Goal: Task Accomplishment & Management: Use online tool/utility

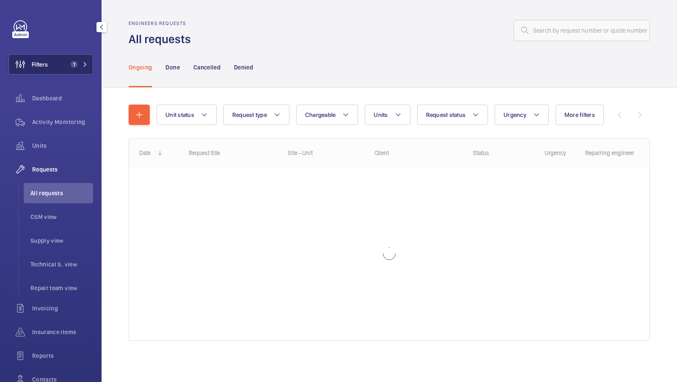
click at [70, 65] on span "1" at bounding box center [72, 64] width 10 height 7
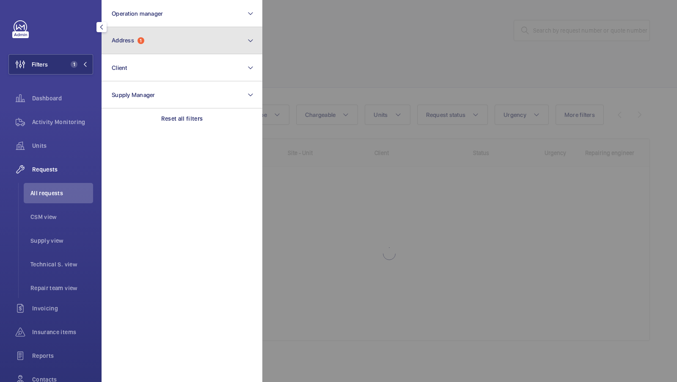
click at [148, 46] on button "Address 1" at bounding box center [182, 40] width 161 height 27
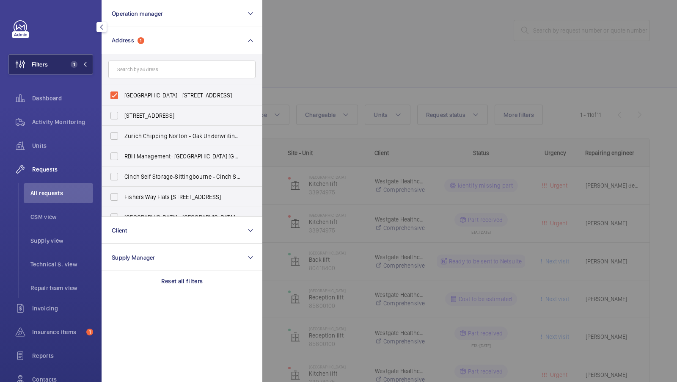
click at [80, 68] on button "Filters 1" at bounding box center [50, 64] width 85 height 20
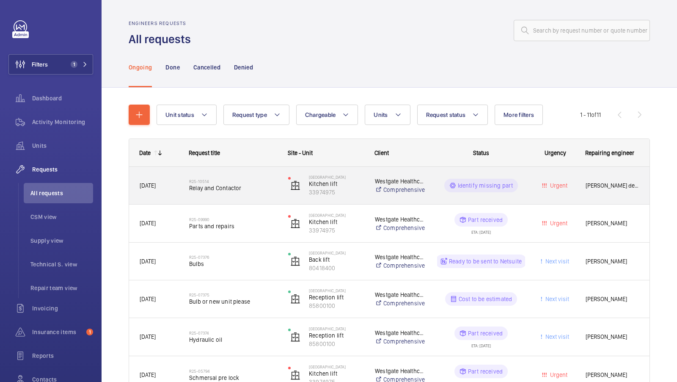
click at [235, 188] on span "Relay and Contactor" at bounding box center [233, 188] width 88 height 8
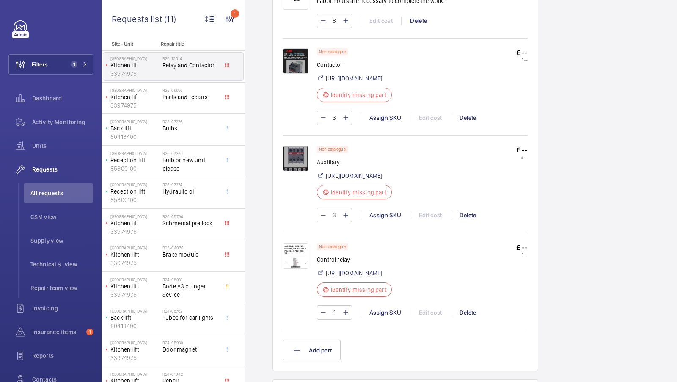
scroll to position [588, 0]
click at [297, 253] on img at bounding box center [295, 254] width 25 height 25
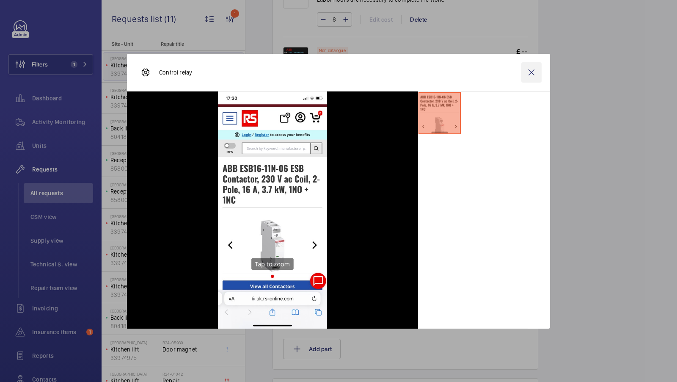
click at [533, 72] on wm-front-icon-button at bounding box center [531, 72] width 20 height 20
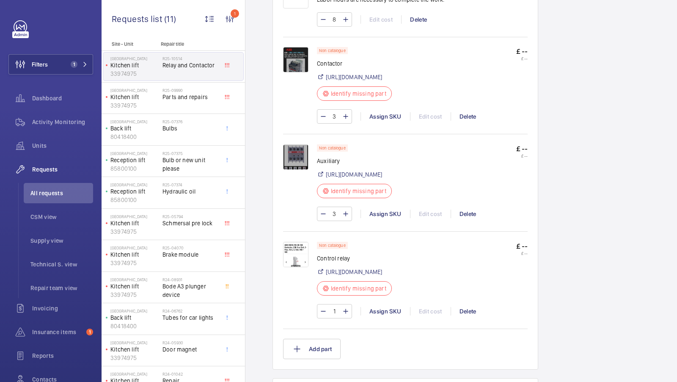
click at [292, 47] on img at bounding box center [295, 59] width 25 height 25
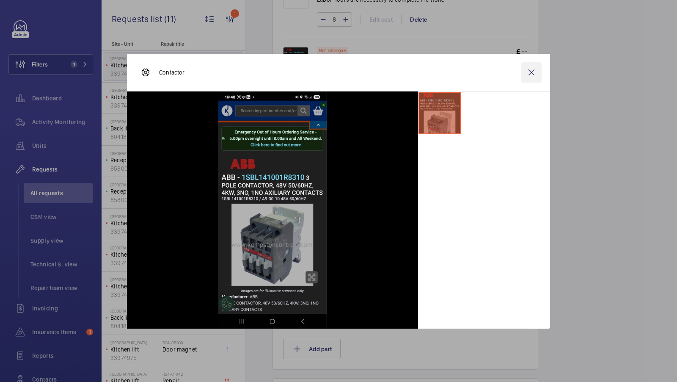
click at [530, 70] on wm-front-icon-button at bounding box center [531, 72] width 20 height 20
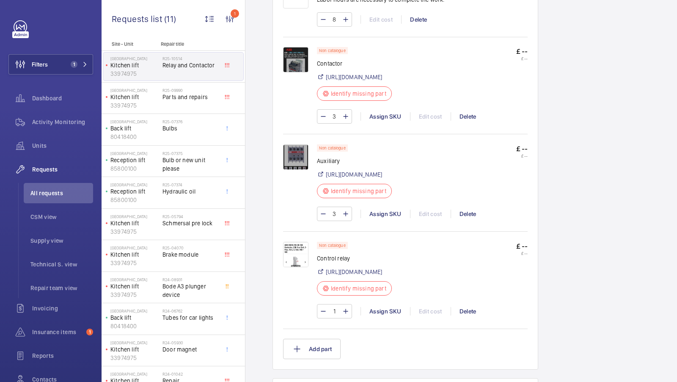
click at [293, 253] on img at bounding box center [295, 254] width 25 height 25
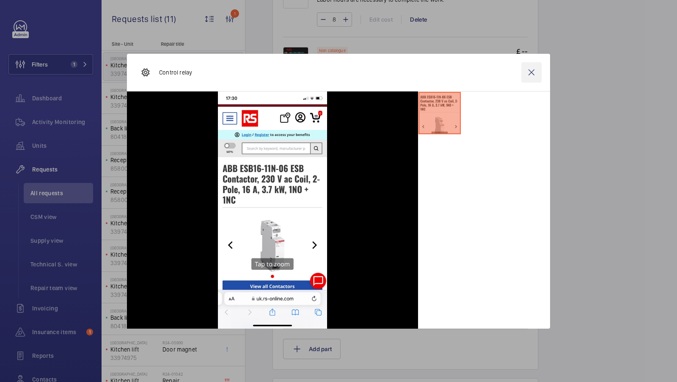
click at [531, 73] on wm-front-icon-button at bounding box center [531, 72] width 20 height 20
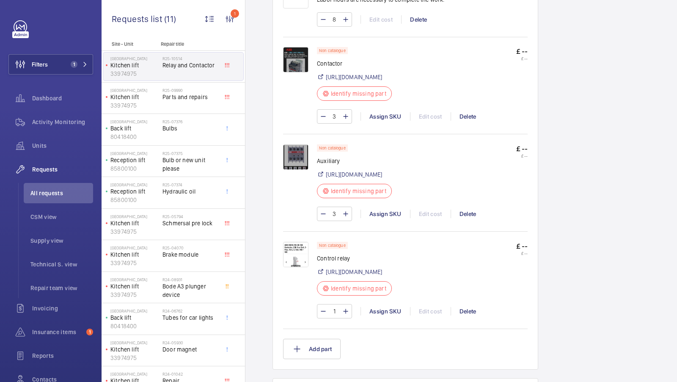
click at [297, 258] on img at bounding box center [295, 254] width 25 height 25
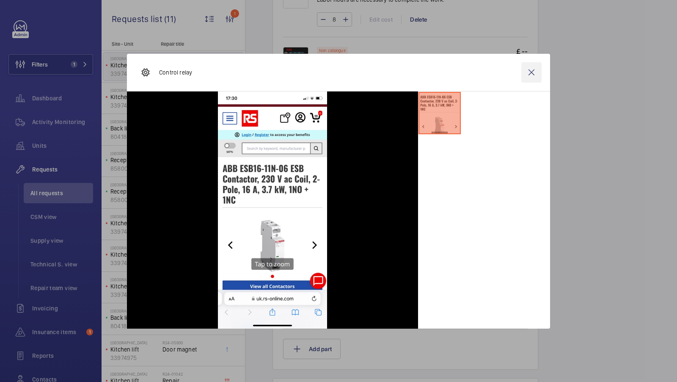
click at [530, 70] on wm-front-icon-button at bounding box center [531, 72] width 20 height 20
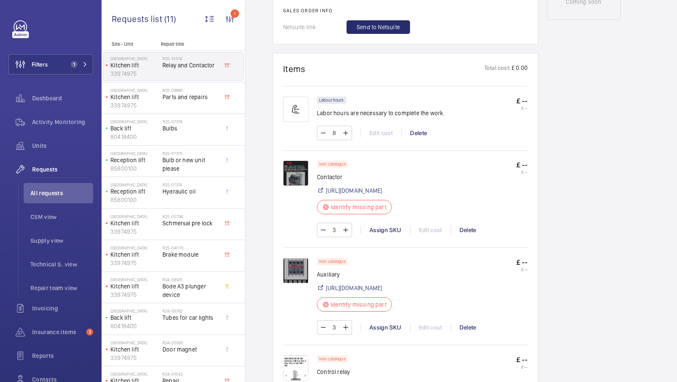
scroll to position [475, 0]
click at [366, 186] on link "[URL][DOMAIN_NAME]" at bounding box center [354, 190] width 56 height 8
click at [45, 144] on span "Units" at bounding box center [62, 145] width 61 height 8
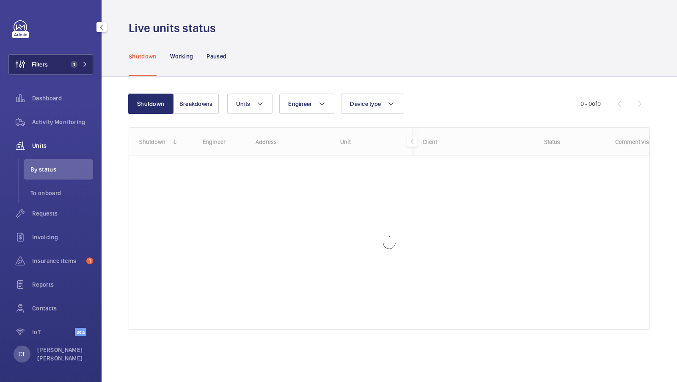
click at [67, 63] on button "Filters 1" at bounding box center [50, 64] width 85 height 20
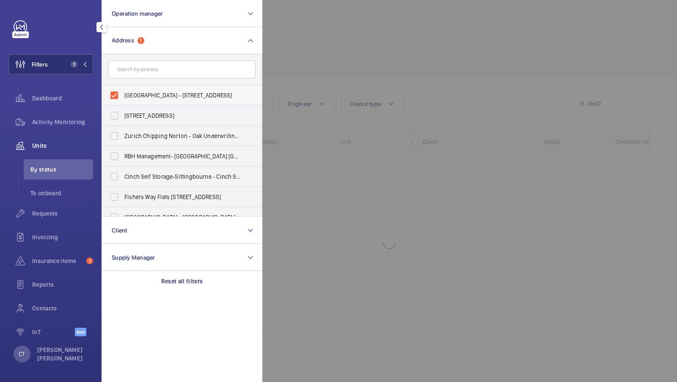
click at [165, 94] on span "[GEOGRAPHIC_DATA] - [STREET_ADDRESS]" at bounding box center [182, 95] width 116 height 8
click at [123, 94] on input "[GEOGRAPHIC_DATA] - [STREET_ADDRESS]" at bounding box center [114, 95] width 17 height 17
checkbox input "false"
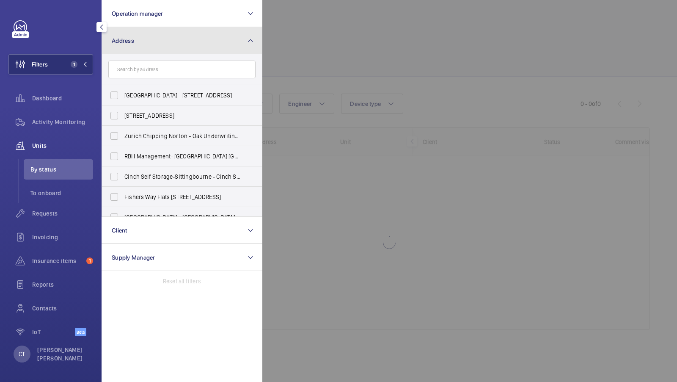
click at [224, 43] on button "Address" at bounding box center [182, 40] width 161 height 27
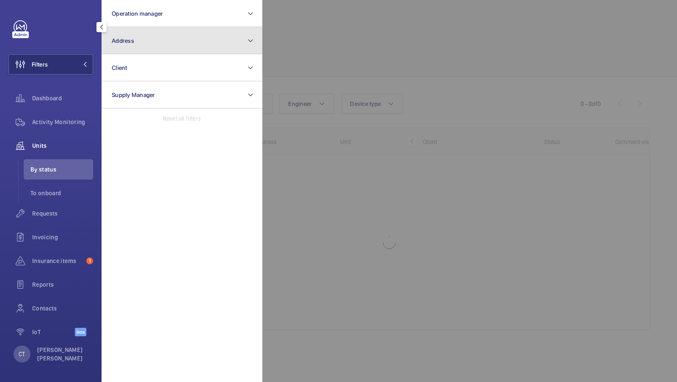
click at [171, 47] on button "Address" at bounding box center [182, 40] width 161 height 27
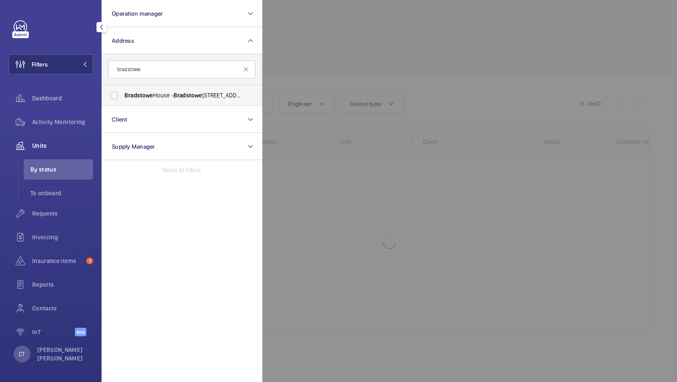
type input "bradstowe"
click at [143, 99] on span "[GEOGRAPHIC_DATA] - [GEOGRAPHIC_DATA], [GEOGRAPHIC_DATA] HA1 1EH" at bounding box center [182, 95] width 116 height 8
click at [123, 99] on input "[GEOGRAPHIC_DATA] - [GEOGRAPHIC_DATA], [GEOGRAPHIC_DATA] HA1 1EH" at bounding box center [114, 95] width 17 height 17
checkbox input "true"
click at [66, 69] on button "Filters 1" at bounding box center [50, 64] width 85 height 20
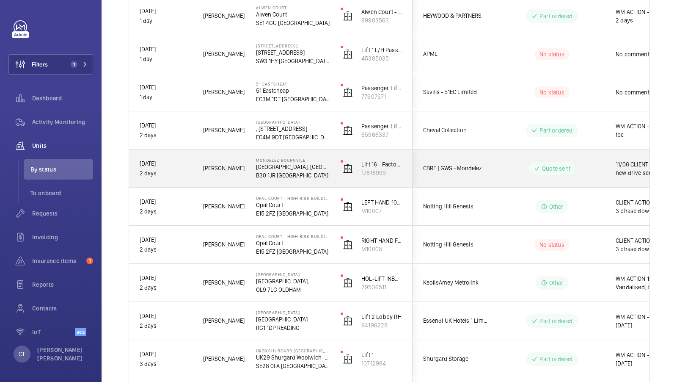
scroll to position [618, 0]
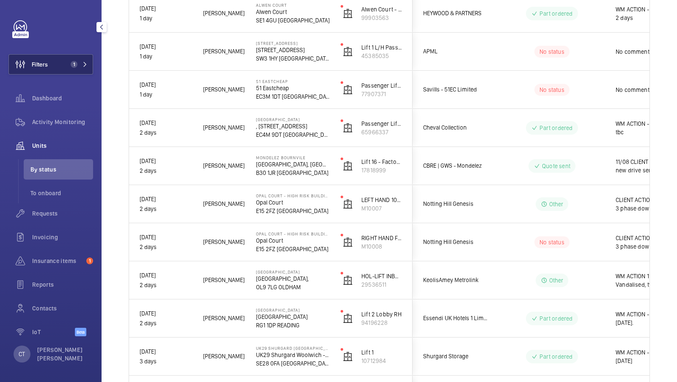
click at [80, 65] on span "1" at bounding box center [77, 64] width 20 height 7
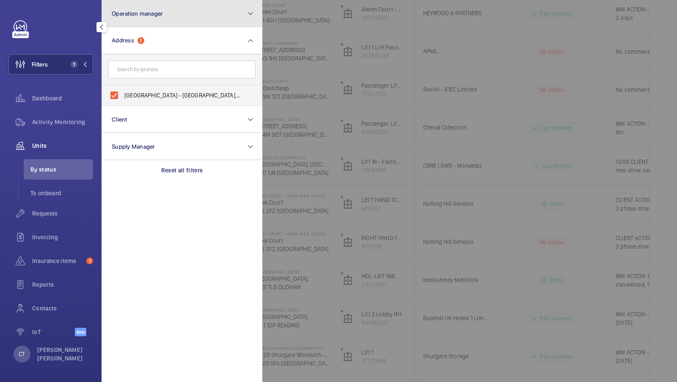
click at [167, 22] on button "Operation manager" at bounding box center [182, 13] width 161 height 27
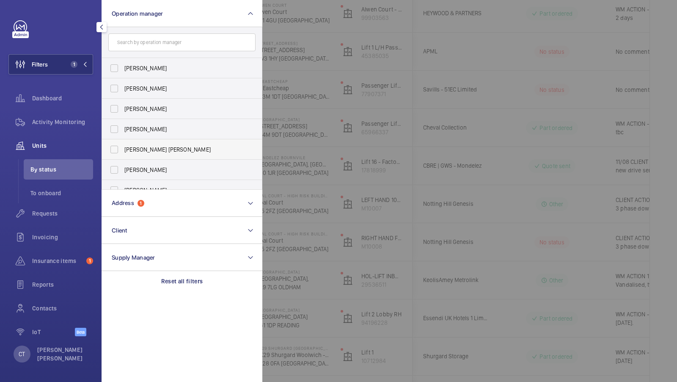
click at [143, 140] on label "[PERSON_NAME] [PERSON_NAME]" at bounding box center [175, 149] width 147 height 20
click at [123, 141] on input "[PERSON_NAME] [PERSON_NAME]" at bounding box center [114, 149] width 17 height 17
checkbox input "true"
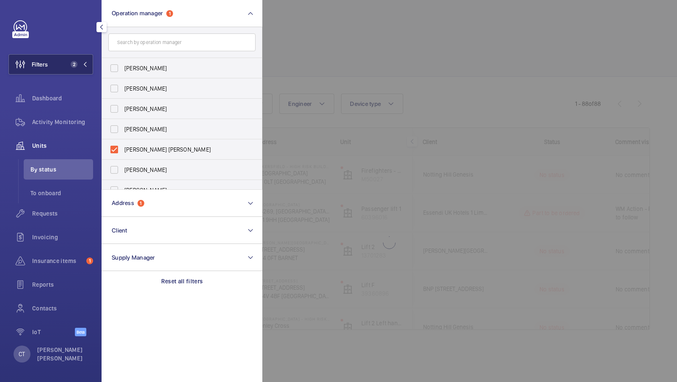
click at [70, 55] on button "Filters 2" at bounding box center [50, 64] width 85 height 20
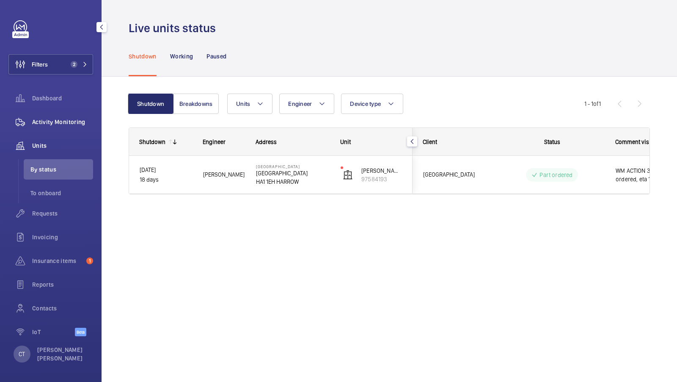
click at [53, 118] on span "Activity Monitoring" at bounding box center [62, 122] width 61 height 8
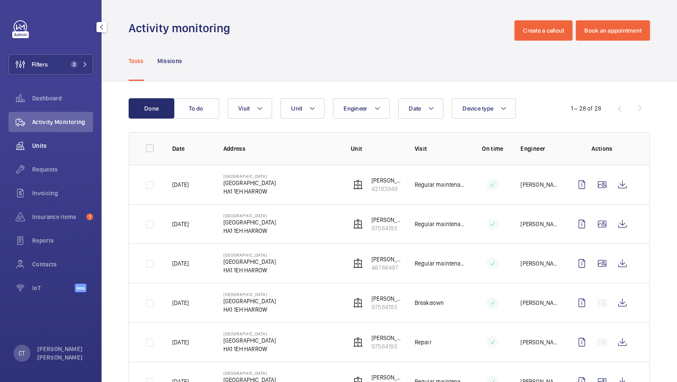
click at [48, 145] on span "Units" at bounding box center [62, 145] width 61 height 8
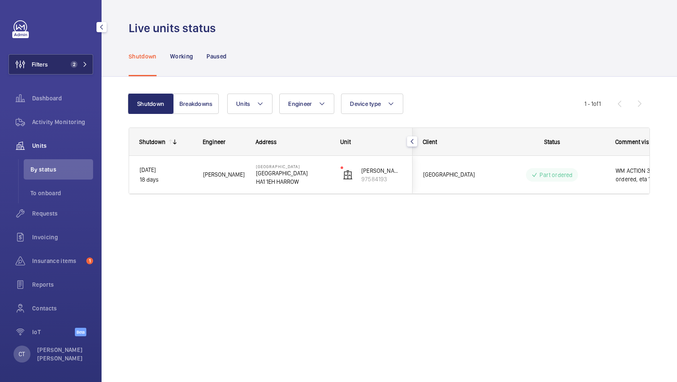
click at [76, 57] on button "Filters 2" at bounding box center [50, 64] width 85 height 20
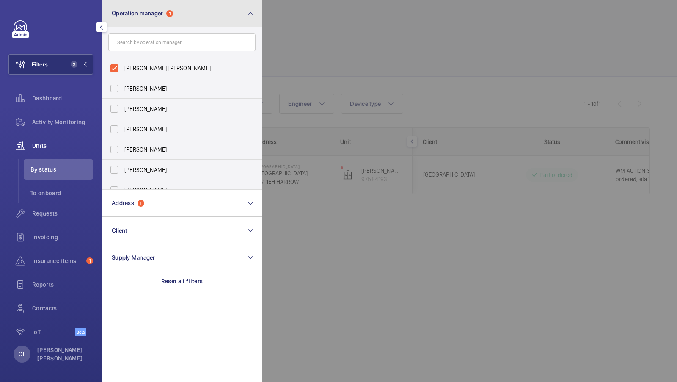
click at [171, 23] on button "Operation manager 1" at bounding box center [182, 13] width 161 height 27
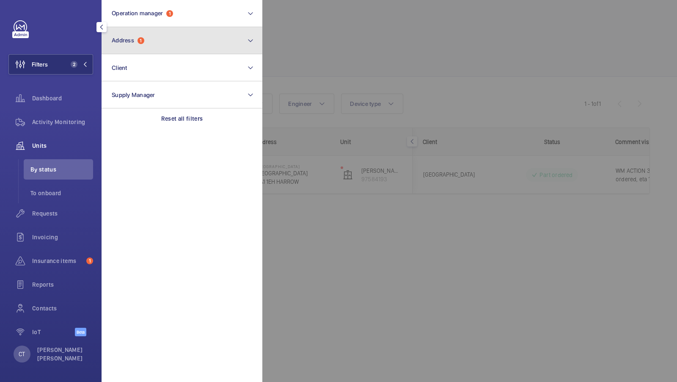
click at [160, 36] on button "Address 1" at bounding box center [182, 40] width 161 height 27
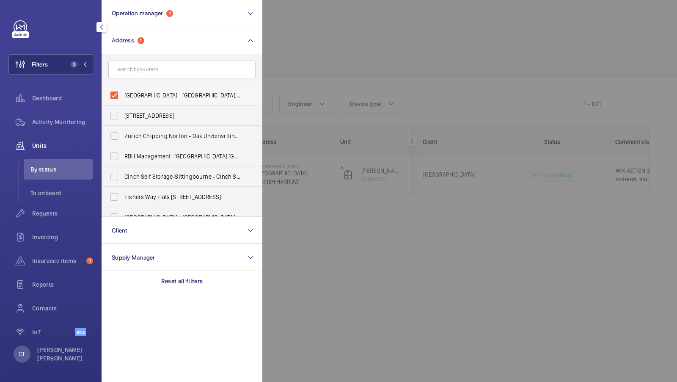
click at [143, 92] on span "[GEOGRAPHIC_DATA] - [GEOGRAPHIC_DATA], [GEOGRAPHIC_DATA] HA1 1EH" at bounding box center [182, 95] width 116 height 8
click at [123, 92] on input "[GEOGRAPHIC_DATA] - [GEOGRAPHIC_DATA], [GEOGRAPHIC_DATA] HA1 1EH" at bounding box center [114, 95] width 17 height 17
checkbox input "false"
click at [146, 66] on input "text" at bounding box center [181, 69] width 147 height 18
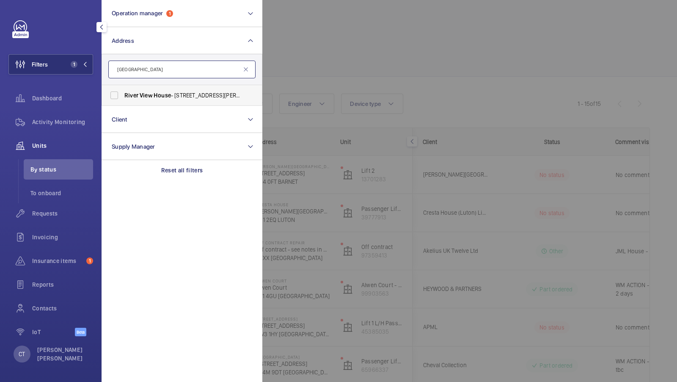
type input "[GEOGRAPHIC_DATA]"
click at [134, 92] on span "River" at bounding box center [131, 95] width 14 height 7
click at [123, 92] on input "[GEOGRAPHIC_DATA] - [STREET_ADDRESS][PERSON_NAME]" at bounding box center [114, 95] width 17 height 17
checkbox input "true"
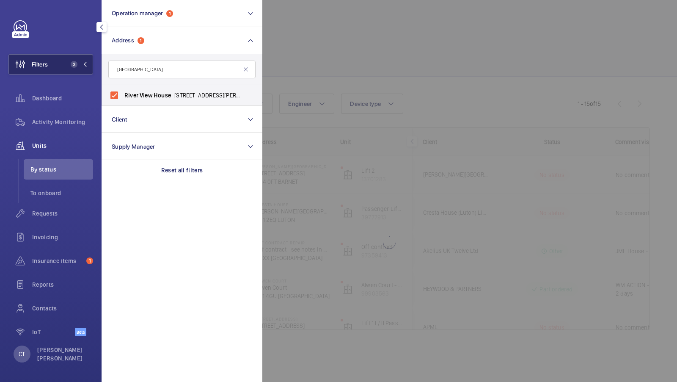
click at [87, 67] on span "2" at bounding box center [77, 64] width 20 height 7
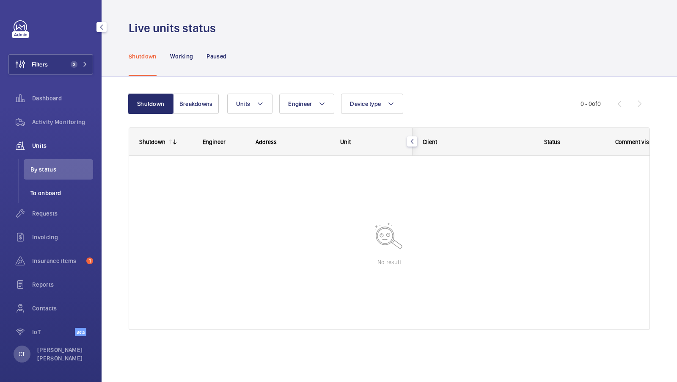
click at [52, 199] on li "To onboard" at bounding box center [58, 193] width 69 height 20
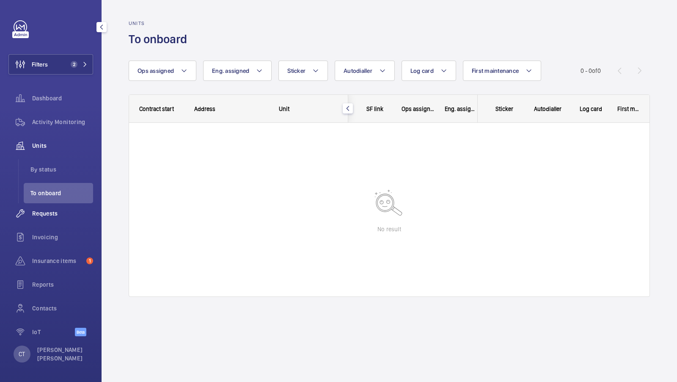
click at [49, 209] on span "Requests" at bounding box center [62, 213] width 61 height 8
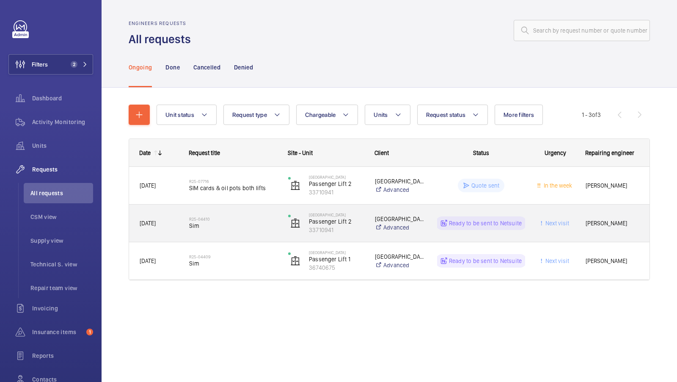
click at [231, 235] on div "R25-04410 Sim" at bounding box center [233, 223] width 88 height 25
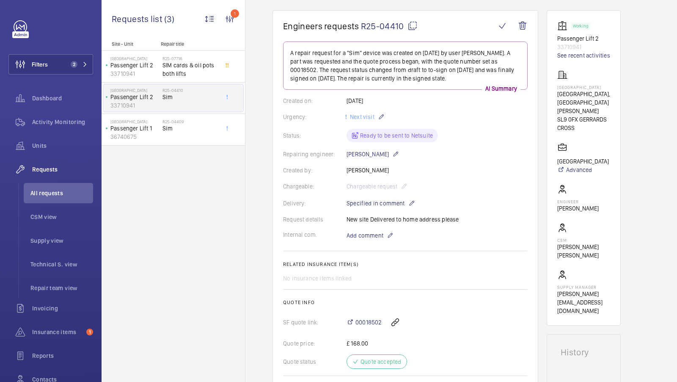
scroll to position [68, 0]
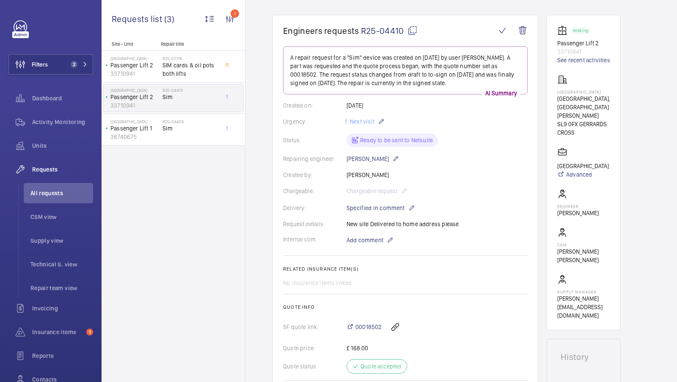
click at [411, 33] on mat-icon at bounding box center [412, 30] width 10 height 10
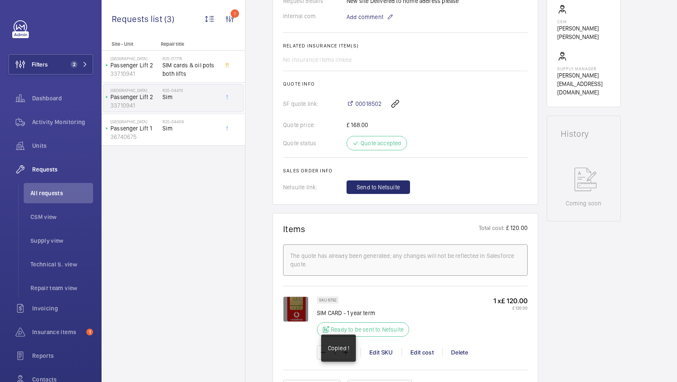
scroll to position [316, 0]
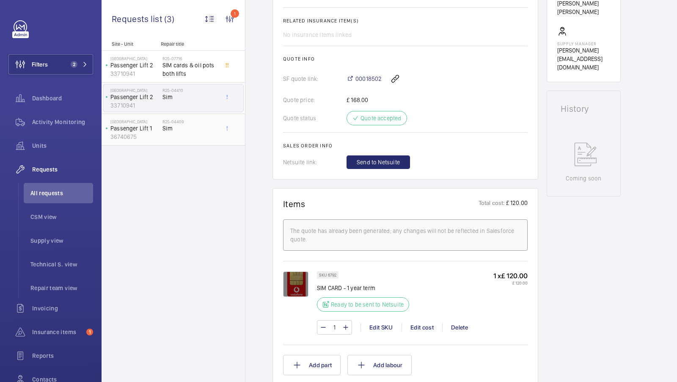
click at [178, 132] on div "R25-04409 Sim" at bounding box center [190, 131] width 56 height 25
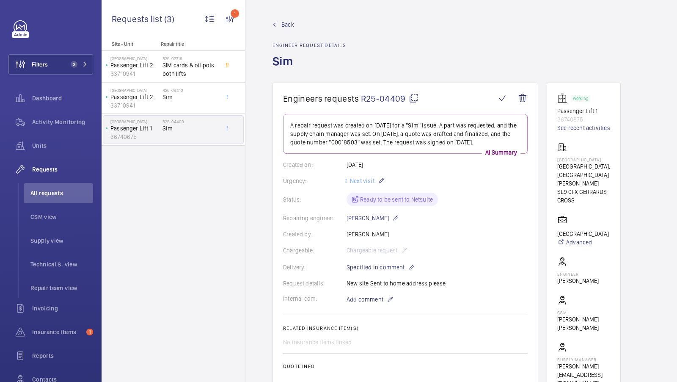
click at [411, 100] on mat-icon at bounding box center [414, 98] width 10 height 10
type textarea "R25-04409"
click at [62, 69] on button "Filters 2" at bounding box center [50, 64] width 85 height 20
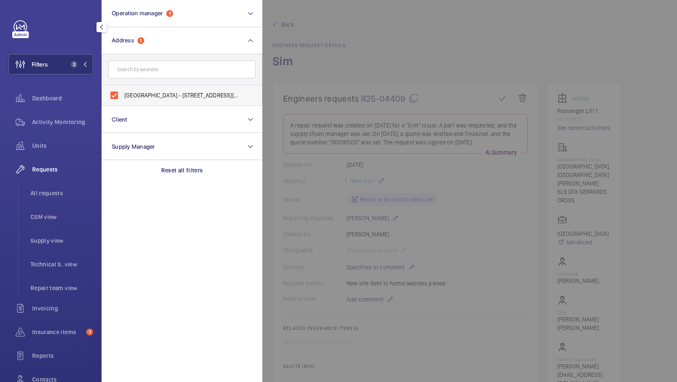
click at [146, 98] on span "[GEOGRAPHIC_DATA] - [STREET_ADDRESS][PERSON_NAME]" at bounding box center [182, 95] width 116 height 8
click at [123, 98] on input "[GEOGRAPHIC_DATA] - [STREET_ADDRESS][PERSON_NAME]" at bounding box center [114, 95] width 17 height 17
checkbox input "false"
click at [149, 66] on input "text" at bounding box center [181, 69] width 147 height 18
type input "B"
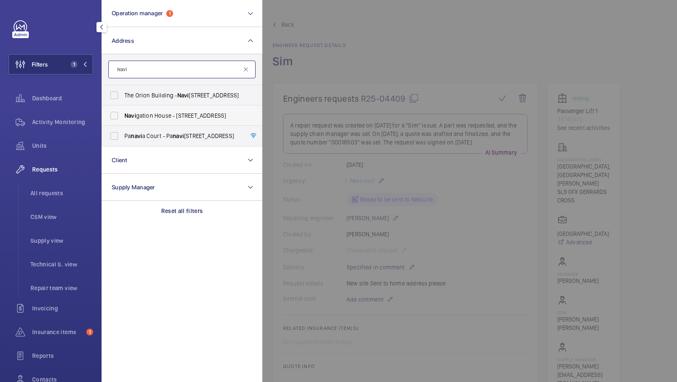
type input "Navi"
click at [162, 118] on span "[GEOGRAPHIC_DATA] - [STREET_ADDRESS]" at bounding box center [182, 115] width 116 height 8
click at [123, 118] on input "[GEOGRAPHIC_DATA] - [STREET_ADDRESS]" at bounding box center [114, 115] width 17 height 17
checkbox input "true"
click at [60, 57] on button "Filters 2" at bounding box center [50, 64] width 85 height 20
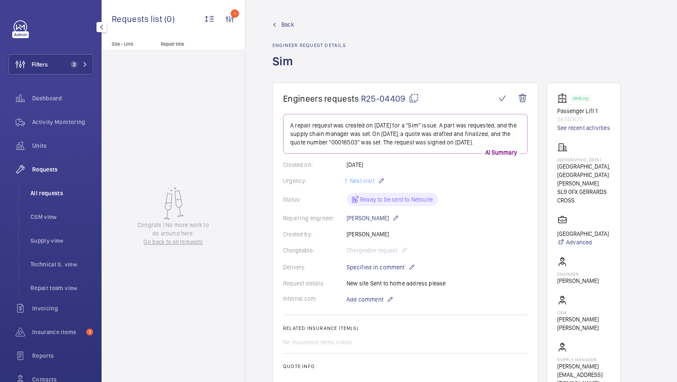
click at [46, 188] on li "All requests" at bounding box center [58, 193] width 69 height 20
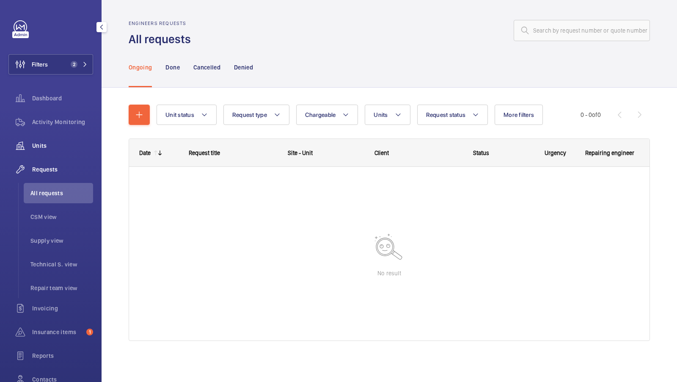
click at [56, 136] on div "Units" at bounding box center [50, 145] width 85 height 20
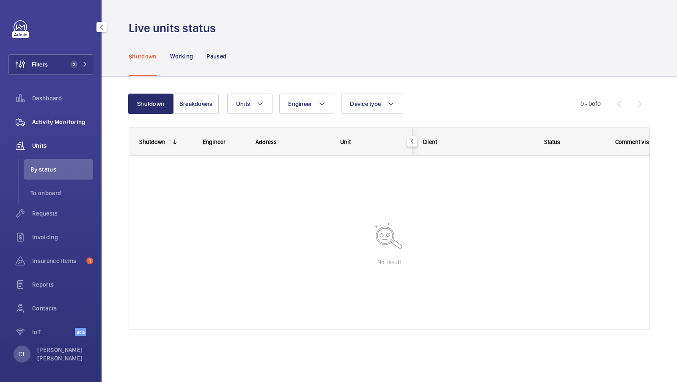
click at [58, 120] on span "Activity Monitoring" at bounding box center [62, 122] width 61 height 8
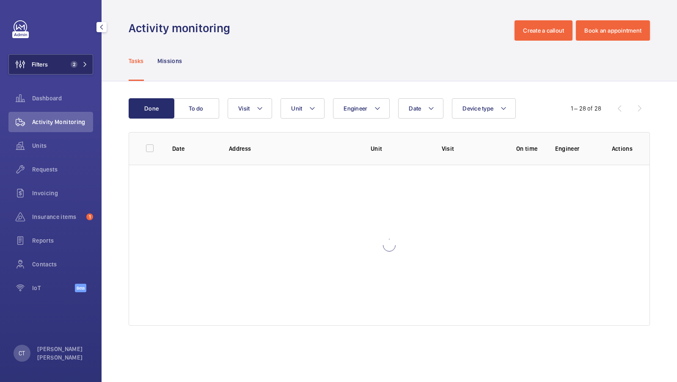
click at [82, 61] on span "2" at bounding box center [77, 64] width 20 height 7
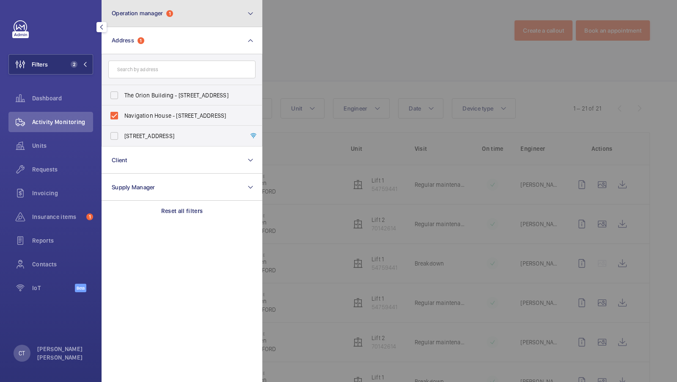
click at [151, 19] on button "Operation manager 1" at bounding box center [182, 13] width 161 height 27
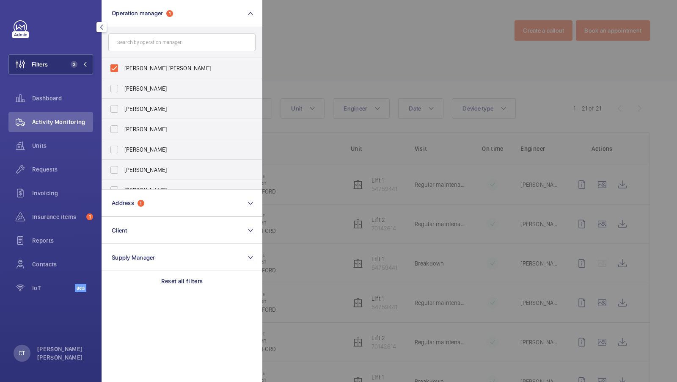
click at [316, 35] on div at bounding box center [600, 191] width 677 height 382
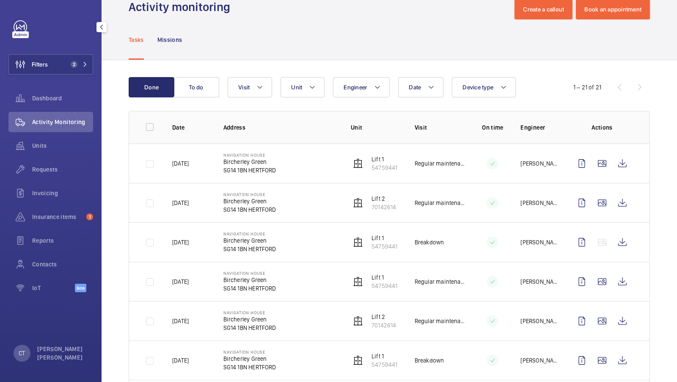
scroll to position [22, 0]
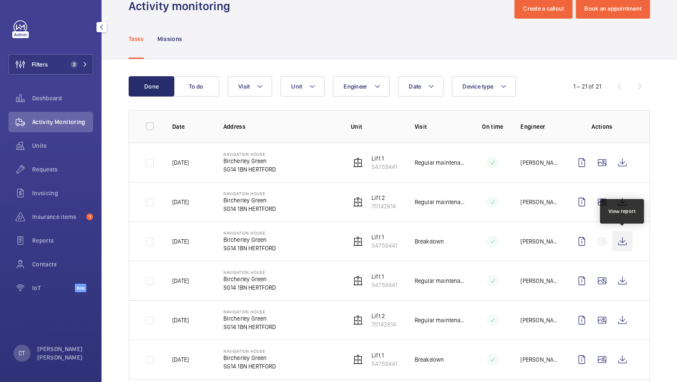
click at [627, 242] on wm-front-icon-button at bounding box center [622, 241] width 20 height 20
click at [76, 74] on div "Filters 2 Dashboard Activity Monitoring Units Requests Invoicing Insurance item…" at bounding box center [50, 160] width 85 height 281
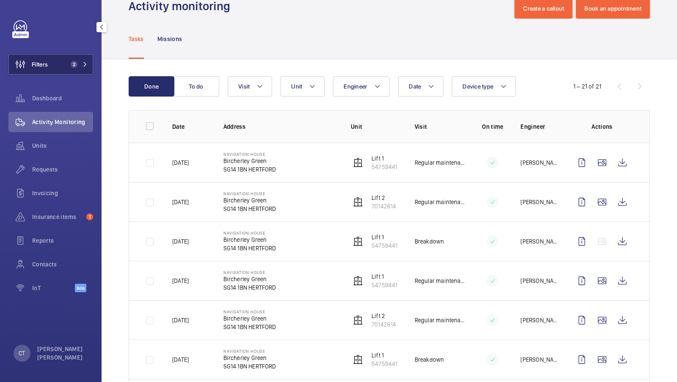
click at [83, 63] on mat-icon at bounding box center [84, 64] width 5 height 5
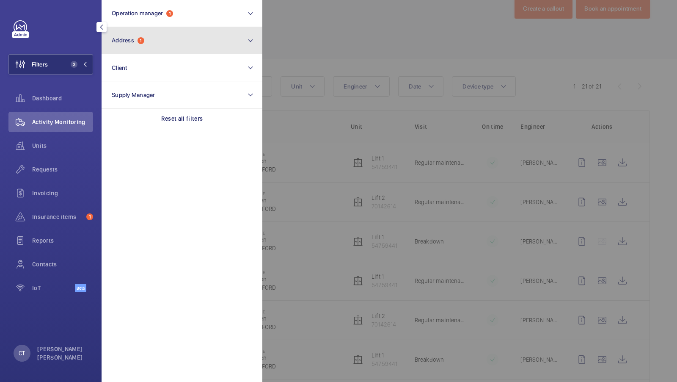
click at [157, 51] on button "Address 1" at bounding box center [182, 40] width 161 height 27
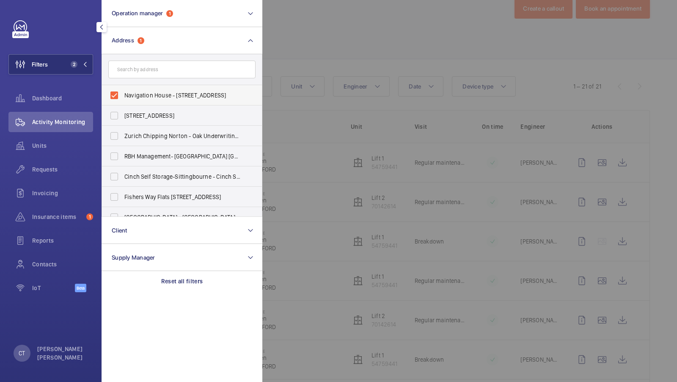
click at [142, 90] on label "Navigation House - [STREET_ADDRESS]" at bounding box center [175, 95] width 147 height 20
click at [123, 90] on input "Navigation House - [STREET_ADDRESS]" at bounding box center [114, 95] width 17 height 17
checkbox input "false"
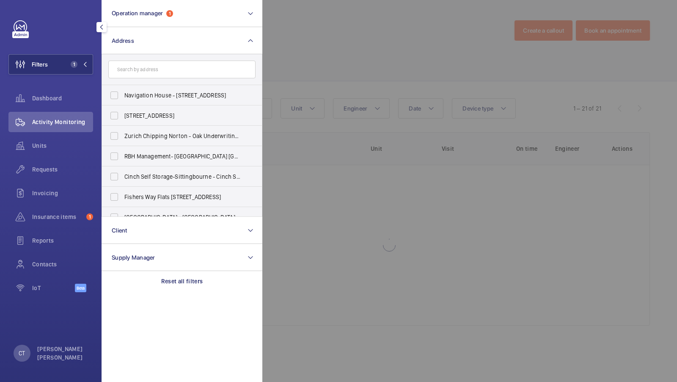
click at [142, 58] on form at bounding box center [182, 69] width 160 height 31
click at [137, 65] on input "text" at bounding box center [181, 69] width 147 height 18
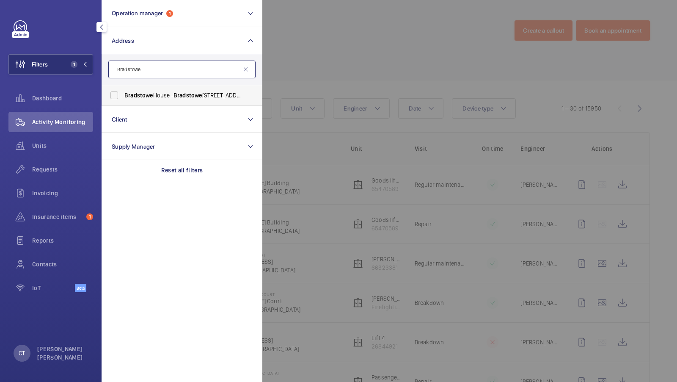
type input "Bradstowe"
click at [126, 97] on span "Bradstowe" at bounding box center [138, 95] width 29 height 7
click at [123, 97] on input "[GEOGRAPHIC_DATA] - [GEOGRAPHIC_DATA], [GEOGRAPHIC_DATA] HA1 1EH" at bounding box center [114, 95] width 17 height 17
checkbox input "true"
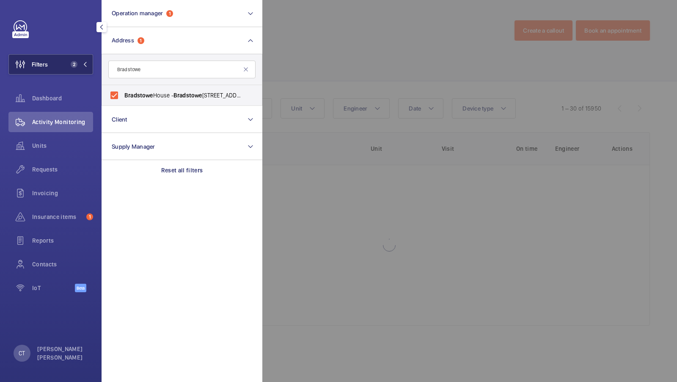
click at [74, 66] on span "2" at bounding box center [74, 64] width 7 height 7
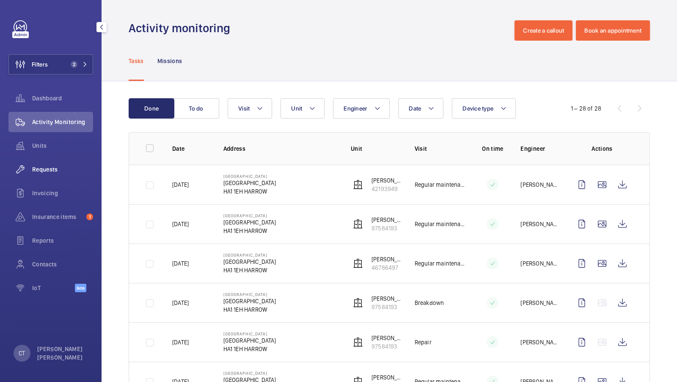
click at [36, 174] on div "Requests" at bounding box center [50, 169] width 85 height 20
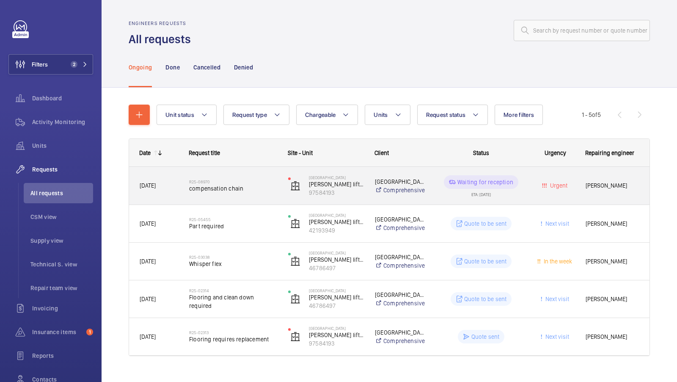
click at [256, 191] on span "compensation chain" at bounding box center [233, 188] width 88 height 8
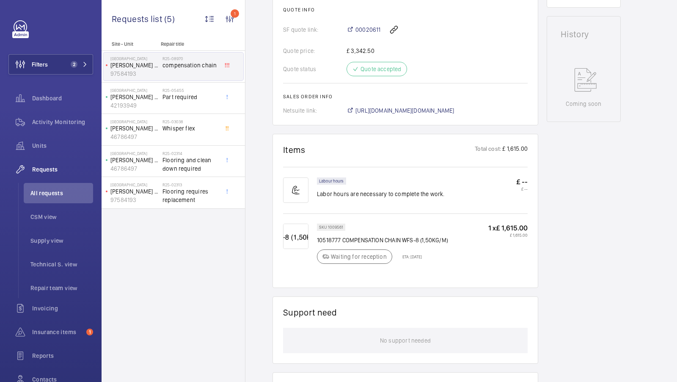
scroll to position [404, 0]
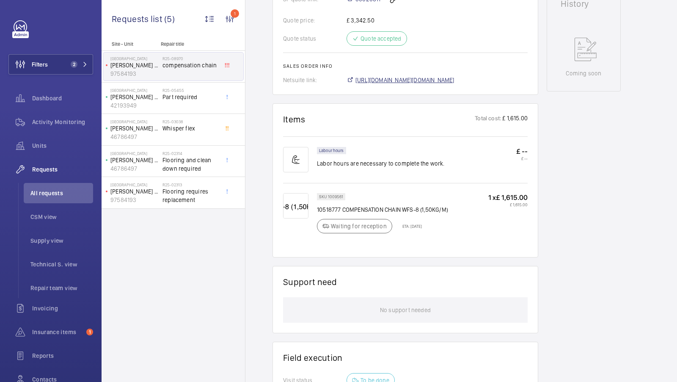
click at [433, 81] on span "[URL][DOMAIN_NAME][DOMAIN_NAME]" at bounding box center [404, 80] width 99 height 8
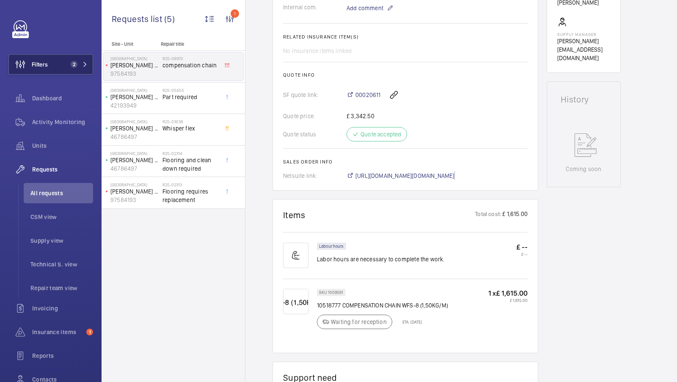
scroll to position [215, 0]
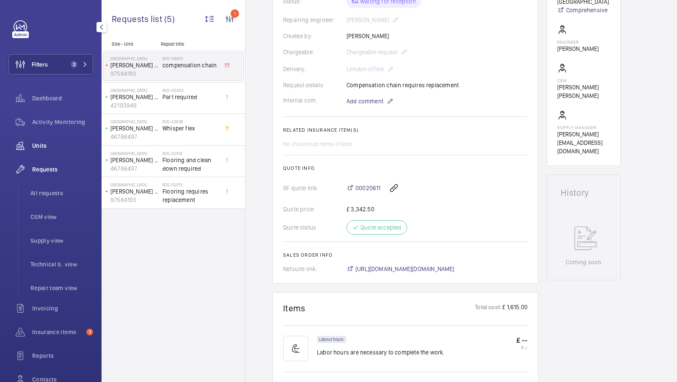
click at [46, 147] on span "Units" at bounding box center [62, 145] width 61 height 8
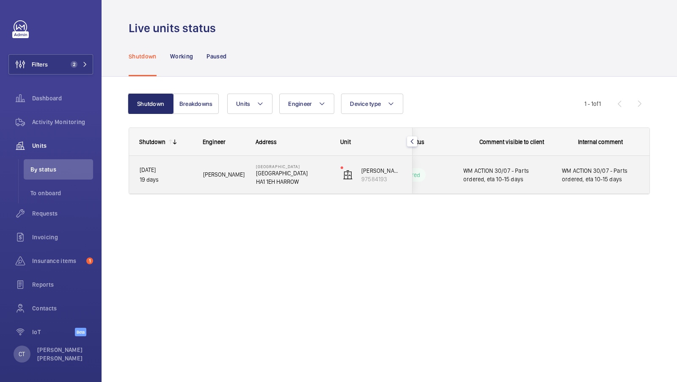
scroll to position [0, 123]
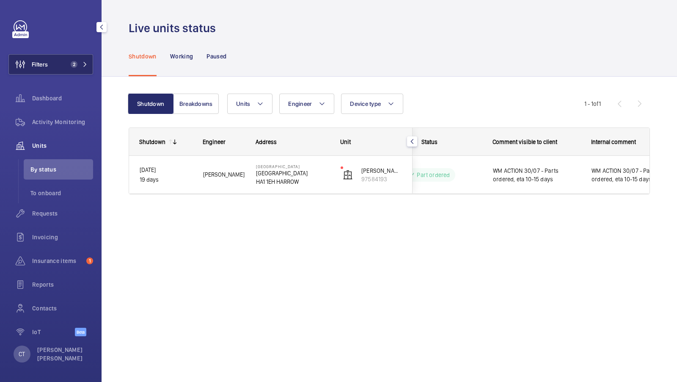
click at [75, 58] on button "Filters 2" at bounding box center [50, 64] width 85 height 20
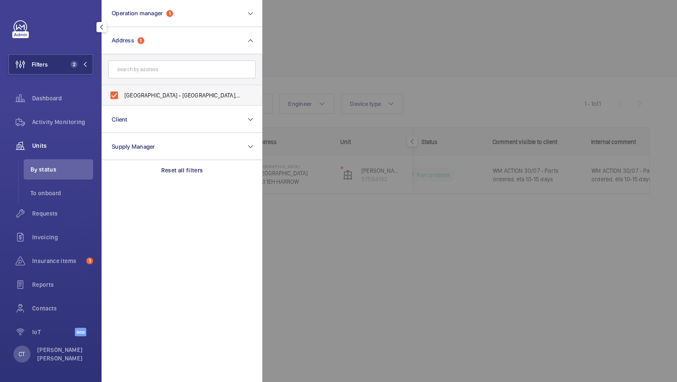
click at [143, 94] on span "[GEOGRAPHIC_DATA] - [GEOGRAPHIC_DATA], [GEOGRAPHIC_DATA] HA1 1EH" at bounding box center [182, 95] width 116 height 8
click at [123, 94] on input "[GEOGRAPHIC_DATA] - [GEOGRAPHIC_DATA], [GEOGRAPHIC_DATA] HA1 1EH" at bounding box center [114, 95] width 17 height 17
checkbox input "false"
click at [154, 69] on input "text" at bounding box center [181, 69] width 147 height 18
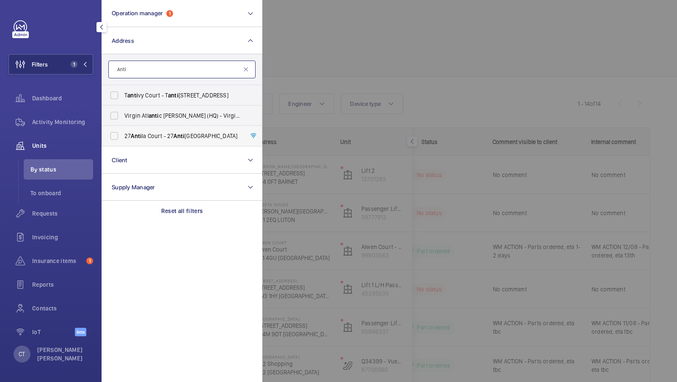
type input "Anti"
click at [143, 140] on label "[STREET_ADDRESS]" at bounding box center [175, 136] width 147 height 20
click at [123, 140] on input "[STREET_ADDRESS]" at bounding box center [114, 135] width 17 height 17
checkbox input "true"
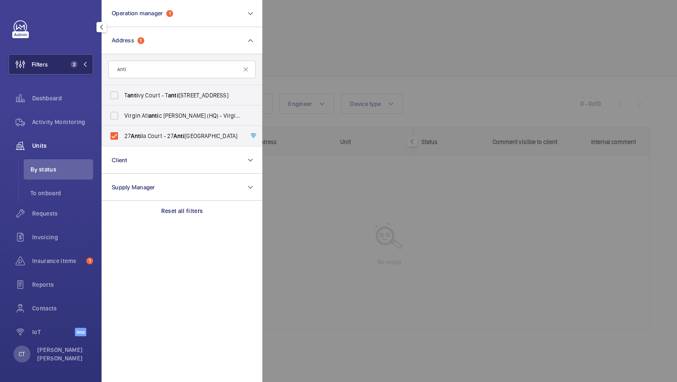
click at [73, 63] on span "2" at bounding box center [74, 64] width 7 height 7
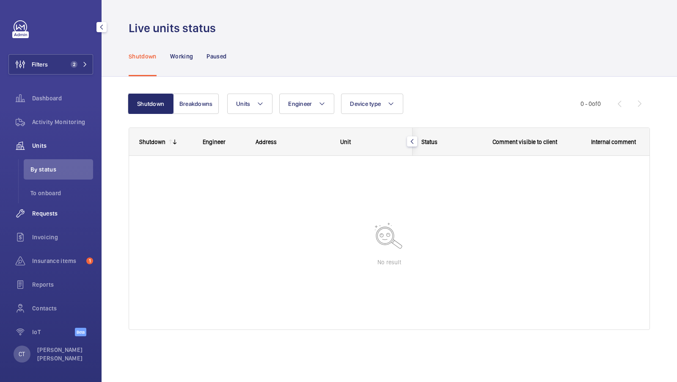
click at [44, 216] on span "Requests" at bounding box center [62, 213] width 61 height 8
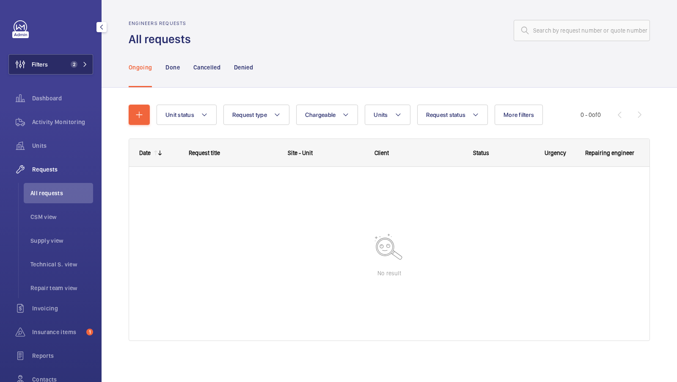
click at [72, 55] on button "Filters 2" at bounding box center [50, 64] width 85 height 20
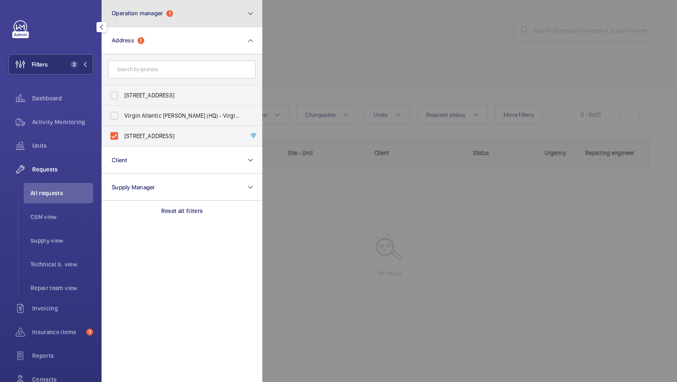
click at [188, 23] on button "Operation manager 1" at bounding box center [182, 13] width 161 height 27
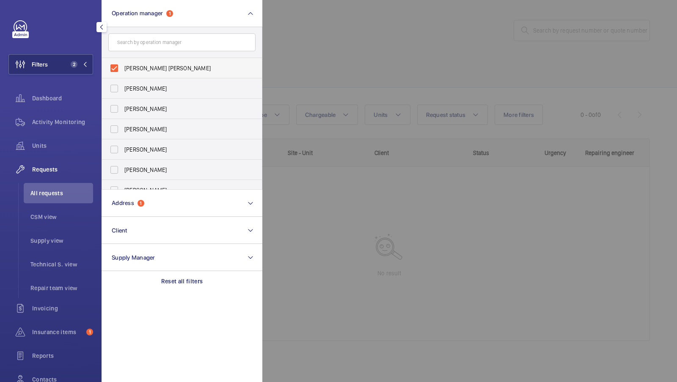
click at [170, 74] on label "[PERSON_NAME] [PERSON_NAME]" at bounding box center [175, 68] width 147 height 20
click at [123, 74] on input "[PERSON_NAME] [PERSON_NAME]" at bounding box center [114, 68] width 17 height 17
checkbox input "false"
click at [64, 67] on button "Filters 1" at bounding box center [50, 64] width 85 height 20
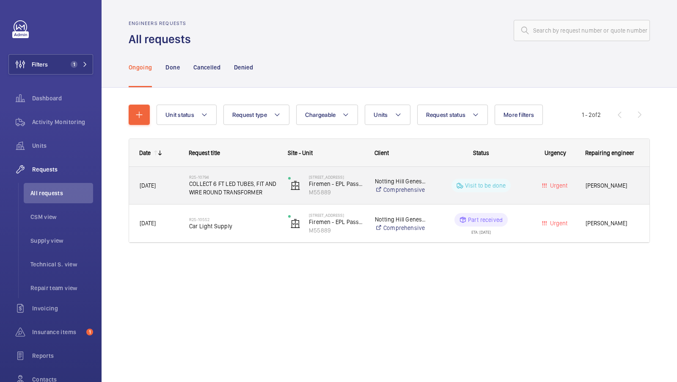
click at [252, 194] on span "COLLECT 6 FT LED TUBES, FIT AND WIRE ROUND TRANSFORMER" at bounding box center [233, 187] width 88 height 17
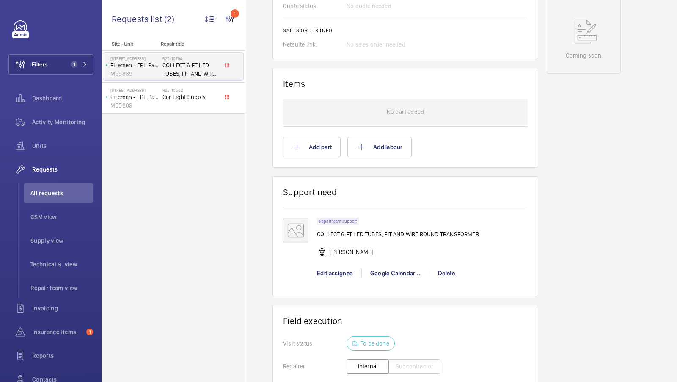
scroll to position [415, 0]
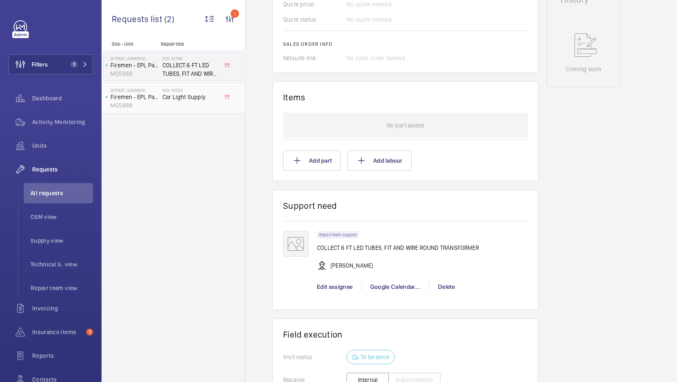
click at [183, 99] on span "Car Light Supply" at bounding box center [190, 97] width 56 height 8
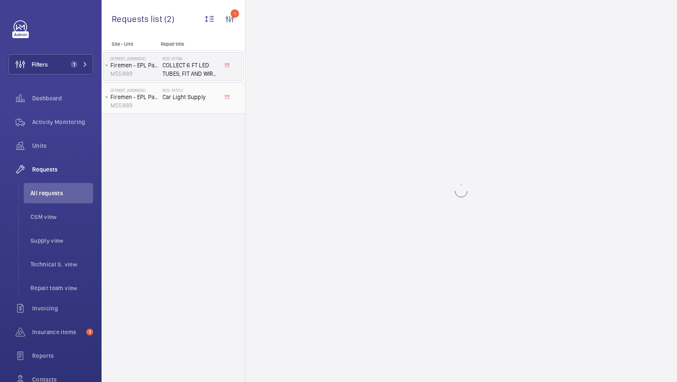
click at [182, 98] on span "Car Light Supply" at bounding box center [190, 97] width 56 height 8
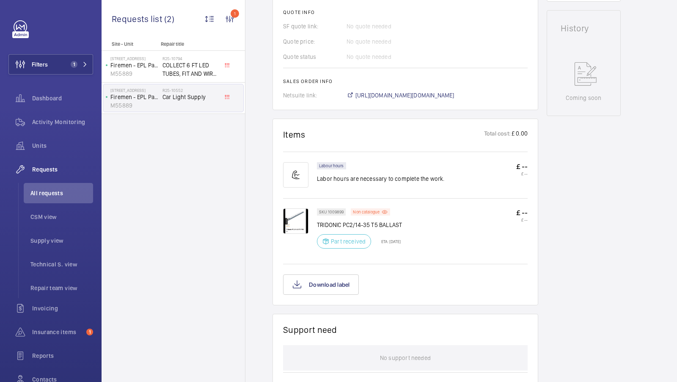
scroll to position [375, 0]
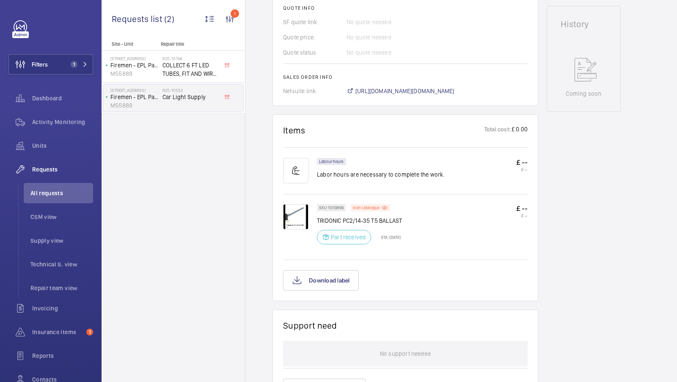
click at [297, 217] on img at bounding box center [295, 216] width 25 height 25
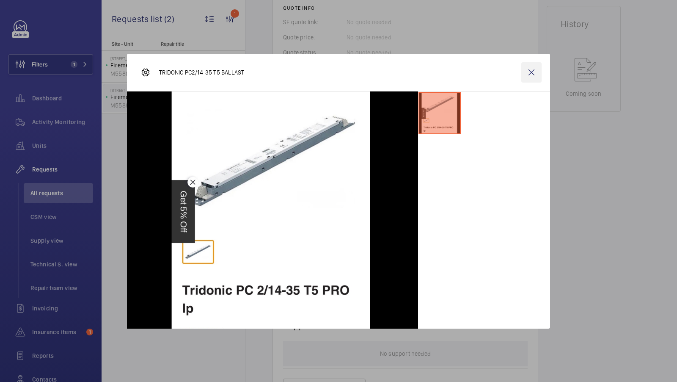
click at [532, 69] on wm-front-icon-button at bounding box center [531, 72] width 20 height 20
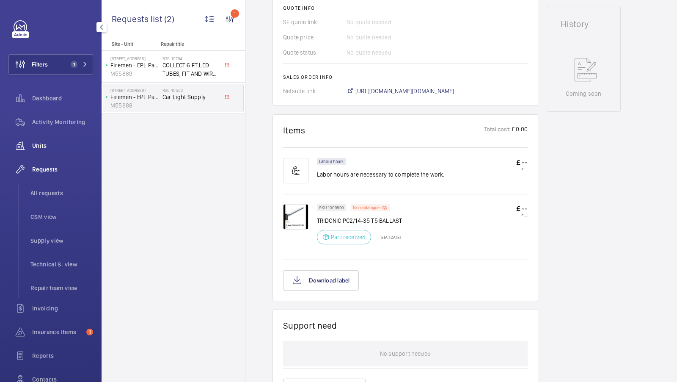
click at [34, 149] on span "Units" at bounding box center [62, 145] width 61 height 8
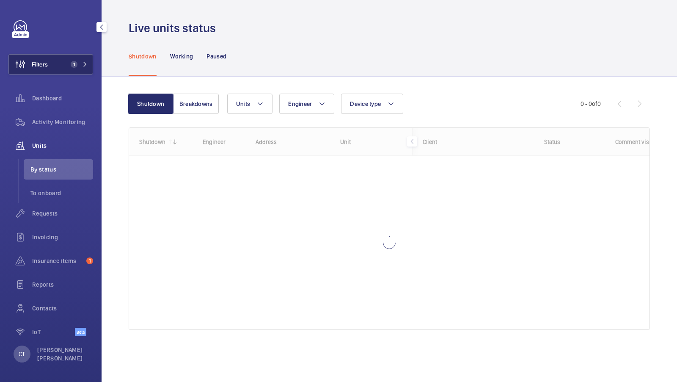
click at [76, 58] on button "Filters 1" at bounding box center [50, 64] width 85 height 20
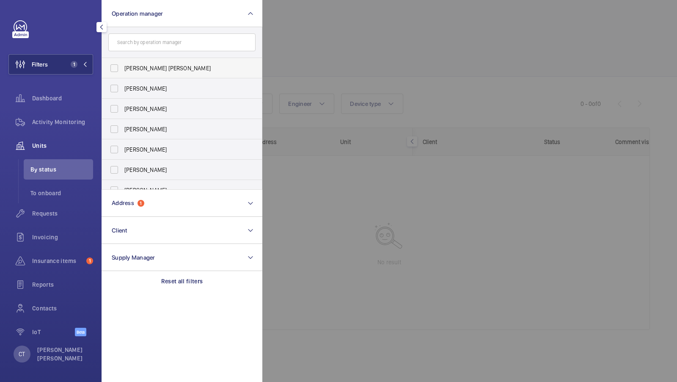
click at [158, 69] on span "[PERSON_NAME] [PERSON_NAME]" at bounding box center [182, 68] width 116 height 8
click at [123, 69] on input "[PERSON_NAME] [PERSON_NAME]" at bounding box center [114, 68] width 17 height 17
checkbox input "true"
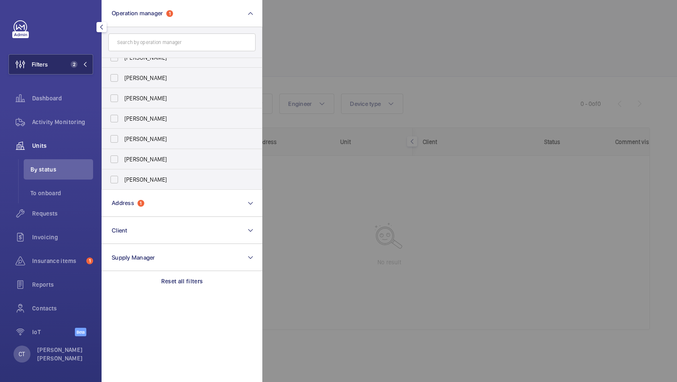
click at [77, 61] on span "2" at bounding box center [72, 64] width 10 height 7
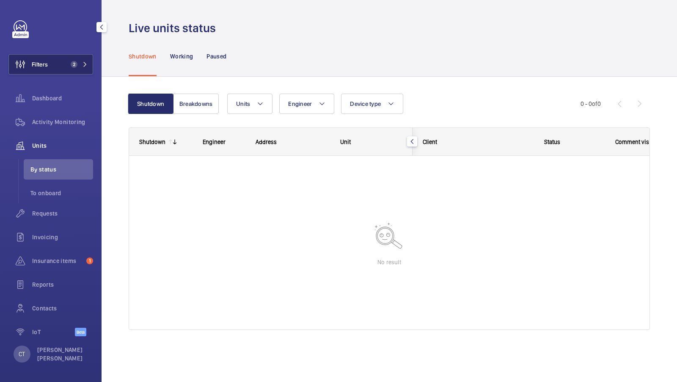
click at [60, 69] on button "Filters 2" at bounding box center [50, 64] width 85 height 20
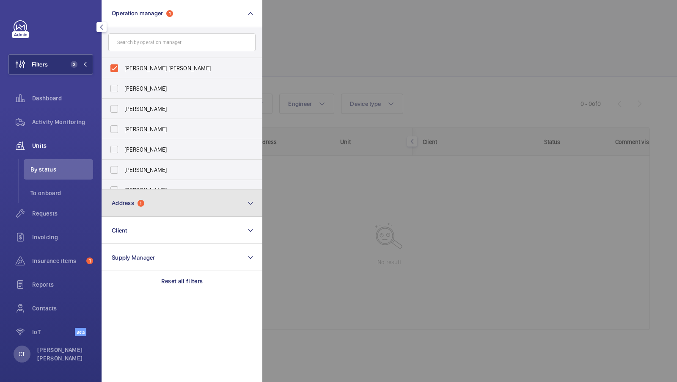
click at [137, 201] on span "Address 1" at bounding box center [128, 202] width 33 height 7
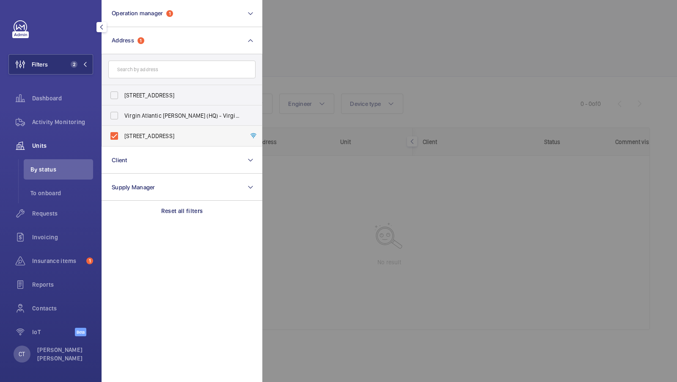
click at [141, 132] on span "[STREET_ADDRESS]" at bounding box center [182, 136] width 116 height 8
click at [123, 131] on input "[STREET_ADDRESS]" at bounding box center [114, 135] width 17 height 17
checkbox input "false"
click at [71, 58] on button "Filters 1" at bounding box center [50, 64] width 85 height 20
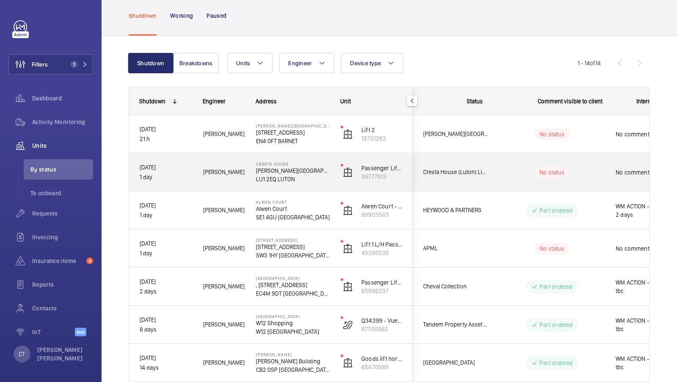
scroll to position [0, 152]
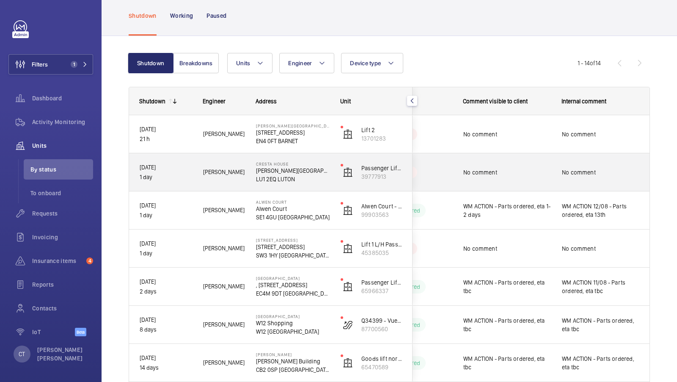
click at [571, 181] on div "No comment" at bounding box center [600, 171] width 77 height 19
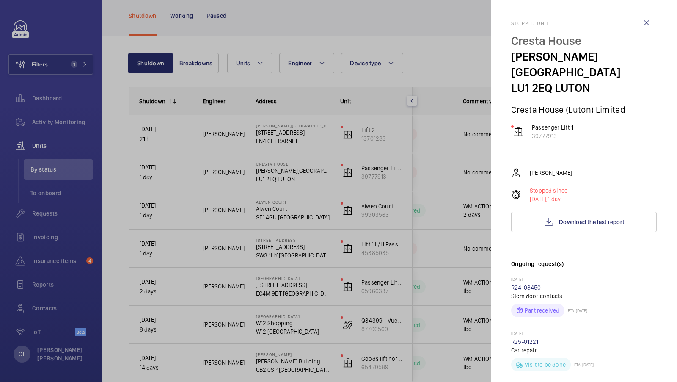
click at [456, 164] on div at bounding box center [338, 191] width 677 height 382
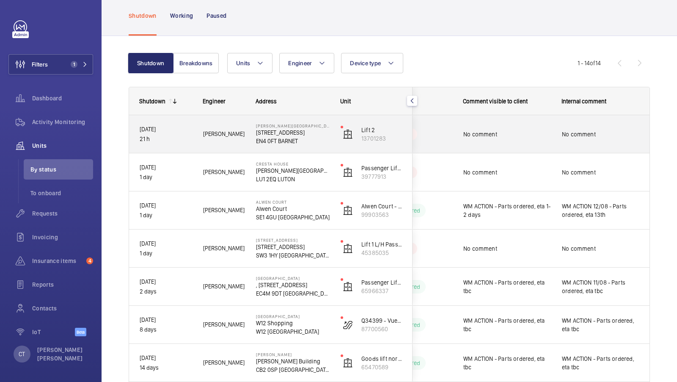
click at [578, 137] on span "No comment" at bounding box center [600, 134] width 77 height 8
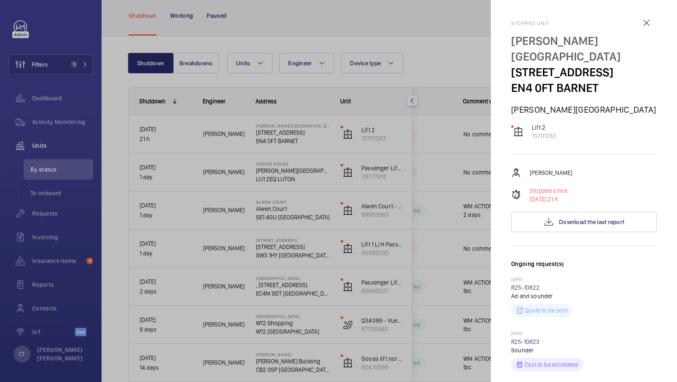
scroll to position [79, 0]
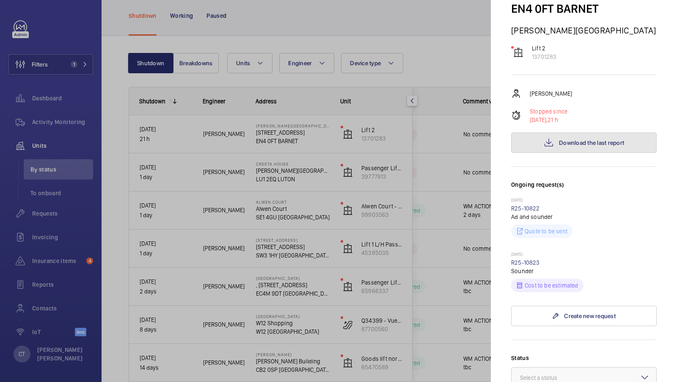
click at [597, 139] on span "Download the last report" at bounding box center [591, 142] width 65 height 7
click at [347, 190] on div at bounding box center [338, 191] width 677 height 382
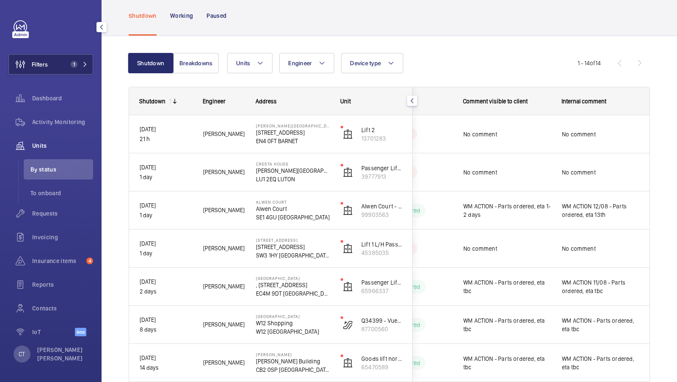
click at [82, 65] on span "1" at bounding box center [77, 64] width 20 height 7
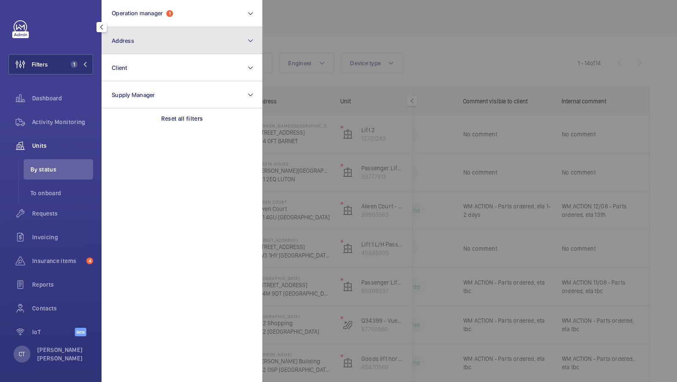
click at [208, 44] on button "Address" at bounding box center [182, 40] width 161 height 27
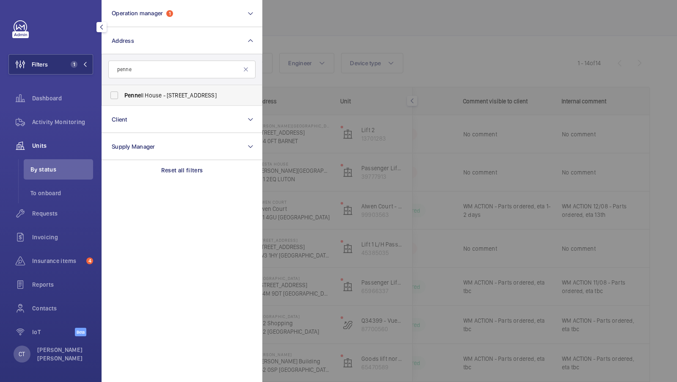
type input "penne"
click at [145, 92] on span "Penne ll House - 116 Cockfosters Rd, BARNET EN4 0FT" at bounding box center [182, 95] width 116 height 8
click at [123, 92] on input "Penne ll House - 116 Cockfosters Rd, BARNET EN4 0FT" at bounding box center [114, 95] width 17 height 17
checkbox input "true"
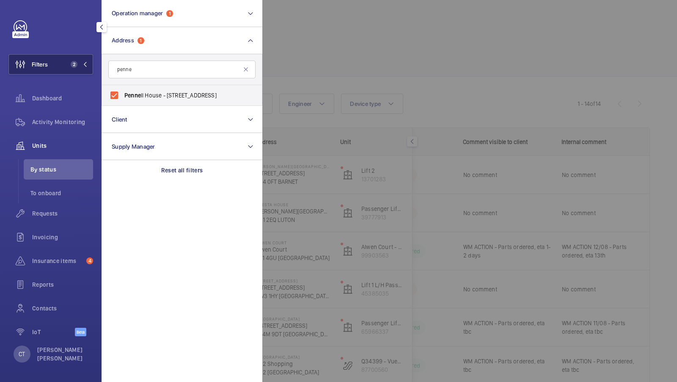
click at [71, 59] on button "Filters 2" at bounding box center [50, 64] width 85 height 20
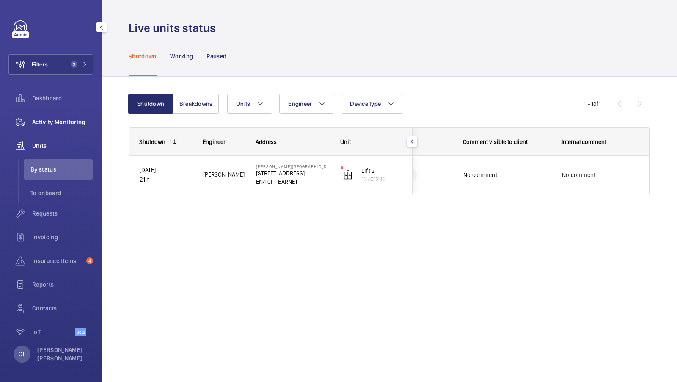
click at [63, 121] on span "Activity Monitoring" at bounding box center [62, 122] width 61 height 8
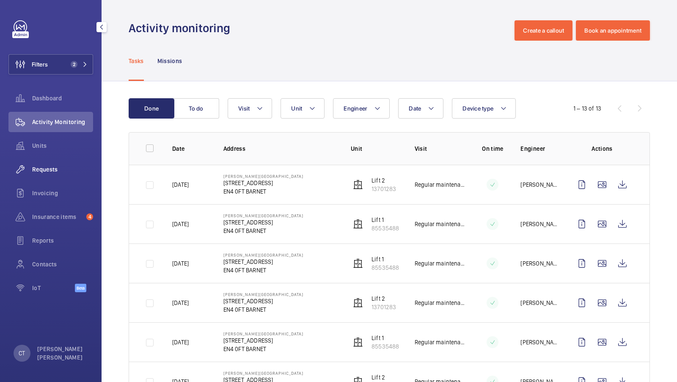
click at [34, 173] on span "Requests" at bounding box center [62, 169] width 61 height 8
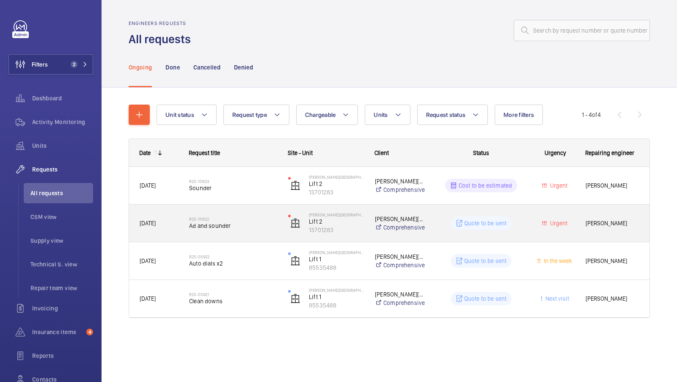
click at [246, 224] on span "Ad and sounder" at bounding box center [233, 225] width 88 height 8
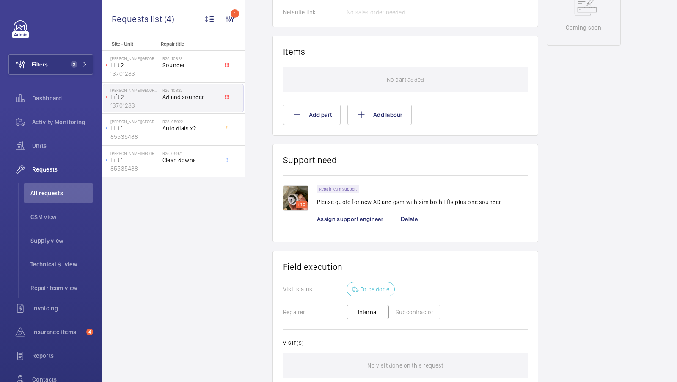
scroll to position [455, 0]
click at [302, 193] on img at bounding box center [295, 196] width 25 height 25
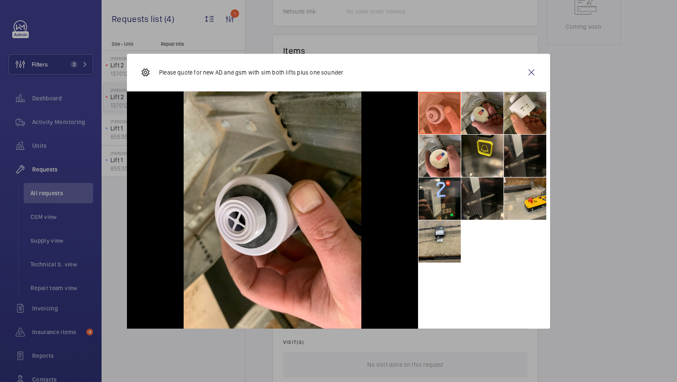
click at [483, 107] on li at bounding box center [482, 113] width 42 height 42
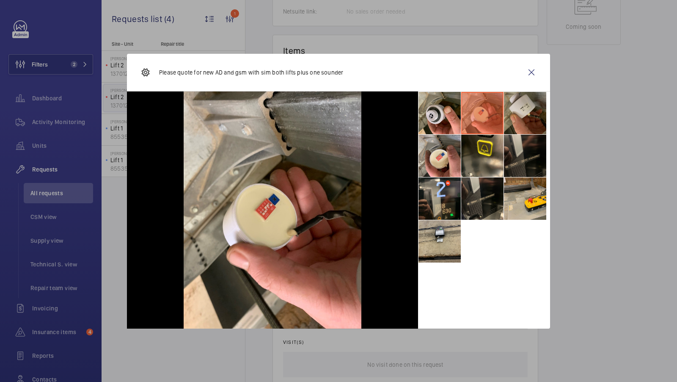
click at [536, 113] on li at bounding box center [525, 113] width 42 height 42
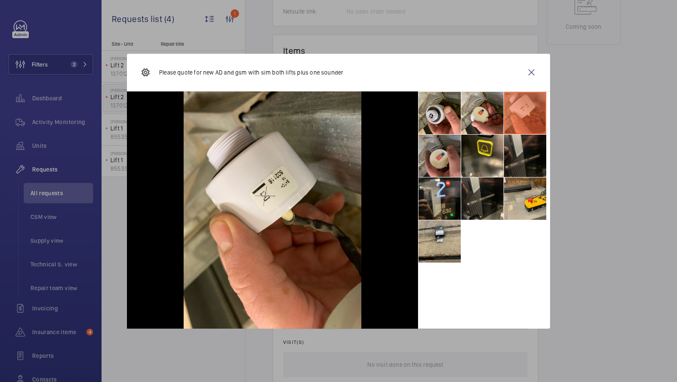
click at [454, 148] on li at bounding box center [439, 156] width 42 height 42
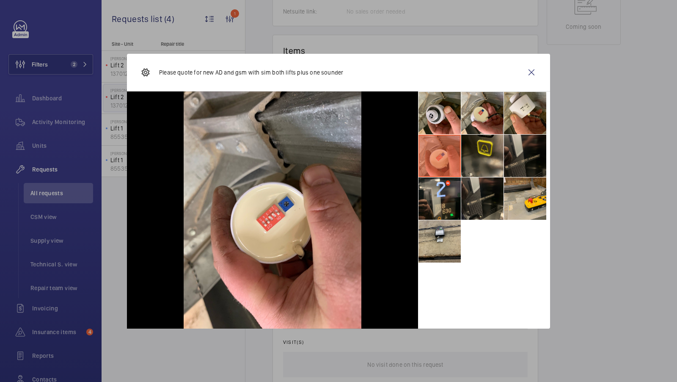
click at [481, 158] on li at bounding box center [482, 156] width 42 height 42
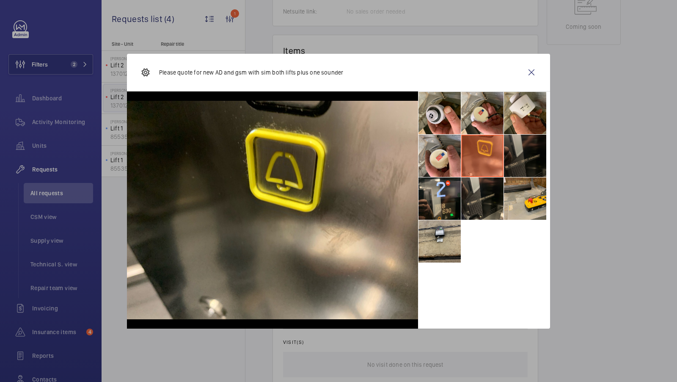
click at [531, 161] on li at bounding box center [525, 156] width 42 height 42
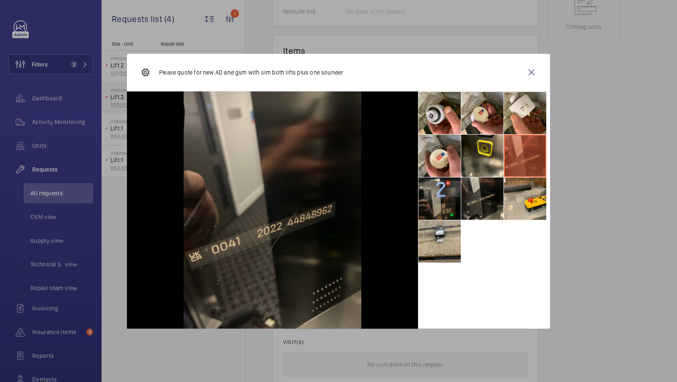
click at [440, 200] on li at bounding box center [439, 198] width 42 height 42
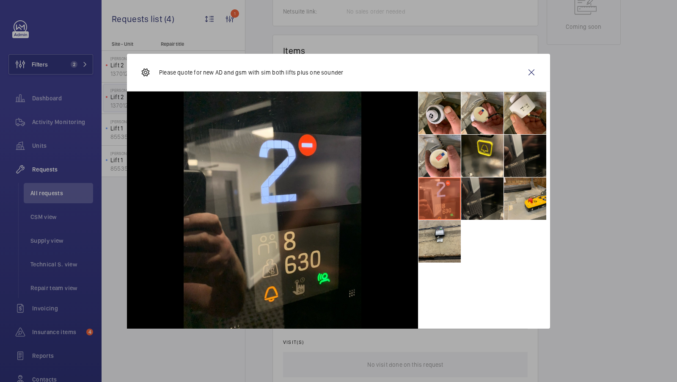
click at [475, 202] on li at bounding box center [482, 198] width 42 height 42
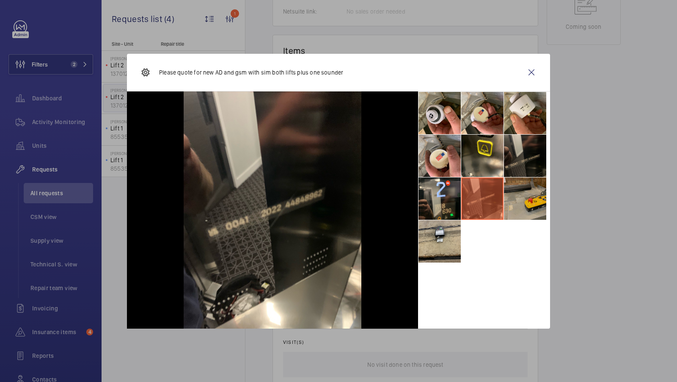
click at [510, 192] on li at bounding box center [525, 198] width 42 height 42
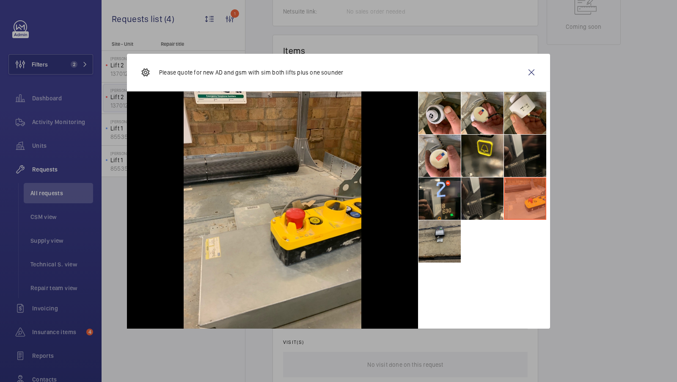
click at [438, 230] on li at bounding box center [439, 241] width 42 height 42
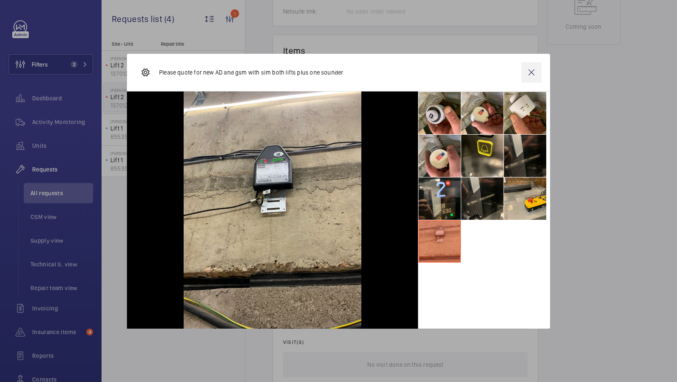
click at [532, 71] on wm-front-icon-button at bounding box center [531, 72] width 20 height 20
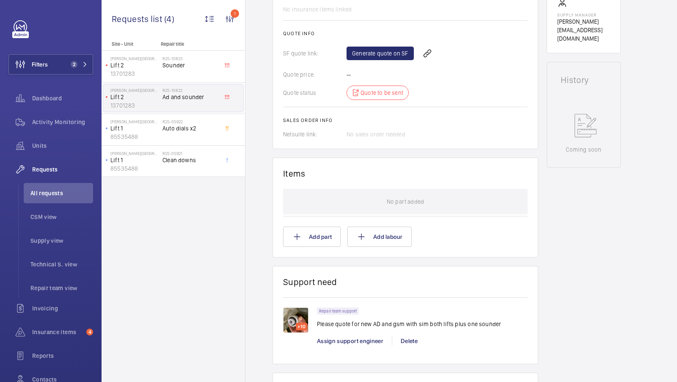
scroll to position [0, 0]
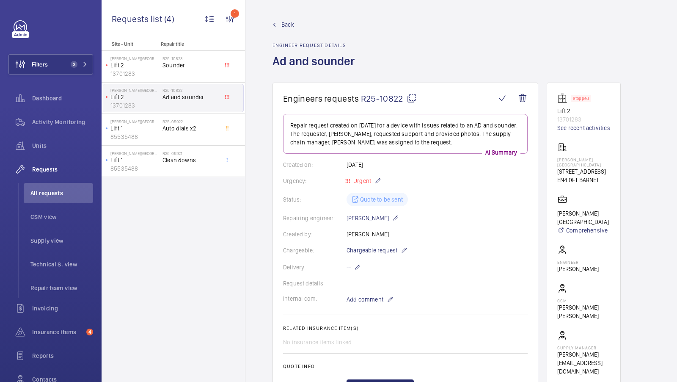
click at [289, 26] on span "Back" at bounding box center [287, 24] width 13 height 8
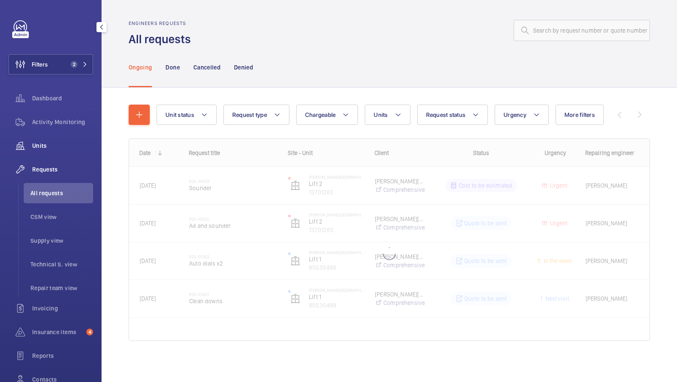
click at [45, 152] on div "Units" at bounding box center [50, 145] width 85 height 20
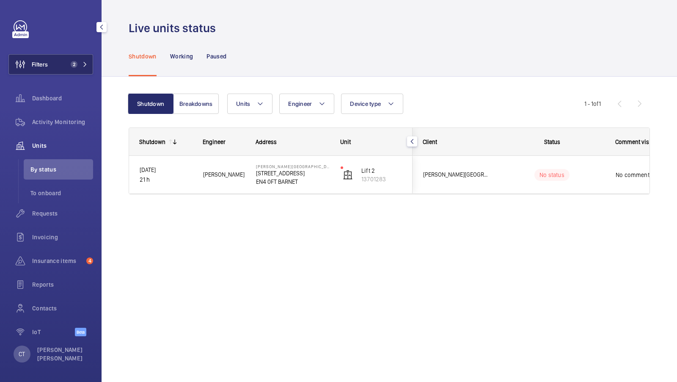
click at [80, 66] on span "2" at bounding box center [77, 64] width 20 height 7
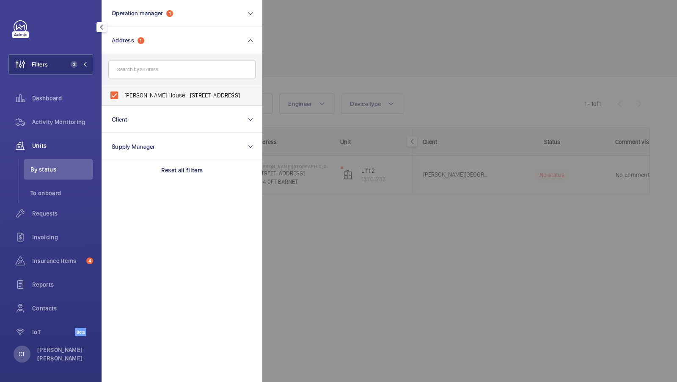
click at [168, 91] on span "Pennell House - 116 Cockfosters Rd, BARNET EN4 0FT" at bounding box center [182, 95] width 116 height 8
click at [123, 91] on input "Pennell House - 116 Cockfosters Rd, BARNET EN4 0FT" at bounding box center [114, 95] width 17 height 17
checkbox input "false"
click at [66, 65] on button "Filters 1" at bounding box center [50, 64] width 85 height 20
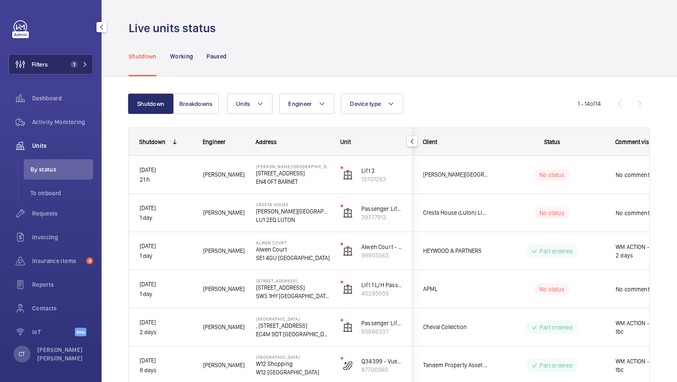
click at [65, 56] on button "Filters 1" at bounding box center [50, 64] width 85 height 20
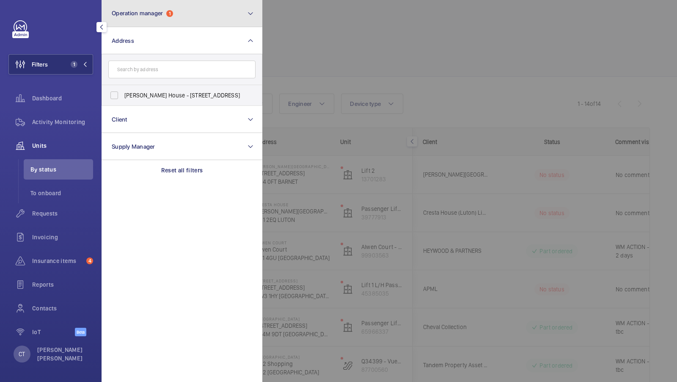
click at [188, 16] on button "Operation manager 1" at bounding box center [182, 13] width 161 height 27
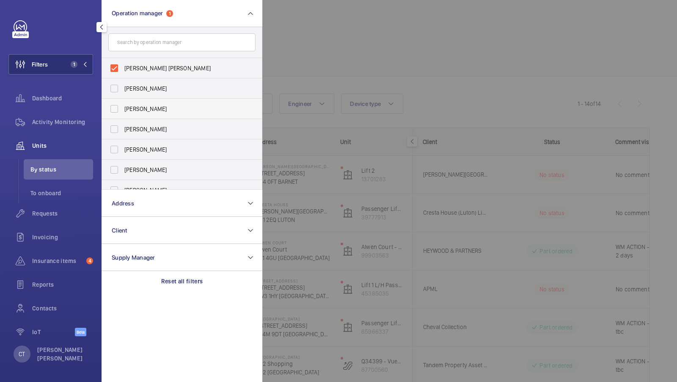
scroll to position [31, 0]
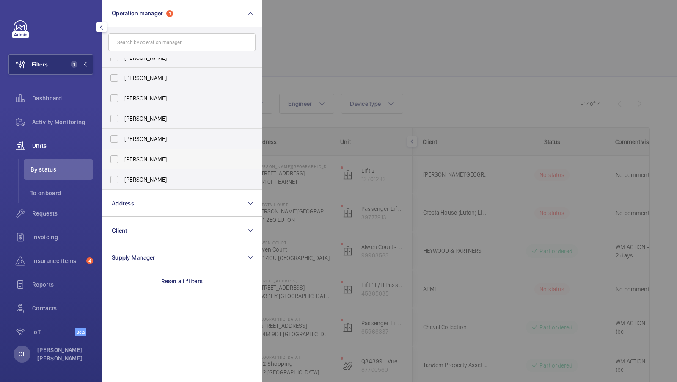
click at [137, 160] on span "[PERSON_NAME]" at bounding box center [182, 159] width 116 height 8
click at [123, 160] on input "[PERSON_NAME]" at bounding box center [114, 159] width 17 height 17
checkbox input "true"
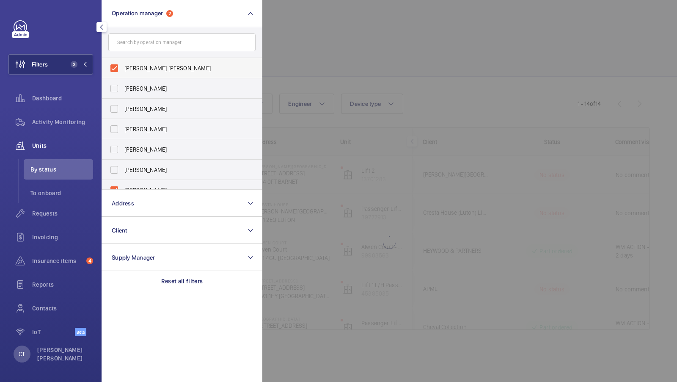
click at [160, 61] on label "[PERSON_NAME] [PERSON_NAME]" at bounding box center [175, 68] width 147 height 20
click at [123, 61] on input "[PERSON_NAME] [PERSON_NAME]" at bounding box center [114, 68] width 17 height 17
checkbox input "false"
click at [59, 62] on button "Filters 1" at bounding box center [50, 64] width 85 height 20
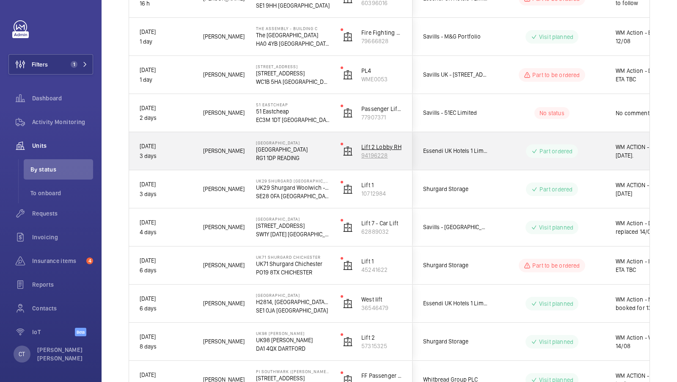
scroll to position [92, 0]
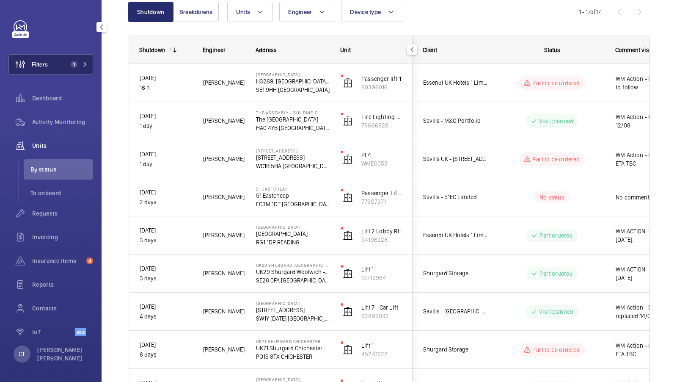
click at [85, 67] on span "1" at bounding box center [77, 64] width 20 height 7
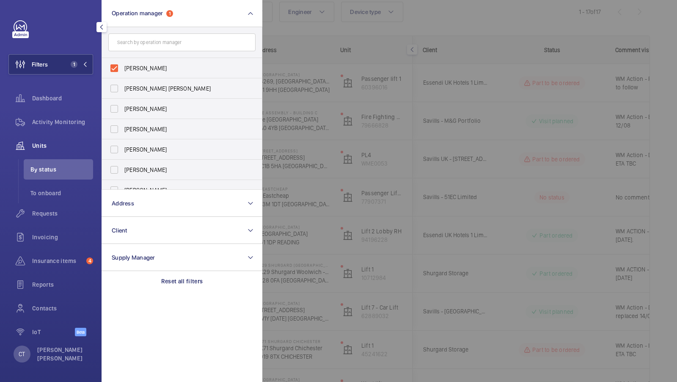
click at [150, 55] on form at bounding box center [182, 42] width 160 height 31
click at [140, 67] on span "[PERSON_NAME]" at bounding box center [182, 68] width 116 height 8
click at [123, 67] on input "[PERSON_NAME]" at bounding box center [114, 68] width 17 height 17
checkbox input "false"
click at [142, 100] on label "[PERSON_NAME]" at bounding box center [175, 109] width 147 height 20
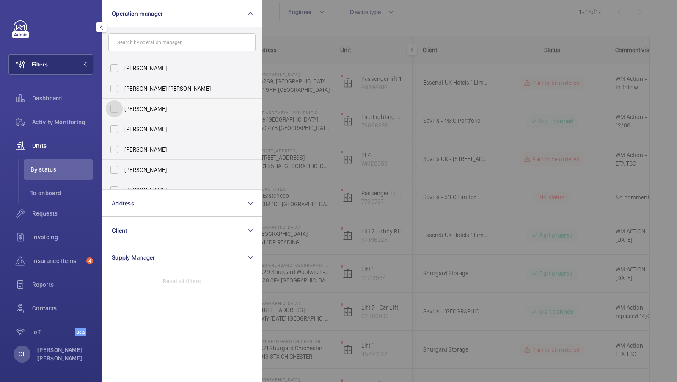
click at [123, 100] on input "[PERSON_NAME]" at bounding box center [114, 108] width 17 height 17
checkbox input "true"
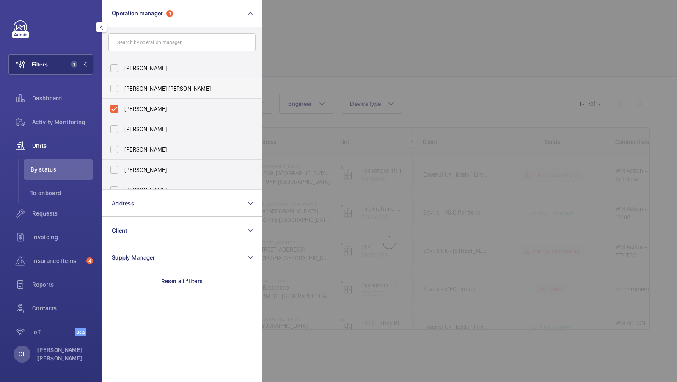
click at [154, 85] on span "[PERSON_NAME] [PERSON_NAME]" at bounding box center [182, 88] width 116 height 8
click at [123, 85] on input "[PERSON_NAME] [PERSON_NAME]" at bounding box center [114, 88] width 17 height 17
click at [141, 93] on label "[PERSON_NAME] [PERSON_NAME]" at bounding box center [175, 88] width 147 height 20
click at [123, 93] on input "[PERSON_NAME] [PERSON_NAME]" at bounding box center [114, 88] width 17 height 17
checkbox input "false"
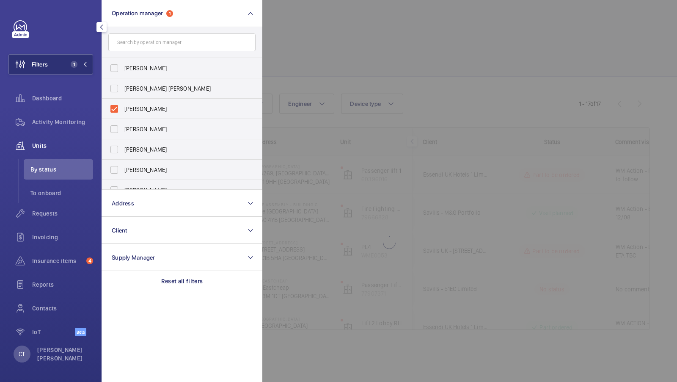
click at [488, 94] on div at bounding box center [600, 191] width 677 height 382
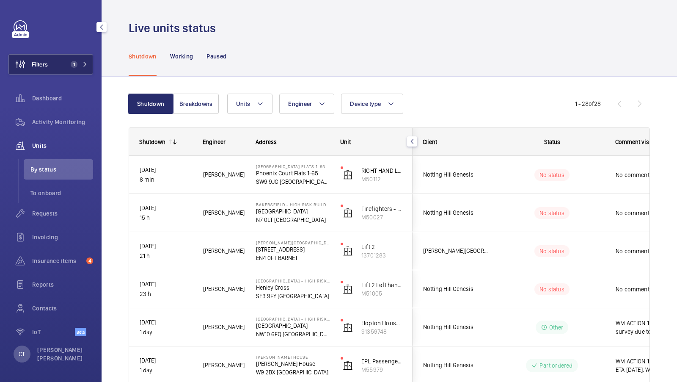
click at [63, 68] on button "Filters 1" at bounding box center [50, 64] width 85 height 20
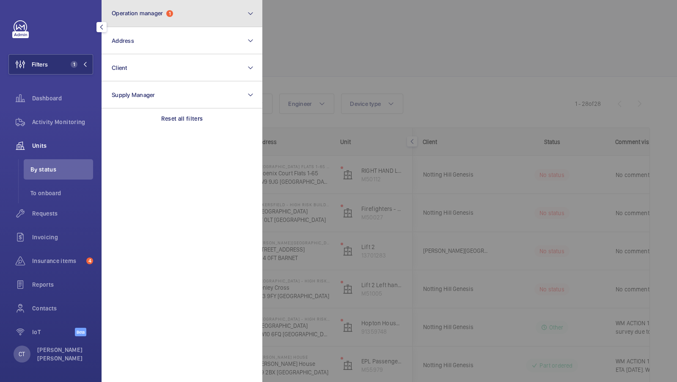
click at [170, 17] on button "Operation manager 1" at bounding box center [182, 13] width 161 height 27
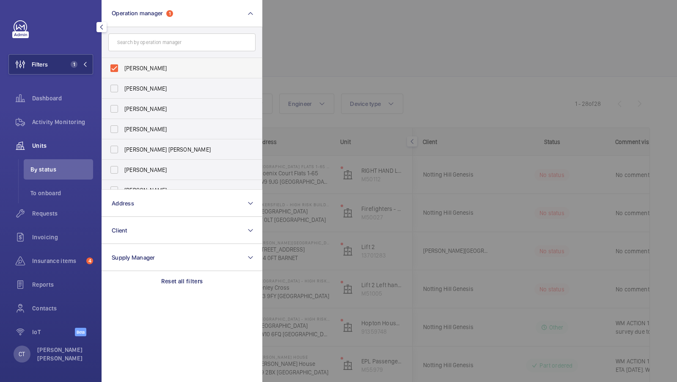
click at [146, 69] on span "[PERSON_NAME]" at bounding box center [182, 68] width 116 height 8
click at [123, 69] on input "[PERSON_NAME]" at bounding box center [114, 68] width 17 height 17
checkbox input "false"
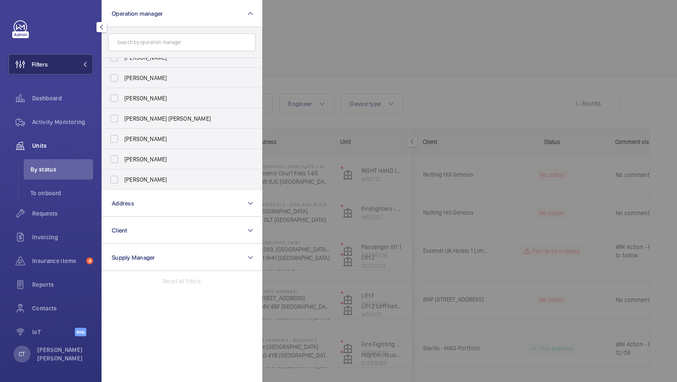
click at [70, 68] on button "Filters" at bounding box center [50, 64] width 85 height 20
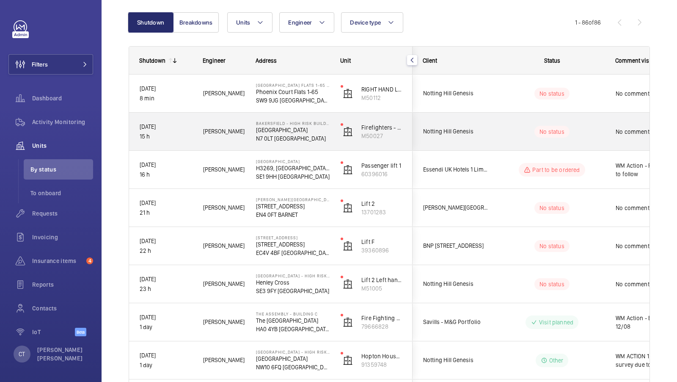
scroll to position [82, 0]
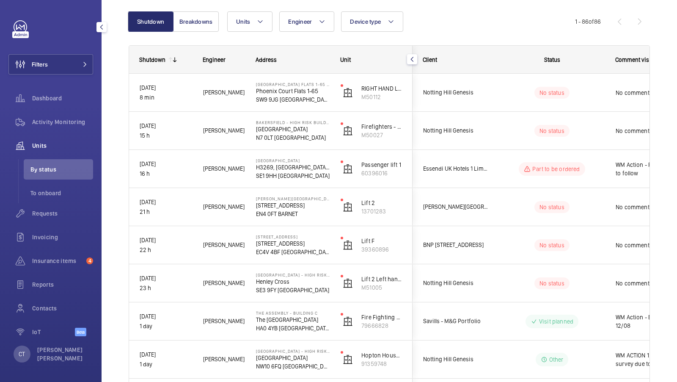
click at [45, 141] on span "Units" at bounding box center [62, 145] width 61 height 8
click at [75, 54] on button "Filters" at bounding box center [50, 64] width 85 height 20
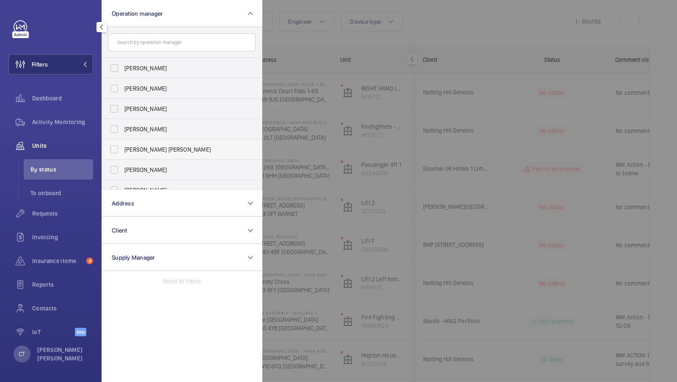
click at [151, 153] on label "[PERSON_NAME] [PERSON_NAME]" at bounding box center [175, 149] width 147 height 20
click at [123, 153] on input "[PERSON_NAME] [PERSON_NAME]" at bounding box center [114, 149] width 17 height 17
checkbox input "true"
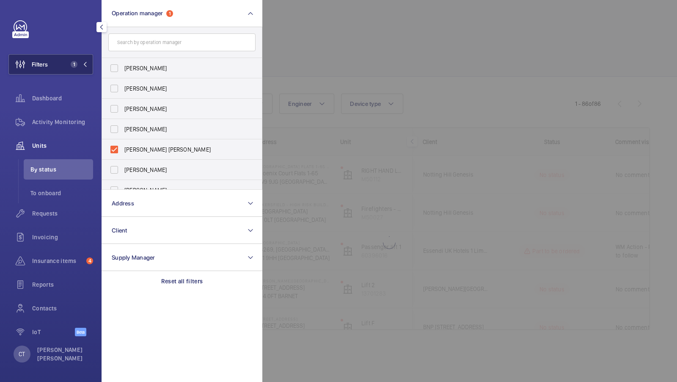
click at [61, 60] on button "Filters 1" at bounding box center [50, 64] width 85 height 20
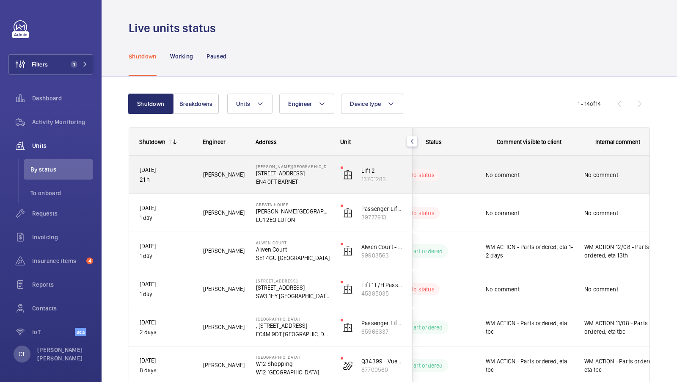
scroll to position [0, 152]
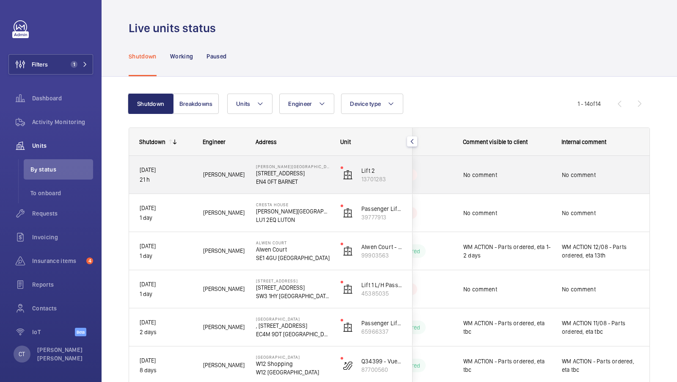
click at [579, 173] on span "No comment" at bounding box center [600, 174] width 77 height 8
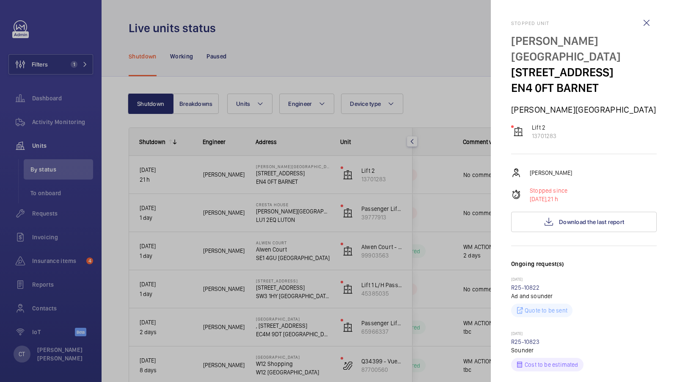
scroll to position [95, 0]
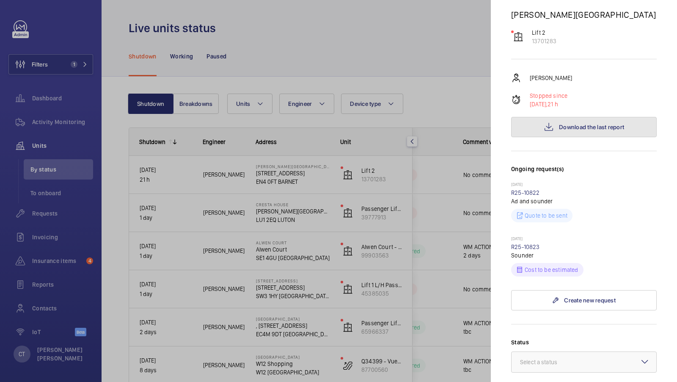
click at [577, 117] on button "Download the last report" at bounding box center [584, 127] width 146 height 20
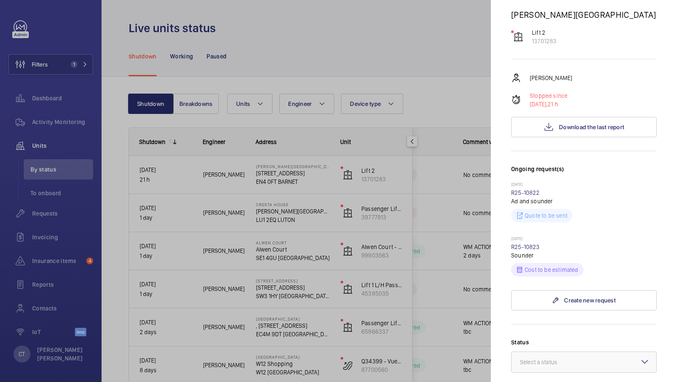
click at [404, 191] on div at bounding box center [338, 191] width 677 height 382
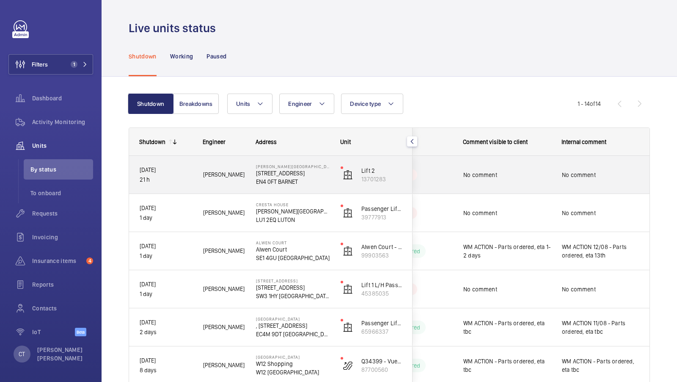
scroll to position [14, 0]
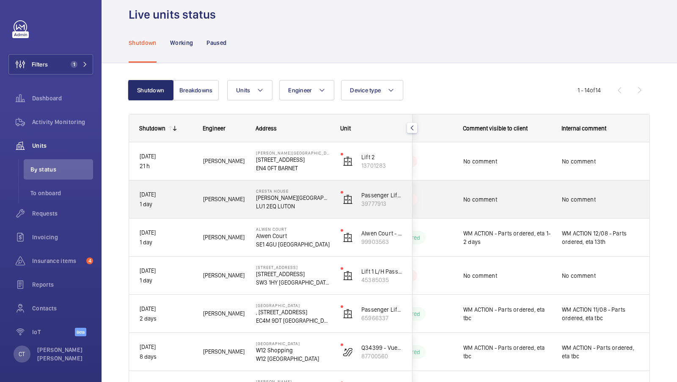
click at [579, 210] on div "No comment" at bounding box center [601, 199] width 98 height 36
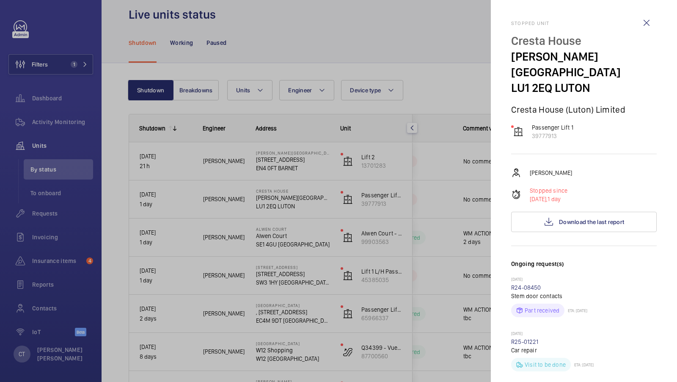
click at [451, 246] on div at bounding box center [338, 191] width 677 height 382
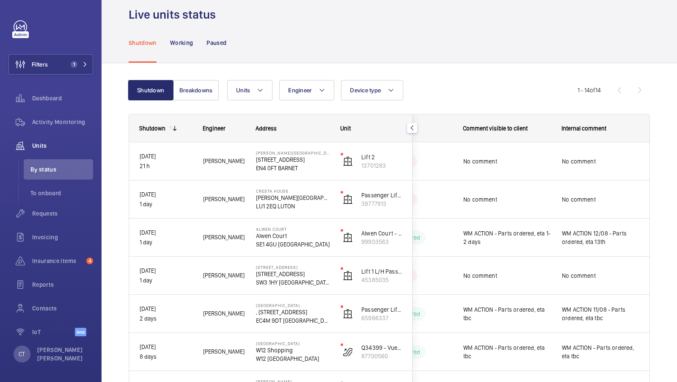
click at [500, 204] on div at bounding box center [338, 191] width 677 height 382
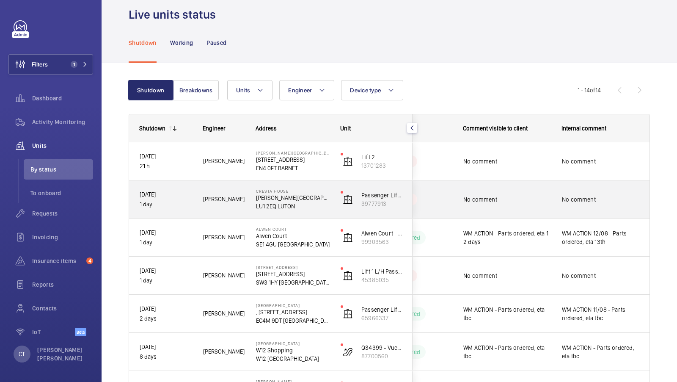
click at [497, 203] on div "No comment" at bounding box center [507, 199] width 88 height 19
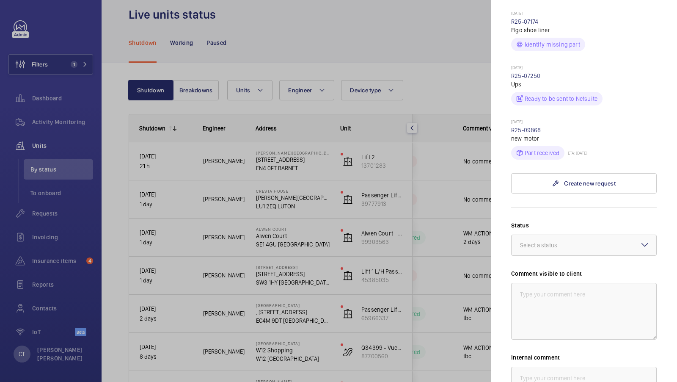
scroll to position [382, 0]
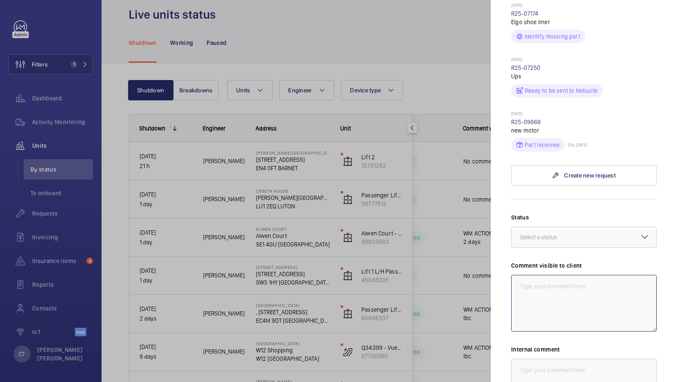
click at [539, 275] on textarea at bounding box center [584, 303] width 146 height 57
drag, startPoint x: 640, startPoint y: 267, endPoint x: 489, endPoint y: 265, distance: 150.6
click at [489, 265] on mat-sidenav-container "Filters 1 Dashboard Activity Monitoring Units By status To onboard Requests Inv…" at bounding box center [338, 191] width 677 height 382
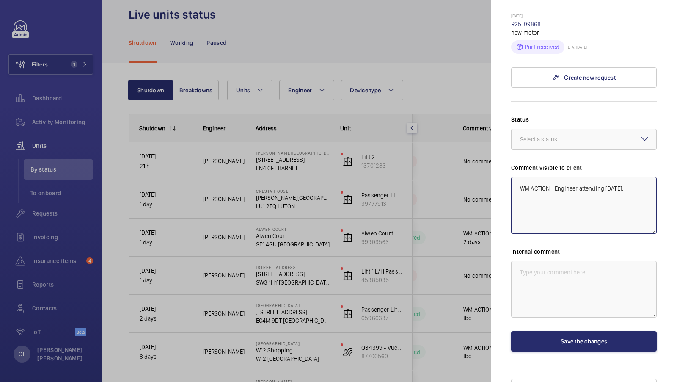
type textarea "WM ACTION - Engineer attending 13th August."
click at [567, 276] on textarea at bounding box center [584, 289] width 146 height 57
paste textarea "WM ACTION - Engineer attending 13th August."
type textarea "WM ACTION - Engineer attending 13th August."
click at [570, 131] on div at bounding box center [583, 139] width 145 height 20
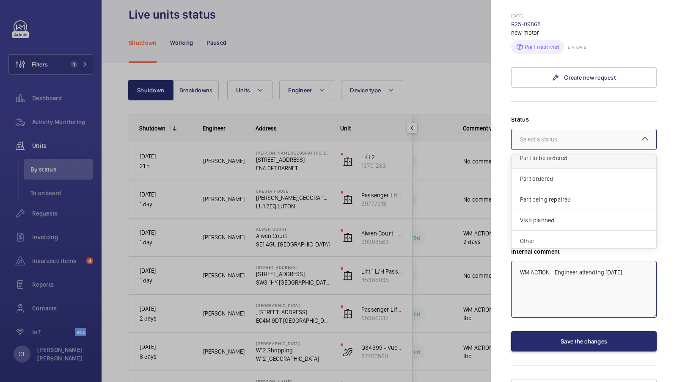
scroll to position [71, 0]
click at [560, 214] on span "Visit planned" at bounding box center [584, 218] width 128 height 8
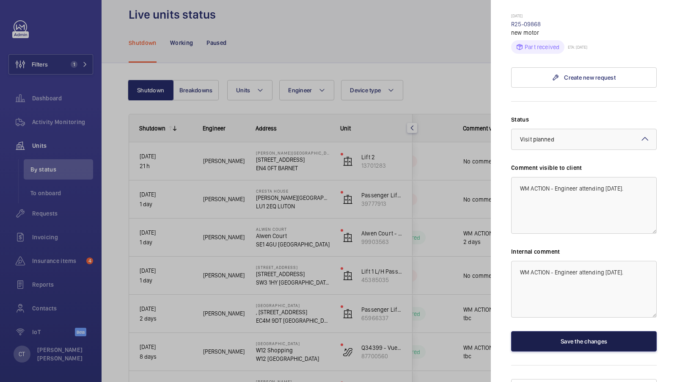
click at [594, 331] on button "Save the changes" at bounding box center [584, 341] width 146 height 20
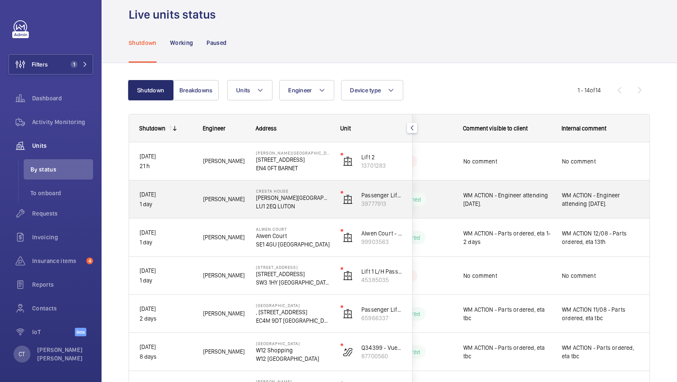
scroll to position [28, 0]
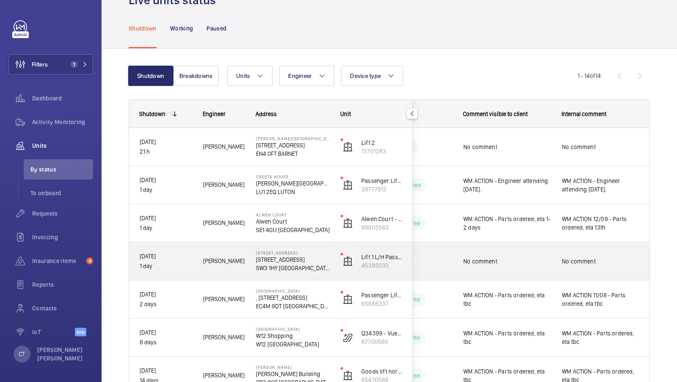
click at [535, 261] on span "No comment" at bounding box center [507, 261] width 88 height 8
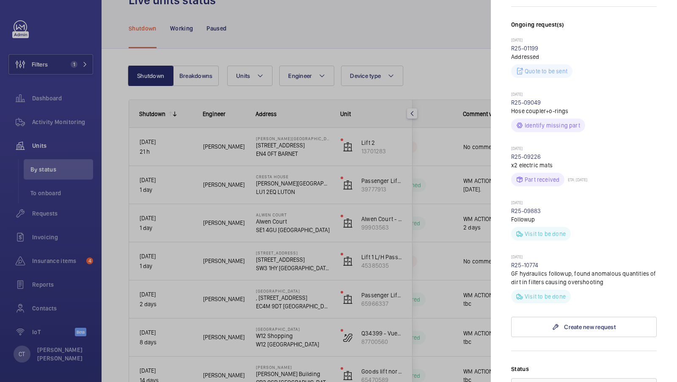
scroll to position [261, 0]
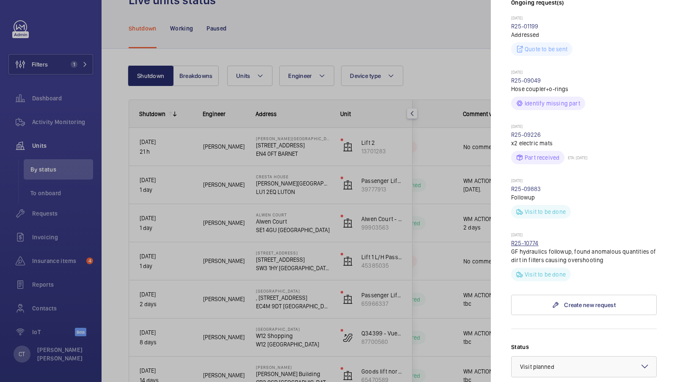
click at [530, 239] on link "R25-10774" at bounding box center [524, 242] width 27 height 7
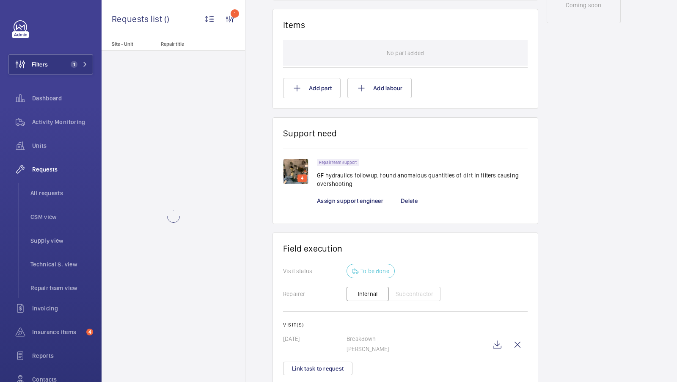
scroll to position [519, 0]
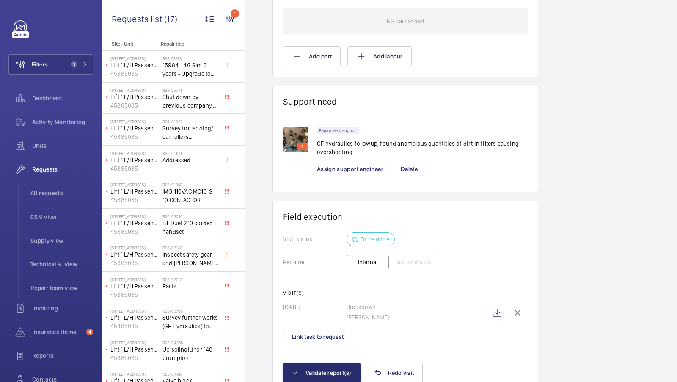
click at [292, 128] on img at bounding box center [295, 139] width 25 height 25
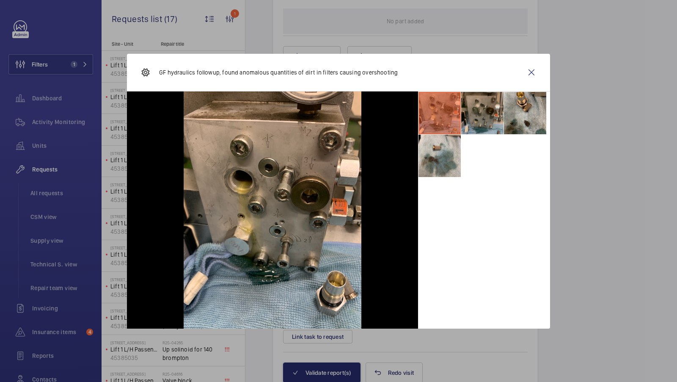
click at [475, 115] on li at bounding box center [482, 113] width 42 height 42
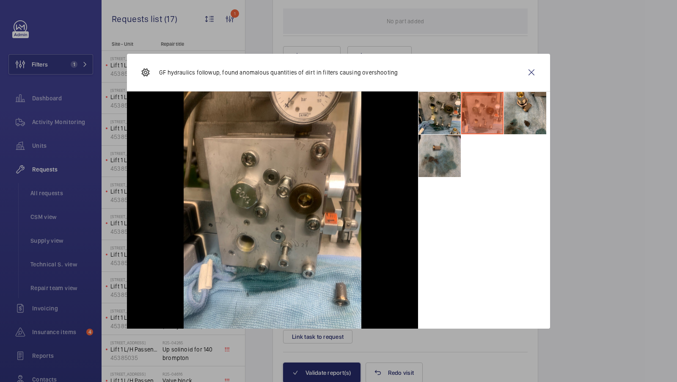
click at [443, 157] on li at bounding box center [439, 156] width 42 height 42
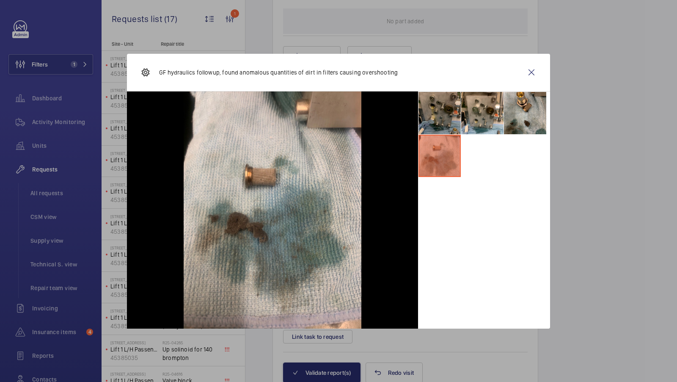
click at [448, 124] on li at bounding box center [439, 113] width 42 height 42
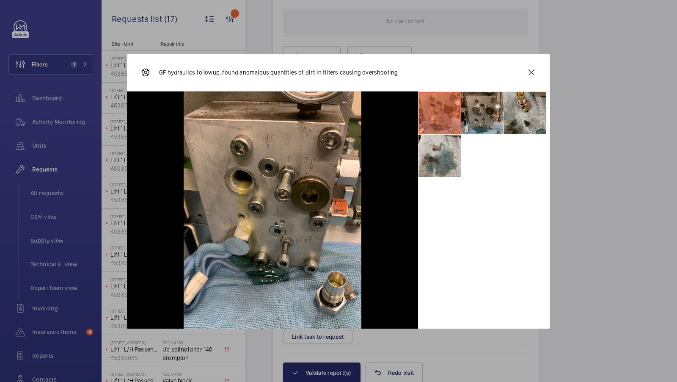
click at [495, 110] on li at bounding box center [482, 113] width 42 height 42
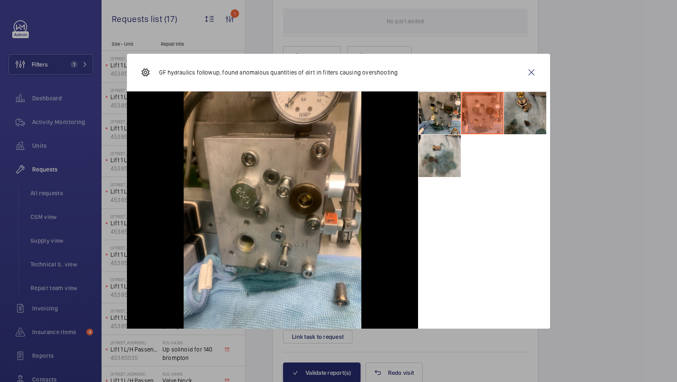
click at [525, 111] on li at bounding box center [525, 113] width 42 height 42
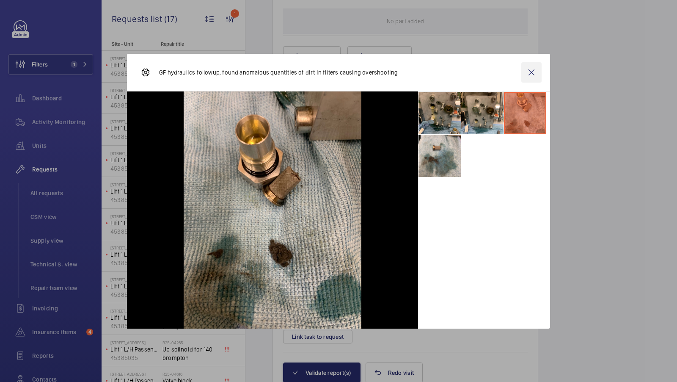
click at [530, 74] on wm-front-icon-button at bounding box center [531, 72] width 20 height 20
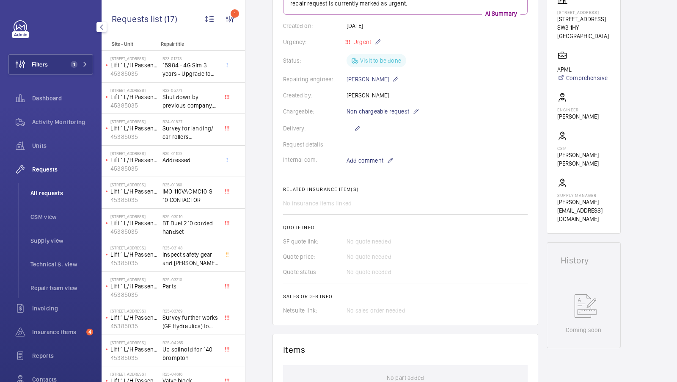
click at [35, 194] on span "All requests" at bounding box center [61, 193] width 63 height 8
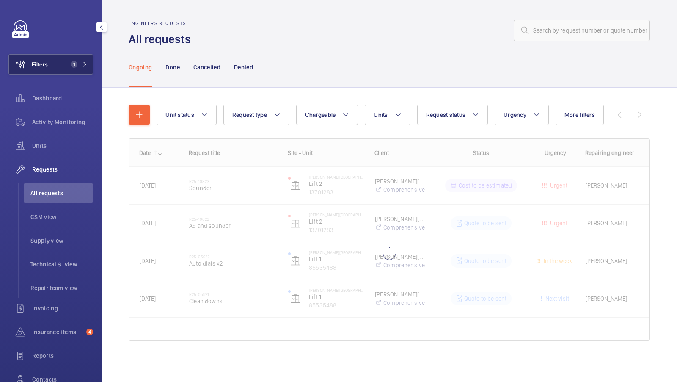
click at [77, 57] on button "Filters 1" at bounding box center [50, 64] width 85 height 20
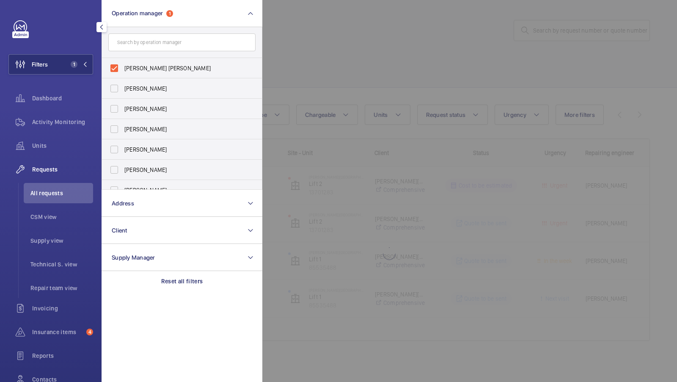
click at [305, 72] on div at bounding box center [600, 191] width 677 height 382
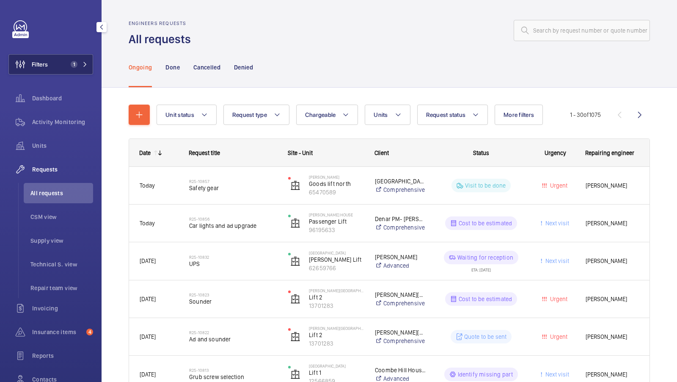
click at [64, 73] on button "Filters 1" at bounding box center [50, 64] width 85 height 20
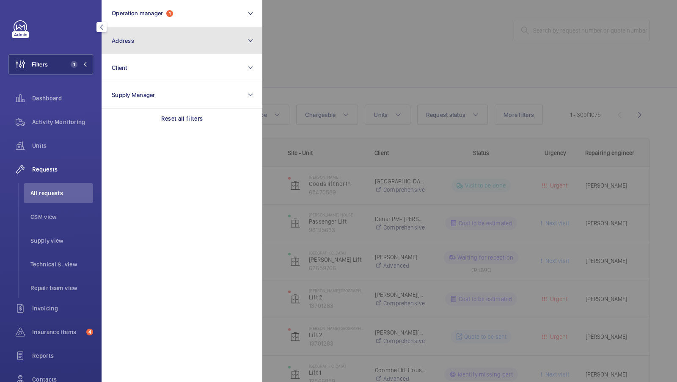
click at [164, 44] on button "Address" at bounding box center [182, 40] width 161 height 27
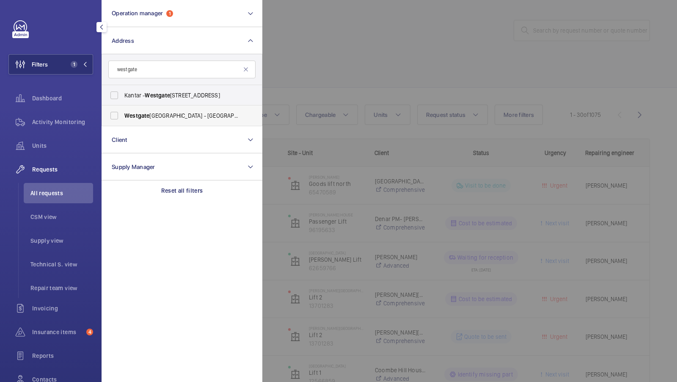
type input "westgate"
click at [137, 118] on span "Westgate" at bounding box center [136, 115] width 25 height 7
click at [123, 118] on input "Westgate Care Centre - Tower Rd, Ware, LONDON SG12 7LP" at bounding box center [114, 115] width 17 height 17
checkbox input "true"
click at [85, 62] on mat-icon at bounding box center [84, 64] width 5 height 5
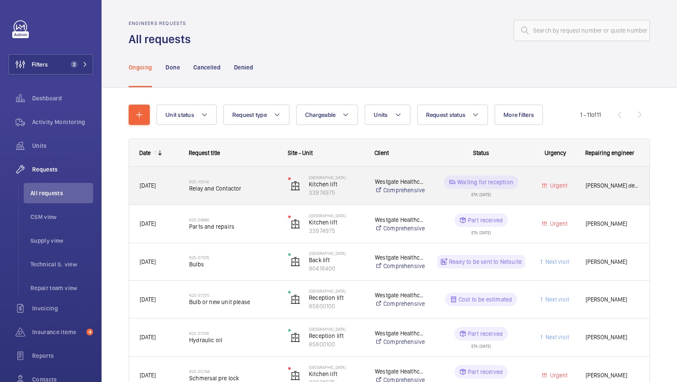
click at [214, 192] on span "Relay and Contactor" at bounding box center [233, 188] width 88 height 8
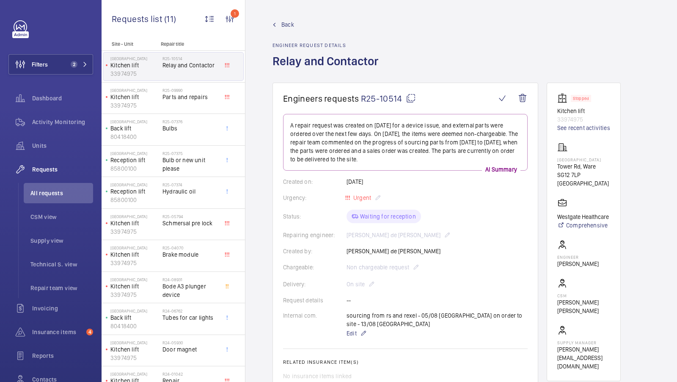
click at [286, 21] on span "Back" at bounding box center [287, 24] width 13 height 8
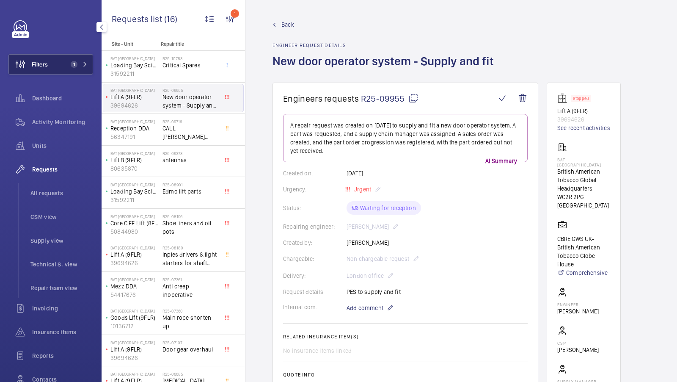
click at [82, 69] on button "Filters 1" at bounding box center [50, 64] width 85 height 20
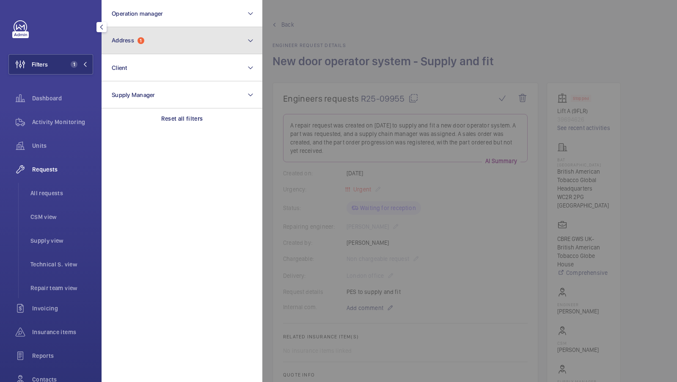
click at [163, 41] on button "Address 1" at bounding box center [182, 40] width 161 height 27
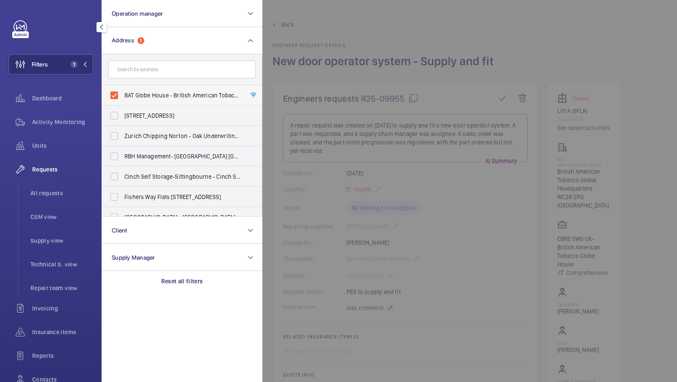
click at [152, 91] on span "BAT Globe House - British American Tobacco Global Headquarters, LONDON WC2R 2PG" at bounding box center [182, 95] width 116 height 8
click at [123, 91] on input "BAT Globe House - British American Tobacco Global Headquarters, LONDON WC2R 2PG" at bounding box center [114, 95] width 17 height 17
checkbox input "false"
click at [145, 78] on input "text" at bounding box center [181, 69] width 147 height 18
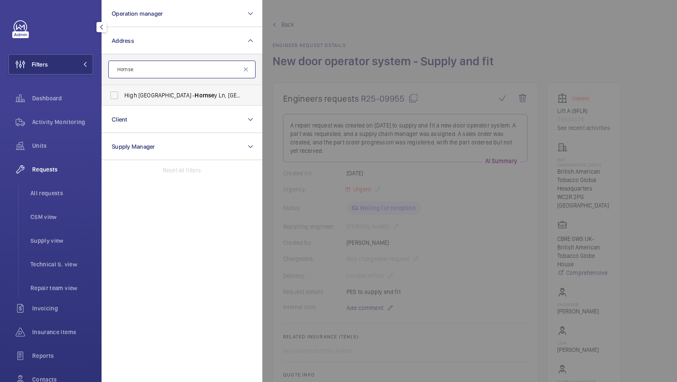
type input "Hornse"
click at [145, 97] on span "High London - Hornse y Ln, LONDON N6 5NP" at bounding box center [182, 95] width 116 height 8
click at [123, 97] on input "High London - Hornse y Ln, LONDON N6 5NP" at bounding box center [114, 95] width 17 height 17
checkbox input "true"
click at [70, 71] on button "Filters 1" at bounding box center [50, 64] width 85 height 20
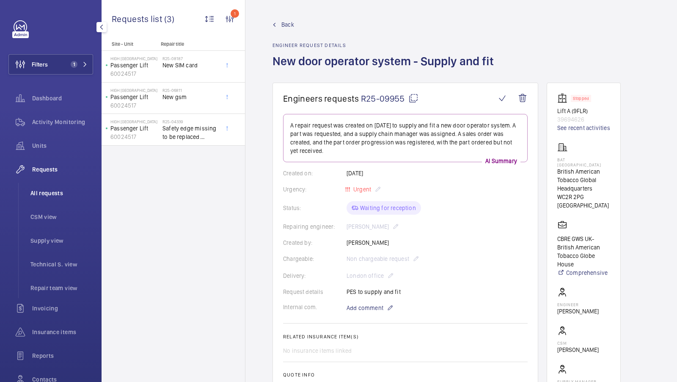
click at [55, 197] on li "All requests" at bounding box center [58, 193] width 69 height 20
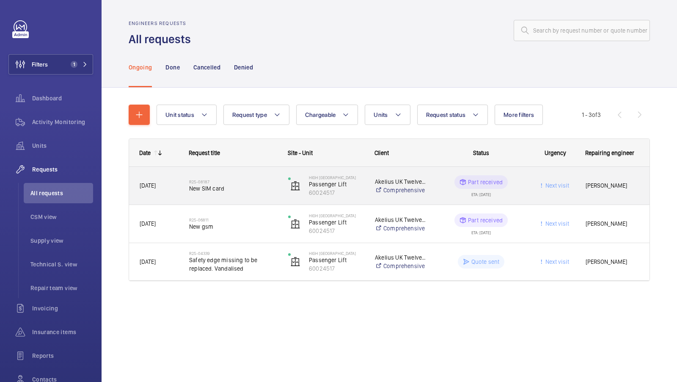
click at [241, 190] on span "New SIM card" at bounding box center [233, 188] width 88 height 8
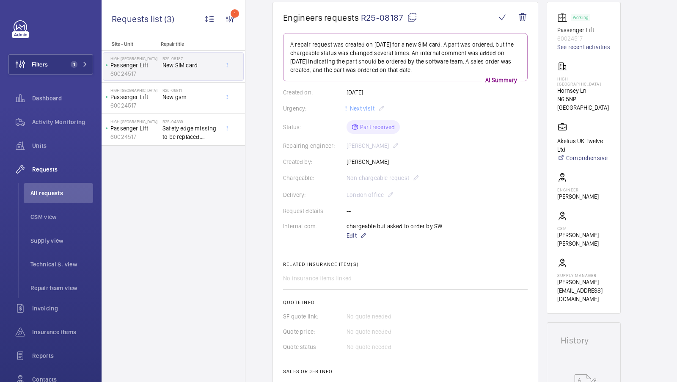
scroll to position [82, 0]
click at [53, 124] on span "Activity Monitoring" at bounding box center [62, 122] width 61 height 8
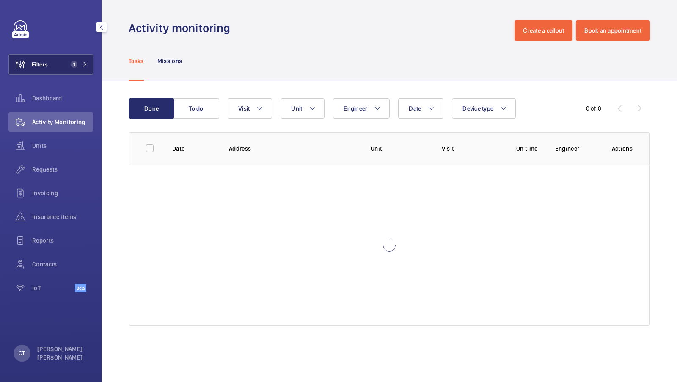
click at [67, 65] on span "1" at bounding box center [72, 64] width 10 height 7
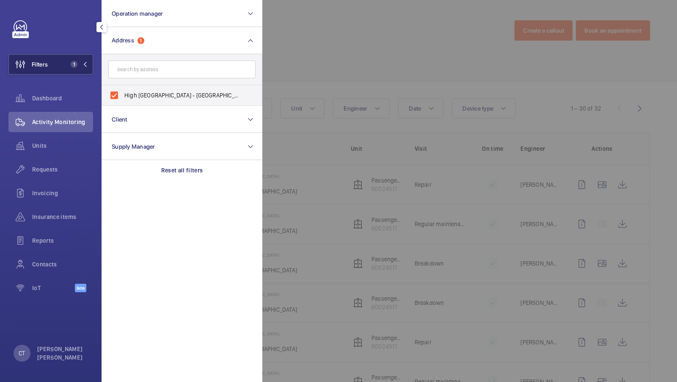
click at [82, 61] on span "1" at bounding box center [77, 64] width 20 height 7
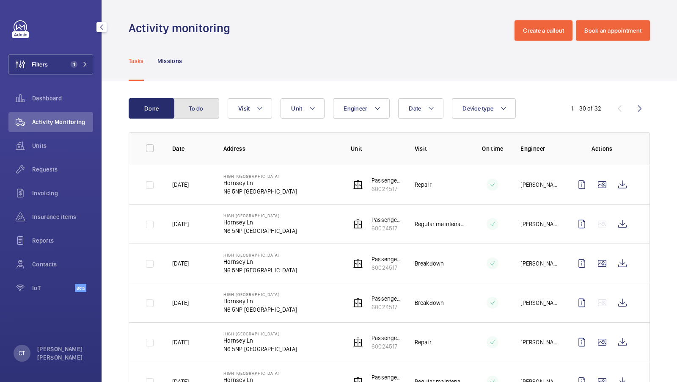
click at [206, 100] on button "To do" at bounding box center [196, 108] width 46 height 20
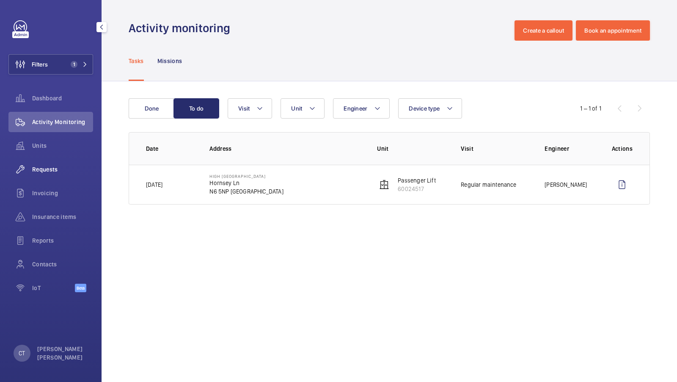
click at [47, 159] on div "Requests" at bounding box center [50, 169] width 85 height 20
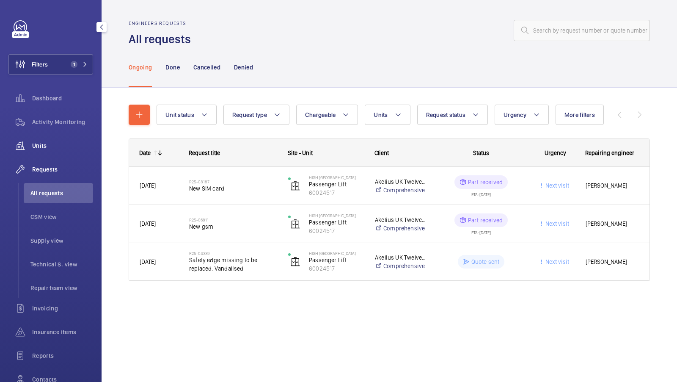
click at [51, 147] on span "Units" at bounding box center [62, 145] width 61 height 8
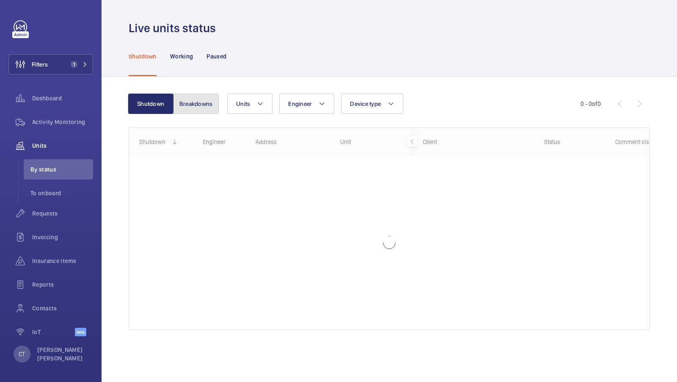
click at [208, 107] on button "Breakdowns" at bounding box center [196, 103] width 46 height 20
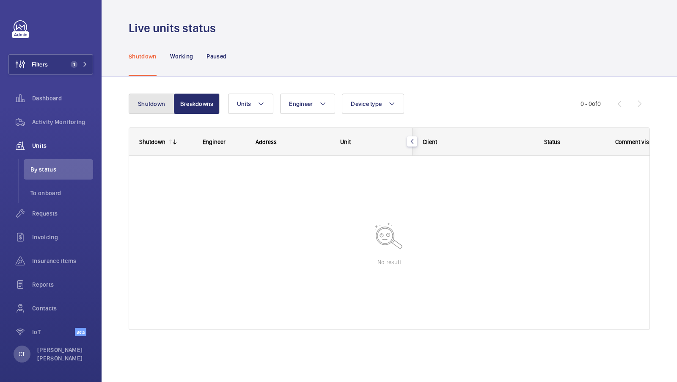
click at [149, 111] on button "Shutdown" at bounding box center [152, 103] width 46 height 20
click at [204, 107] on button "Breakdowns" at bounding box center [196, 103] width 46 height 20
click at [445, 111] on div "Units Engineer Device type More filters Reset all filters" at bounding box center [404, 103] width 352 height 20
click at [77, 66] on span "1" at bounding box center [77, 64] width 20 height 7
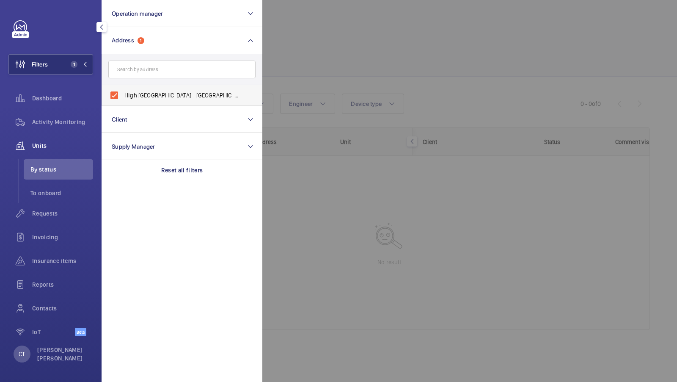
click at [165, 100] on label "High London - Hornsey Ln, LONDON N6 5NP" at bounding box center [175, 95] width 147 height 20
click at [123, 100] on input "High London - Hornsey Ln, LONDON N6 5NP" at bounding box center [114, 95] width 17 height 17
checkbox input "false"
click at [165, 77] on input "text" at bounding box center [181, 69] width 147 height 18
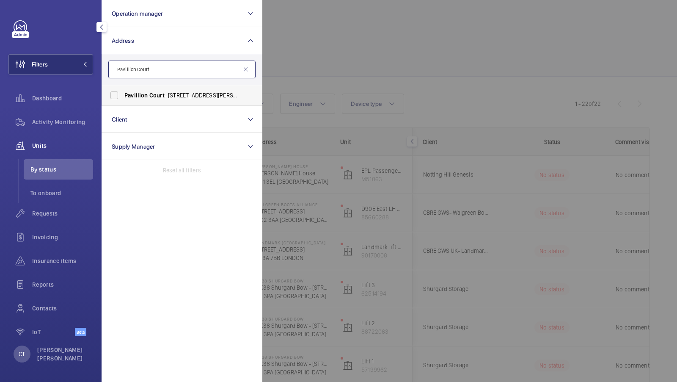
type input "Pavillion Court"
click at [146, 98] on span "Pavillion" at bounding box center [136, 95] width 24 height 7
click at [123, 98] on input "Pavillion Court - 17-18 Thurlow Road, LONDON NW3 5PL" at bounding box center [114, 95] width 17 height 17
checkbox input "true"
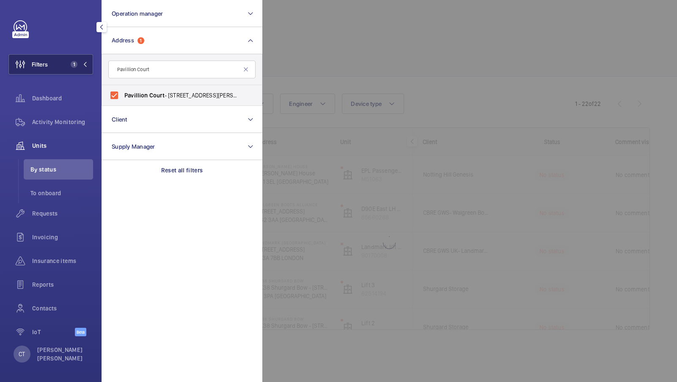
click at [75, 70] on button "Filters 1" at bounding box center [50, 64] width 85 height 20
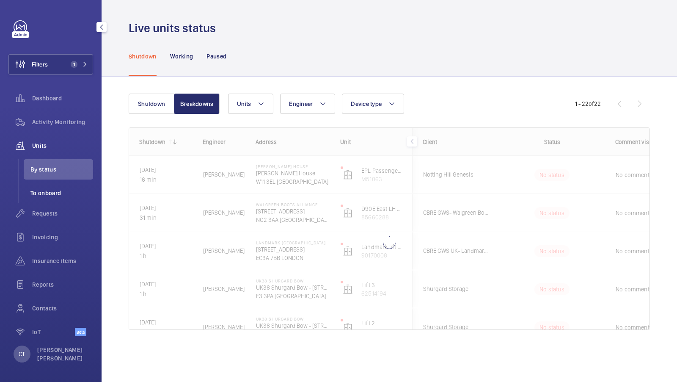
click at [60, 199] on li "To onboard" at bounding box center [58, 193] width 69 height 20
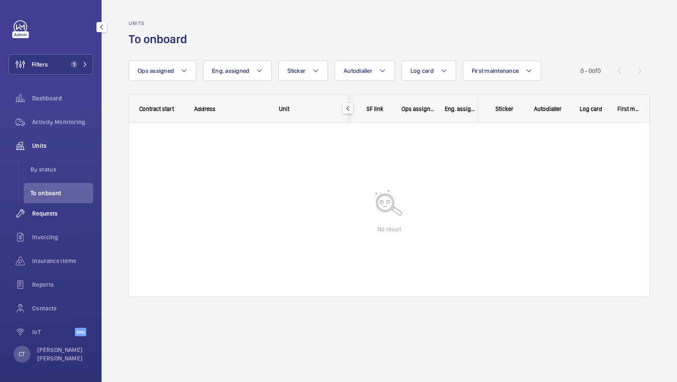
click at [47, 211] on span "Requests" at bounding box center [62, 213] width 61 height 8
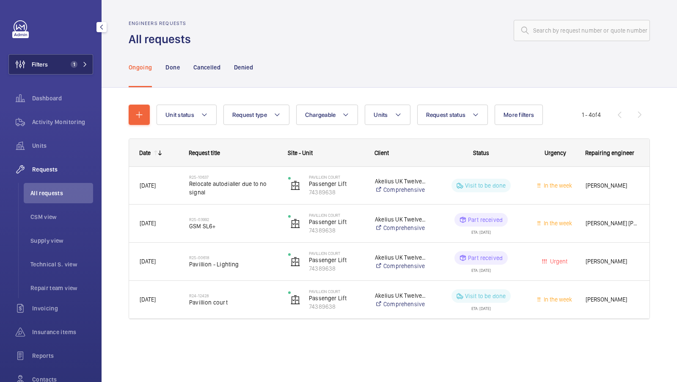
click at [77, 71] on button "Filters 1" at bounding box center [50, 64] width 85 height 20
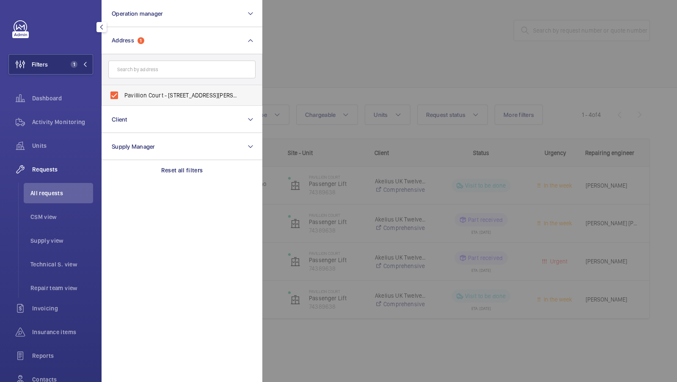
click at [135, 98] on span "Pavillion Court - 17-18 Thurlow Road, LONDON NW3 5PL" at bounding box center [182, 95] width 116 height 8
click at [123, 98] on input "Pavillion Court - 17-18 Thurlow Road, LONDON NW3 5PL" at bounding box center [114, 95] width 17 height 17
checkbox input "false"
click at [146, 74] on input "text" at bounding box center [181, 69] width 147 height 18
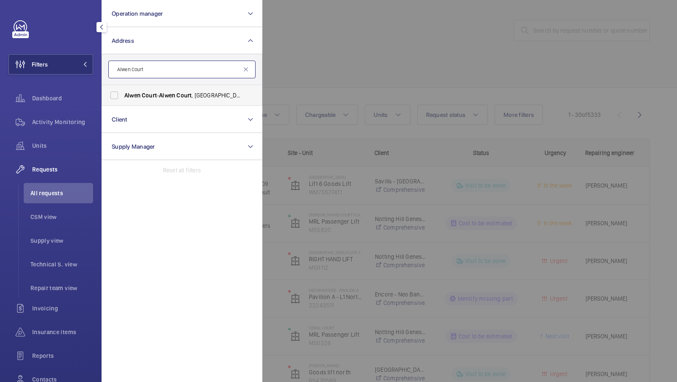
type input "Alwen Court"
click at [135, 99] on span "Alwen Court - Alwen Court , LONDON SE1 4GU" at bounding box center [182, 95] width 116 height 8
click at [123, 99] on input "Alwen Court - Alwen Court , LONDON SE1 4GU" at bounding box center [114, 95] width 17 height 17
checkbox input "true"
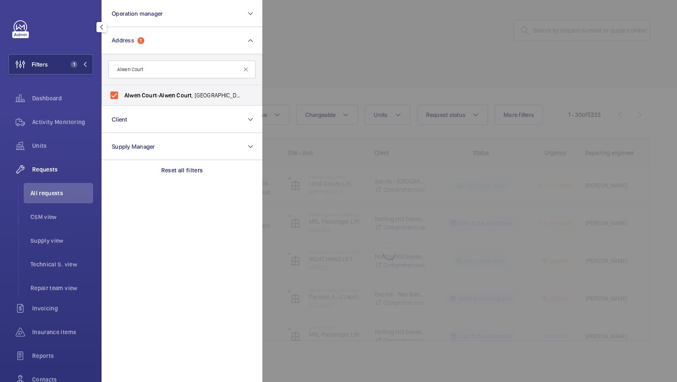
click at [81, 76] on div "Filters 1 Operation manager Address 1 Alwen Court Alwen Court - Alwen Court , L…" at bounding box center [50, 218] width 85 height 396
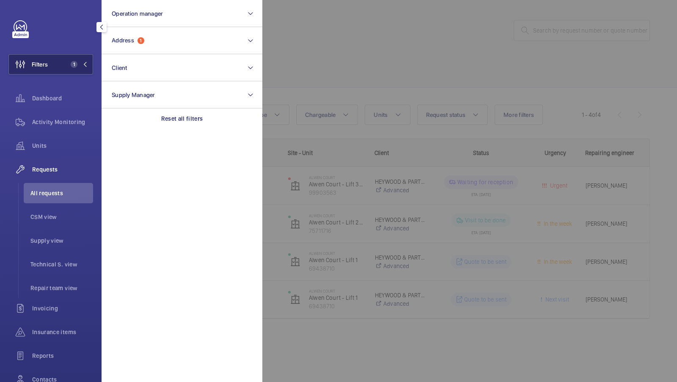
click at [82, 69] on button "Filters 1" at bounding box center [50, 64] width 85 height 20
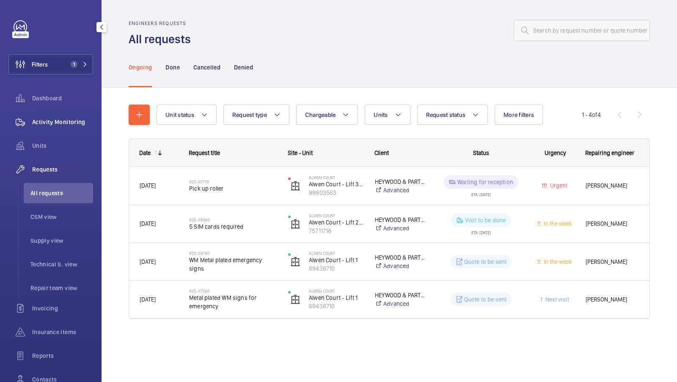
click at [67, 126] on div "Activity Monitoring" at bounding box center [50, 122] width 85 height 20
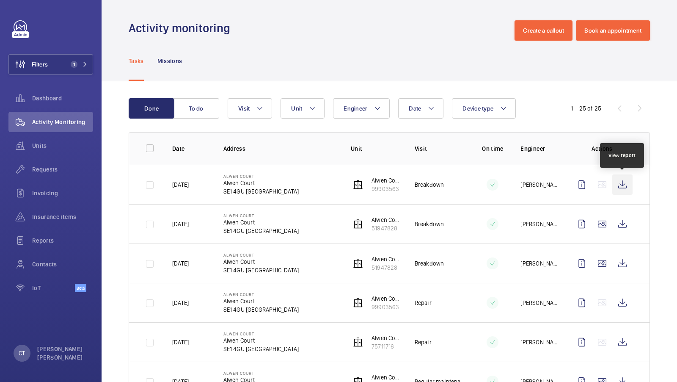
click at [619, 181] on wm-front-icon-button at bounding box center [622, 184] width 20 height 20
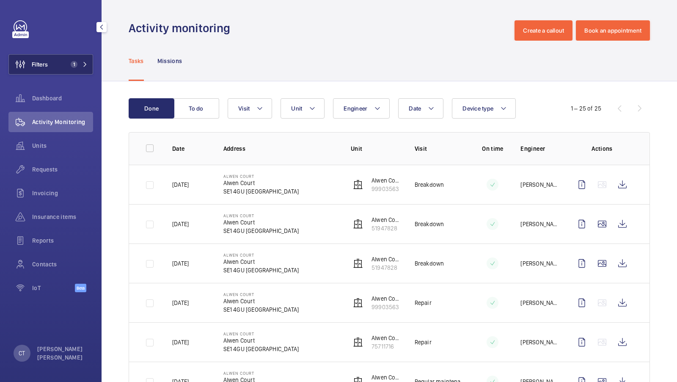
click at [64, 69] on button "Filters 1" at bounding box center [50, 64] width 85 height 20
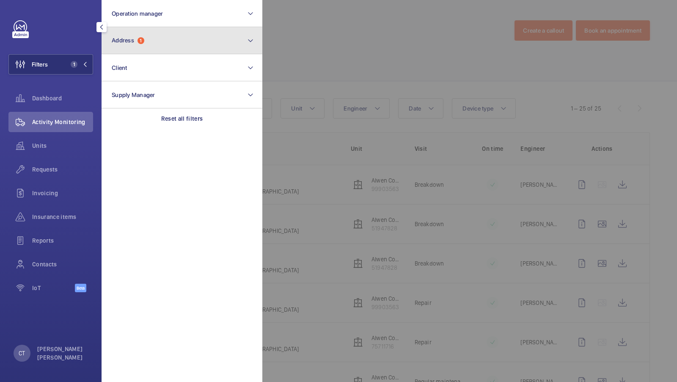
click at [155, 41] on button "Address 1" at bounding box center [182, 40] width 161 height 27
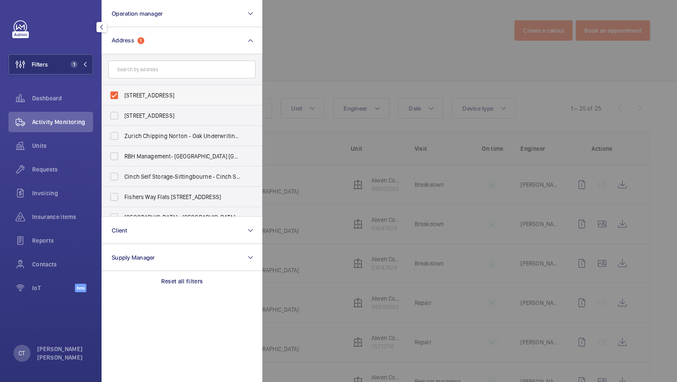
click at [138, 98] on span "Alwen Court - Alwen Court, LONDON SE1 4GU" at bounding box center [182, 95] width 116 height 8
click at [123, 98] on input "Alwen Court - Alwen Court, LONDON SE1 4GU" at bounding box center [114, 95] width 17 height 17
checkbox input "false"
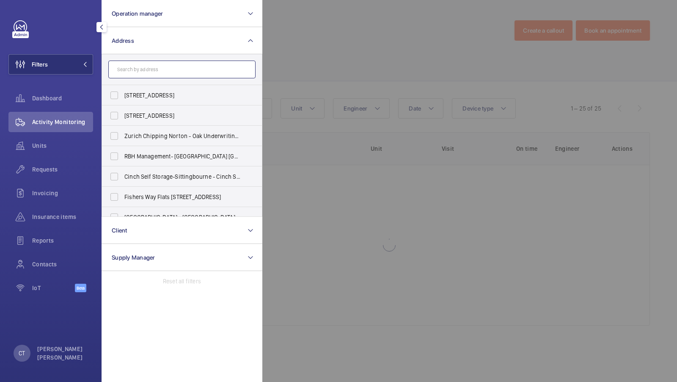
click at [151, 67] on input "text" at bounding box center [181, 69] width 147 height 18
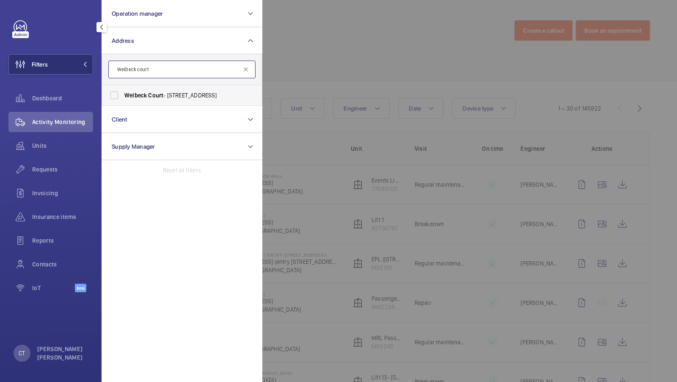
type input "Welbeck court"
click at [114, 93] on label "Welbeck Court - Addison Bridge Place, LONDON W14 8XW" at bounding box center [175, 95] width 147 height 20
click at [114, 93] on input "Welbeck Court - Addison Bridge Place, LONDON W14 8XW" at bounding box center [114, 95] width 17 height 17
checkbox input "true"
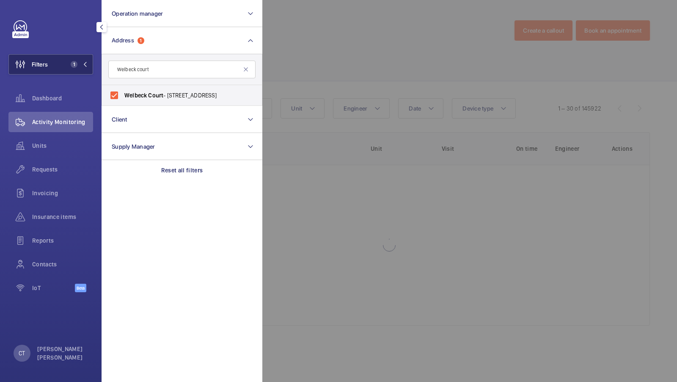
click at [74, 66] on span "1" at bounding box center [74, 64] width 7 height 7
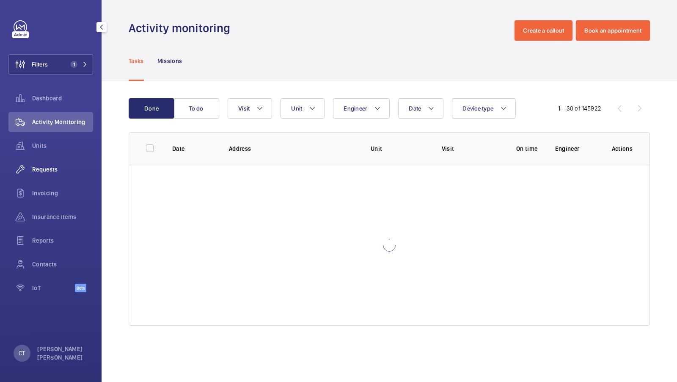
click at [41, 176] on div "Requests" at bounding box center [50, 169] width 85 height 20
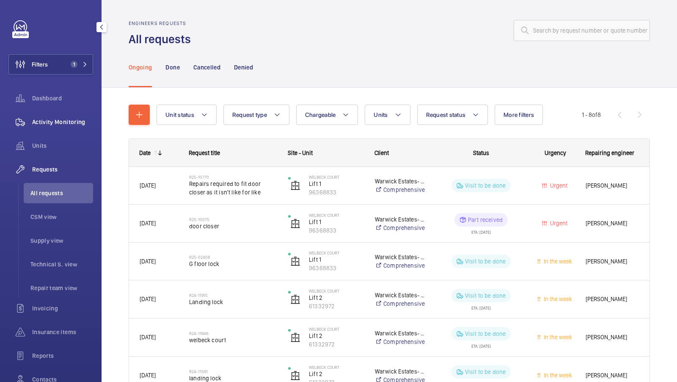
click at [62, 124] on span "Activity Monitoring" at bounding box center [62, 122] width 61 height 8
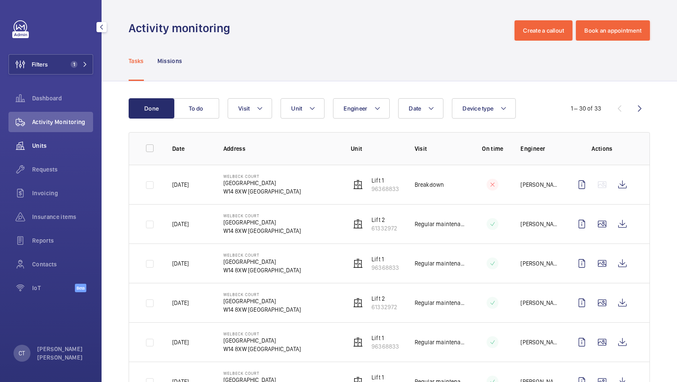
click at [53, 146] on span "Units" at bounding box center [62, 145] width 61 height 8
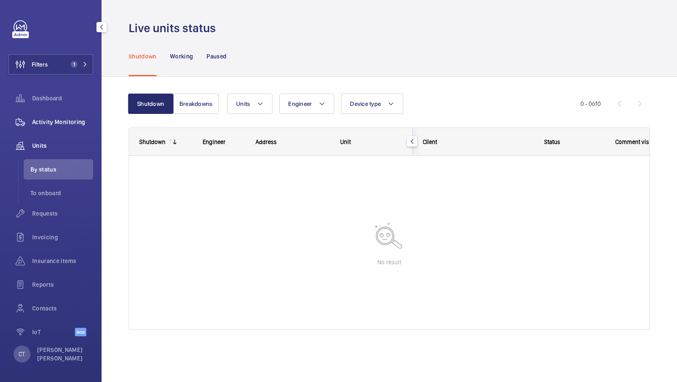
click at [57, 130] on div "Activity Monitoring" at bounding box center [50, 122] width 85 height 20
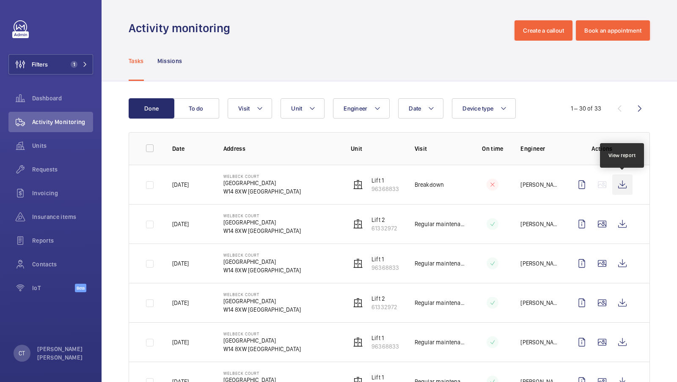
click at [626, 184] on wm-front-icon-button at bounding box center [622, 184] width 20 height 20
click at [74, 46] on div "Filters 1 Dashboard Activity Monitoring Units Requests Invoicing Insurance item…" at bounding box center [50, 160] width 85 height 281
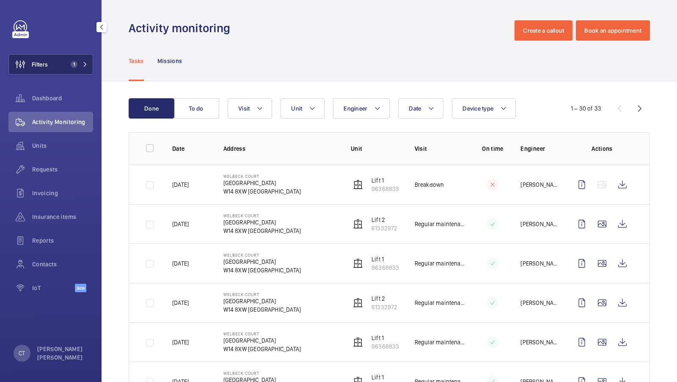
click at [73, 63] on span "1" at bounding box center [74, 64] width 7 height 7
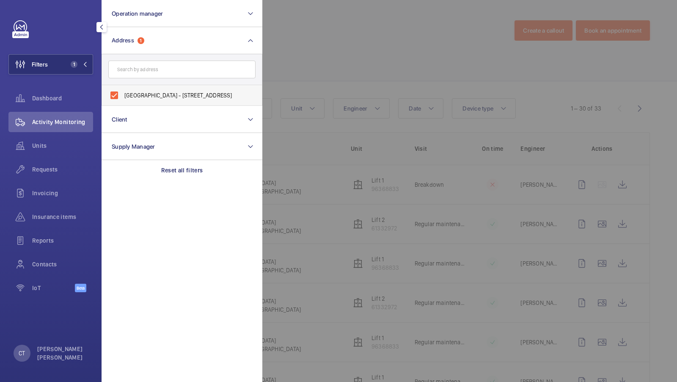
click at [169, 92] on span "Welbeck Court - Addison Bridge Place, LONDON W14 8XW" at bounding box center [182, 95] width 116 height 8
click at [123, 92] on input "Welbeck Court - Addison Bridge Place, LONDON W14 8XW" at bounding box center [114, 95] width 17 height 17
checkbox input "false"
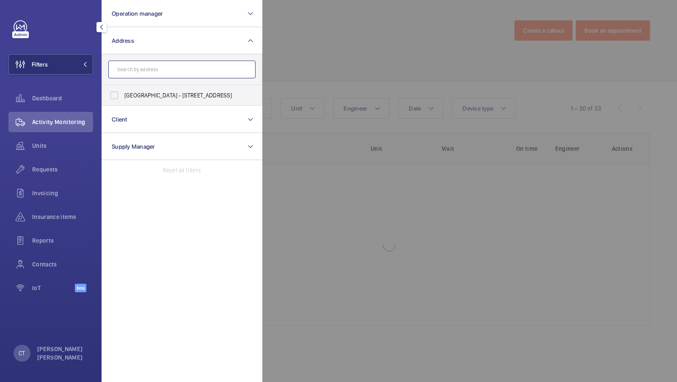
click at [160, 71] on input "text" at bounding box center [181, 69] width 147 height 18
click at [189, 74] on input "text" at bounding box center [181, 69] width 147 height 18
click at [186, 63] on input "text" at bounding box center [181, 69] width 147 height 18
click at [168, 64] on input "text" at bounding box center [181, 69] width 147 height 18
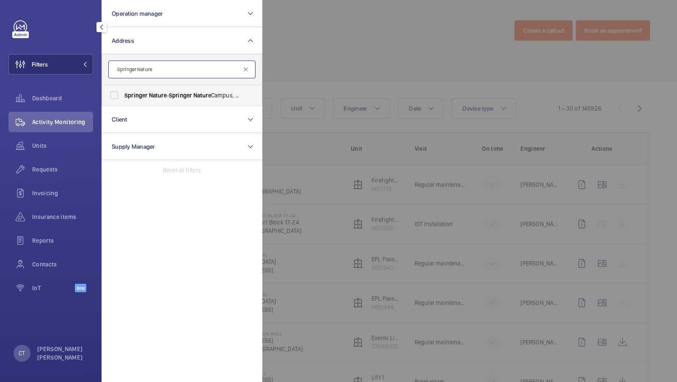
type input "Springer Nature"
click at [147, 99] on label "Springer Nature - Springer Nature Campus, LONDON N1 9XW" at bounding box center [175, 95] width 147 height 20
click at [123, 99] on input "Springer Nature - Springer Nature Campus, LONDON N1 9XW" at bounding box center [114, 95] width 17 height 17
checkbox input "true"
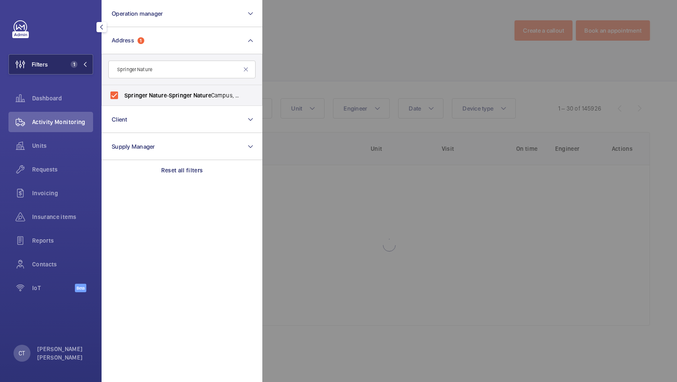
click at [76, 66] on span "1" at bounding box center [72, 64] width 10 height 7
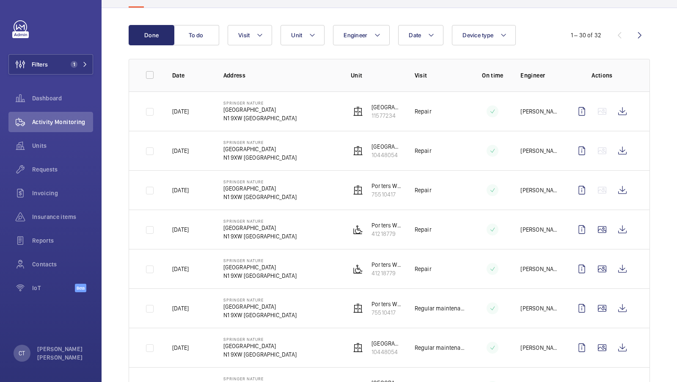
scroll to position [77, 0]
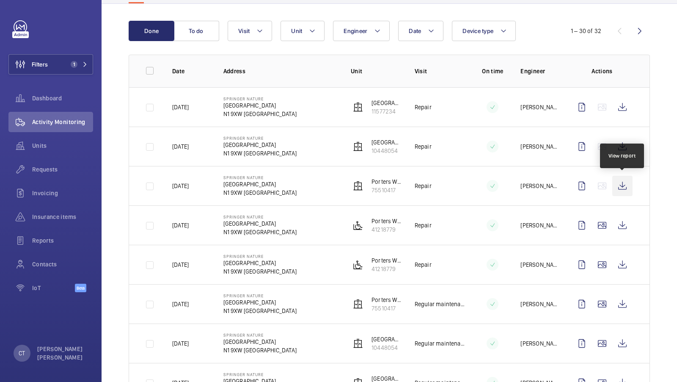
click at [623, 186] on wm-front-icon-button at bounding box center [622, 186] width 20 height 20
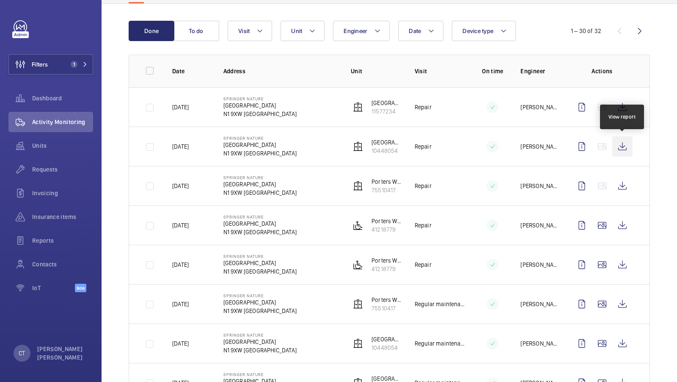
click at [624, 148] on wm-front-icon-button at bounding box center [622, 146] width 20 height 20
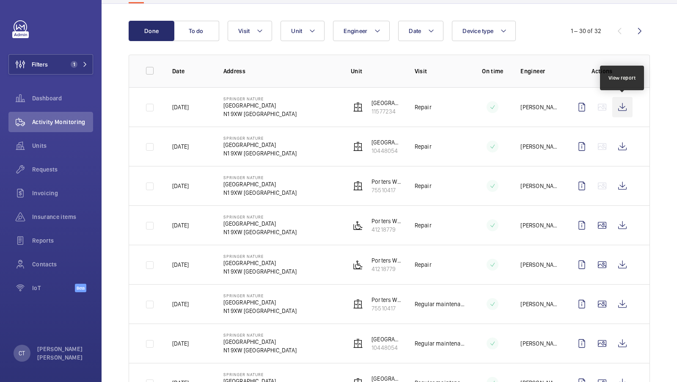
click at [621, 107] on wm-front-icon-button at bounding box center [622, 107] width 20 height 20
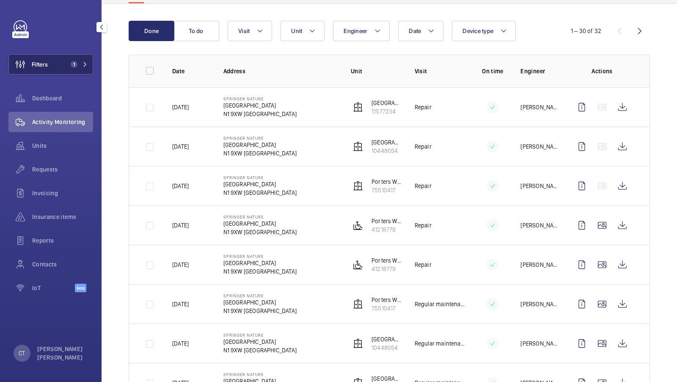
click at [77, 71] on button "Filters 1" at bounding box center [50, 64] width 85 height 20
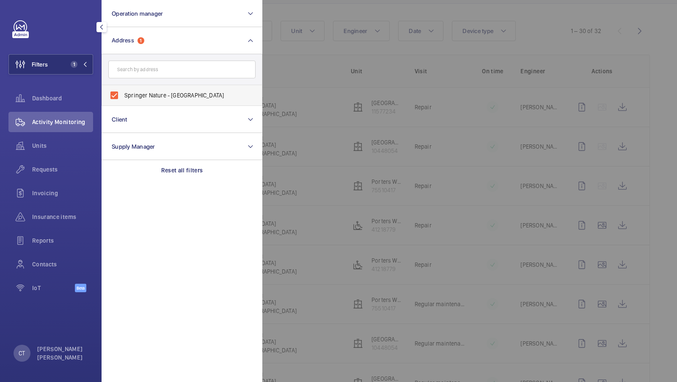
click at [162, 93] on span "Springer Nature - Springer Nature Campus, LONDON N1 9XW" at bounding box center [182, 95] width 116 height 8
click at [123, 93] on input "Springer Nature - Springer Nature Campus, LONDON N1 9XW" at bounding box center [114, 95] width 17 height 17
checkbox input "false"
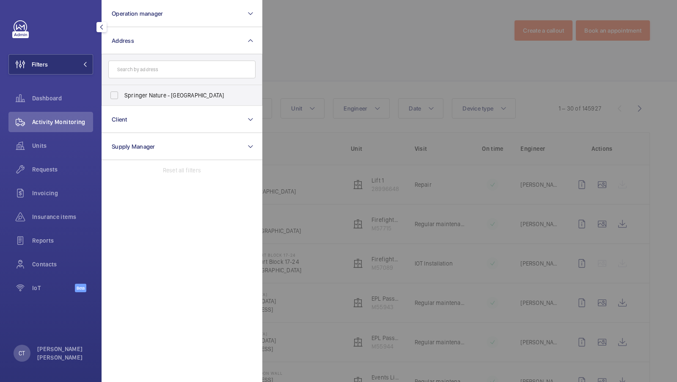
click at [306, 81] on div at bounding box center [600, 191] width 677 height 382
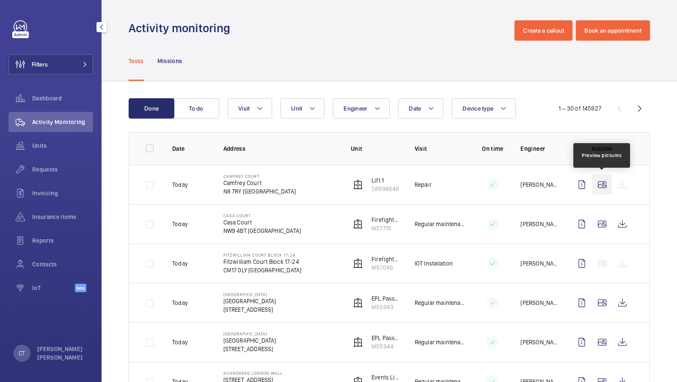
click at [600, 187] on wm-front-icon-button at bounding box center [602, 184] width 20 height 20
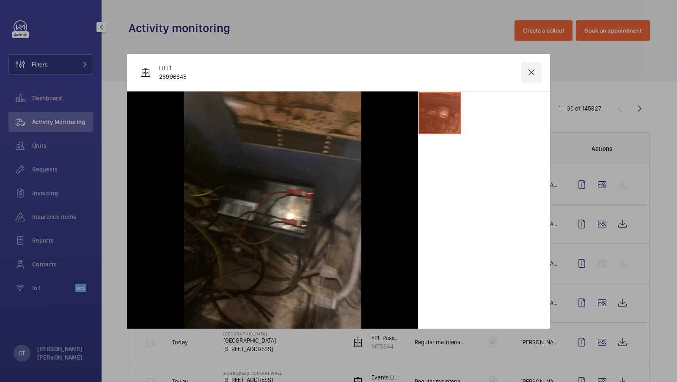
click at [533, 74] on wm-front-icon-button at bounding box center [531, 72] width 20 height 20
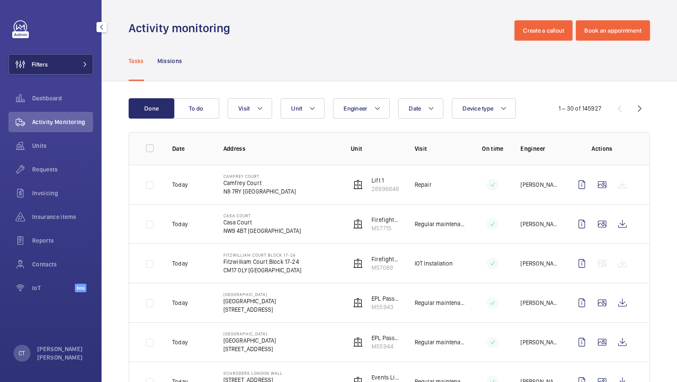
click at [64, 60] on button "Filters" at bounding box center [50, 64] width 85 height 20
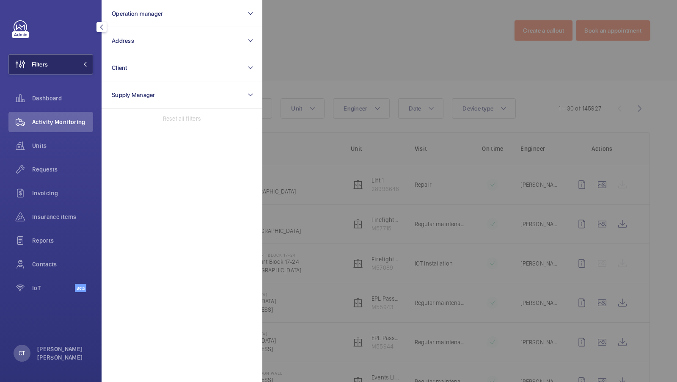
click at [330, 66] on div at bounding box center [600, 191] width 677 height 382
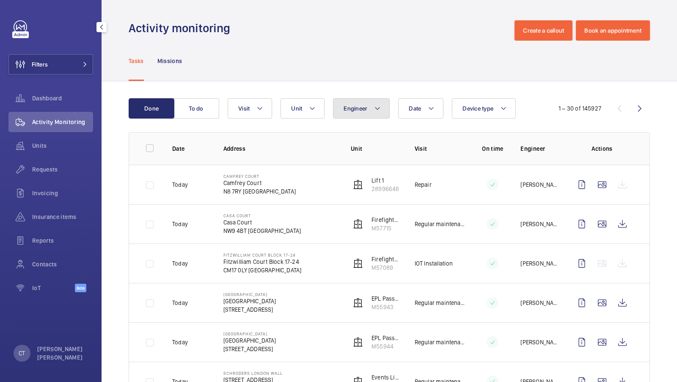
click at [358, 107] on span "Engineer" at bounding box center [355, 108] width 24 height 7
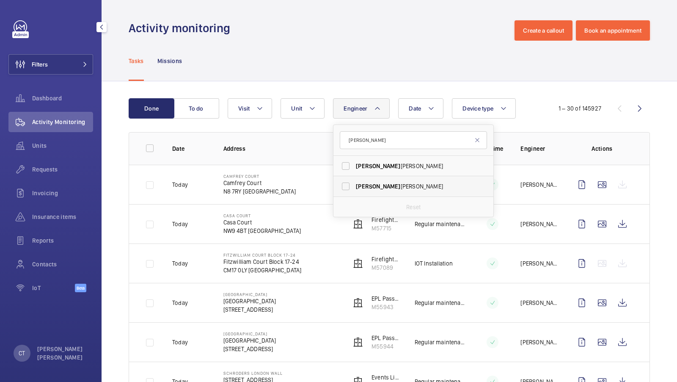
type input "david"
click at [357, 184] on span "David" at bounding box center [378, 186] width 44 height 7
click at [354, 184] on input "David Clifford" at bounding box center [345, 186] width 17 height 17
checkbox input "true"
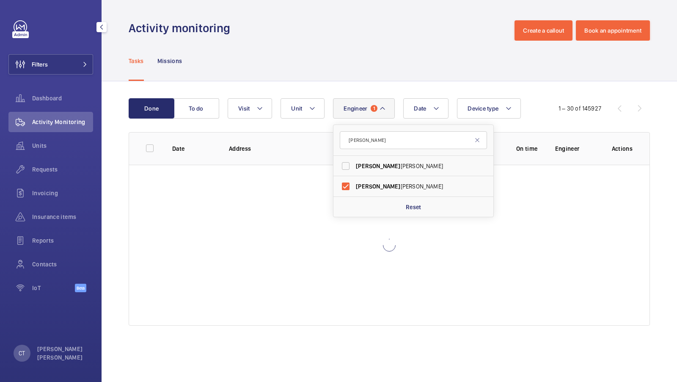
click at [374, 60] on div "Tasks Missions" at bounding box center [389, 61] width 521 height 40
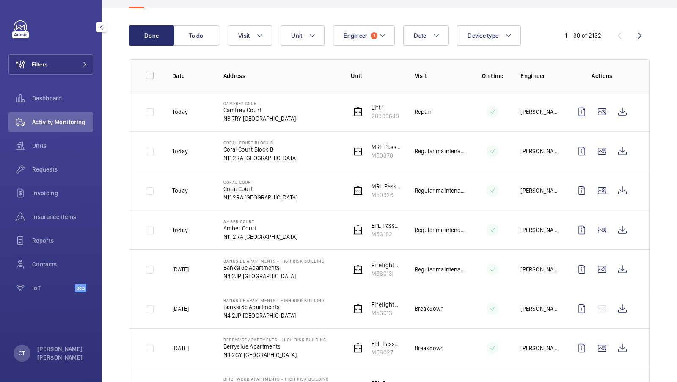
scroll to position [74, 0]
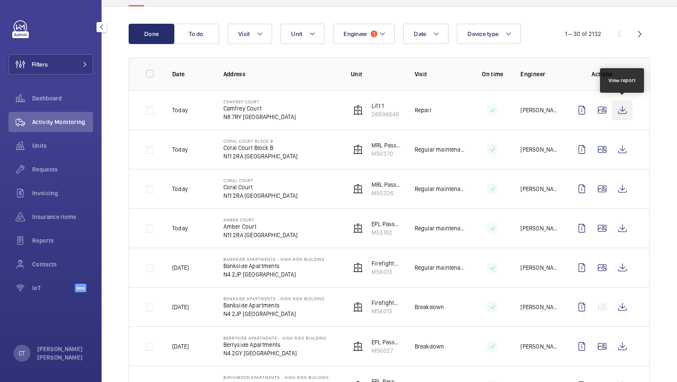
click at [627, 102] on wm-front-icon-button at bounding box center [622, 110] width 20 height 20
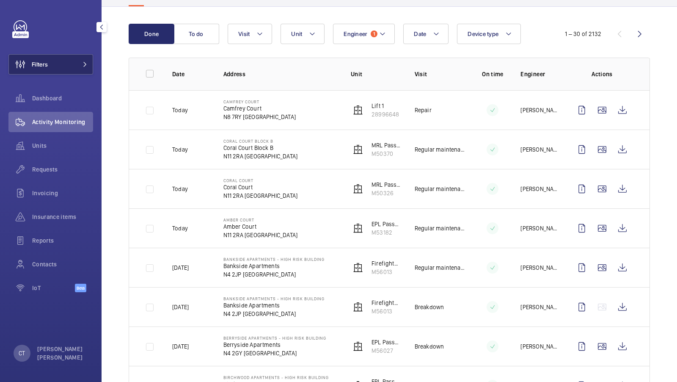
click at [59, 66] on button "Filters" at bounding box center [50, 64] width 85 height 20
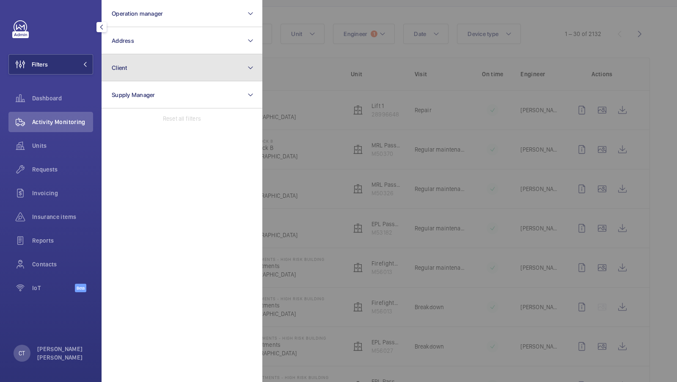
click at [164, 56] on button "Client" at bounding box center [182, 67] width 161 height 27
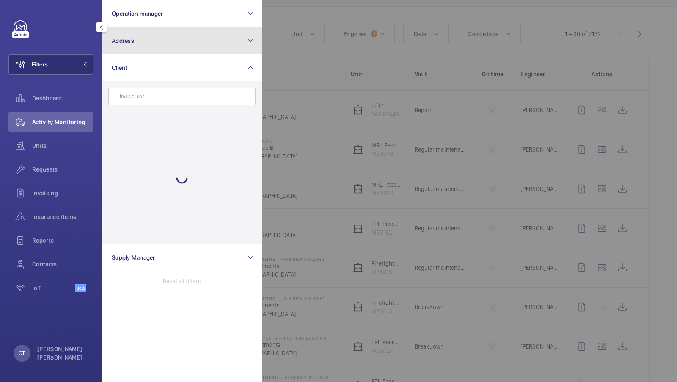
click at [165, 52] on button "Address" at bounding box center [182, 40] width 161 height 27
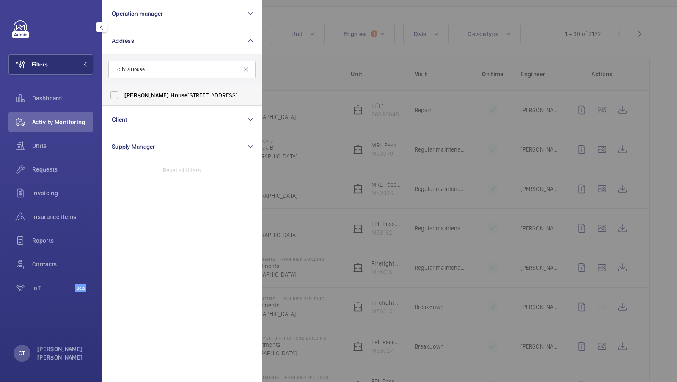
type input "Olivia House"
click at [120, 94] on label "Olivia House - Oxford Road, LUTON LU1 3AX" at bounding box center [175, 95] width 147 height 20
click at [120, 94] on input "Olivia House - Oxford Road, LUTON LU1 3AX" at bounding box center [114, 95] width 17 height 17
checkbox input "true"
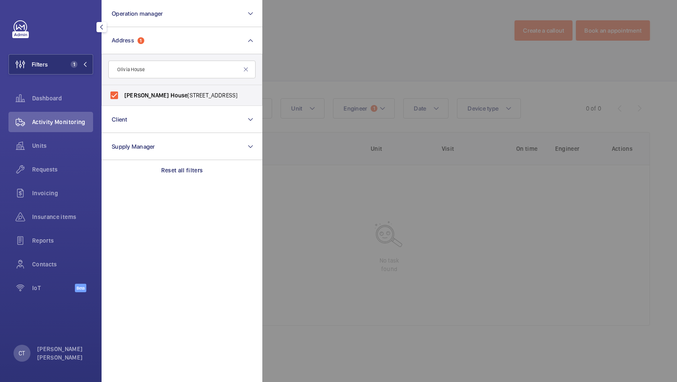
click at [65, 52] on div "Filters 1 Operation manager Address 1 Olivia House Olivia House - Oxford Road, …" at bounding box center [50, 160] width 85 height 281
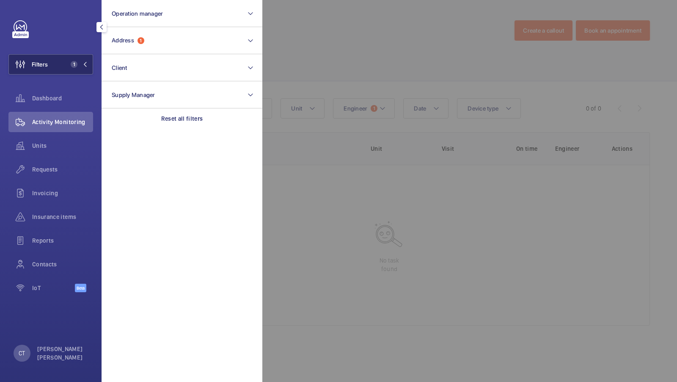
click at [75, 73] on button "Filters 1" at bounding box center [50, 64] width 85 height 20
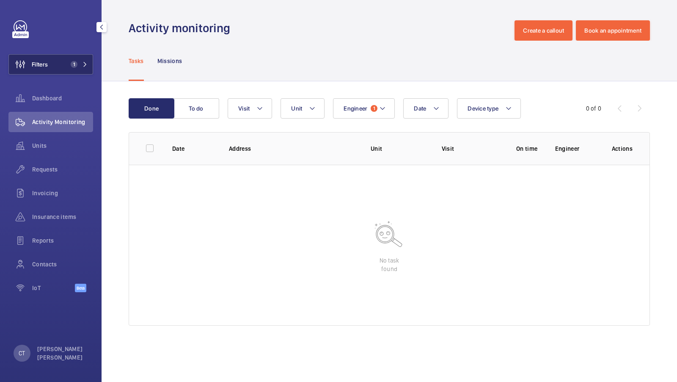
click at [67, 71] on button "Filters 1" at bounding box center [50, 64] width 85 height 20
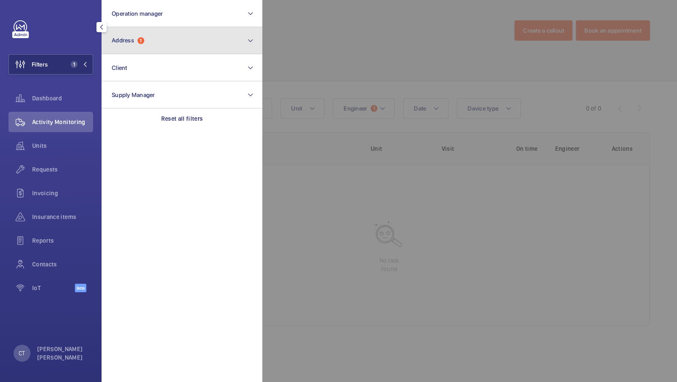
click at [191, 32] on button "Address 1" at bounding box center [182, 40] width 161 height 27
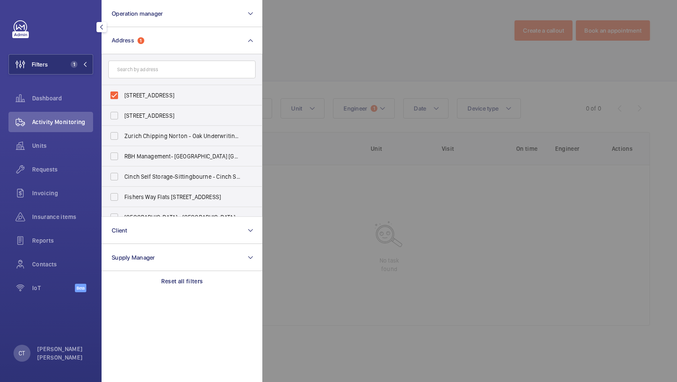
click at [404, 50] on div at bounding box center [600, 191] width 677 height 382
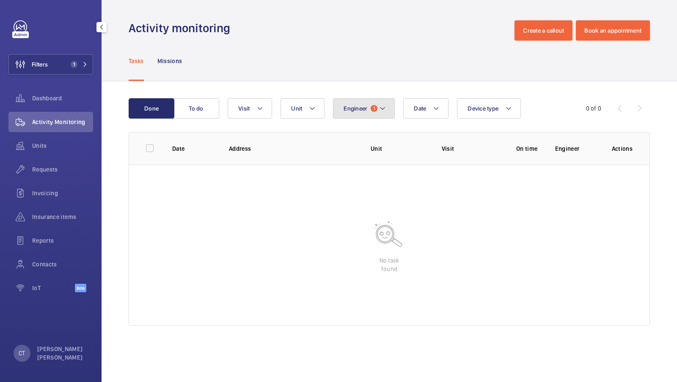
click at [366, 105] on button "Engineer 1" at bounding box center [364, 108] width 62 height 20
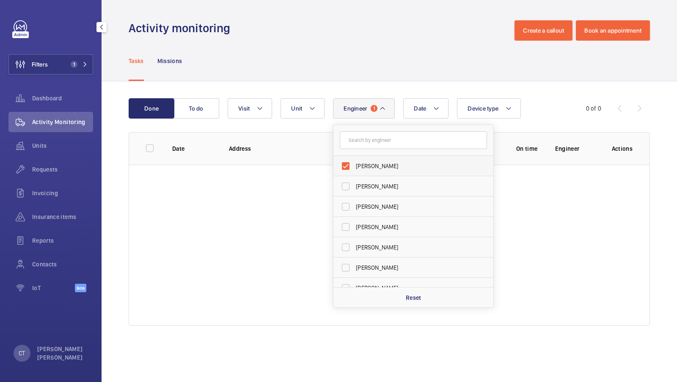
click at [369, 167] on span "David Clifford" at bounding box center [414, 166] width 116 height 8
click at [354, 167] on input "David Clifford" at bounding box center [345, 165] width 17 height 17
checkbox input "false"
click at [318, 88] on div "Done To do Date Engineer Dave Murphy Luke Robinson Terry French Dan Jennings Ri…" at bounding box center [389, 213] width 575 height 264
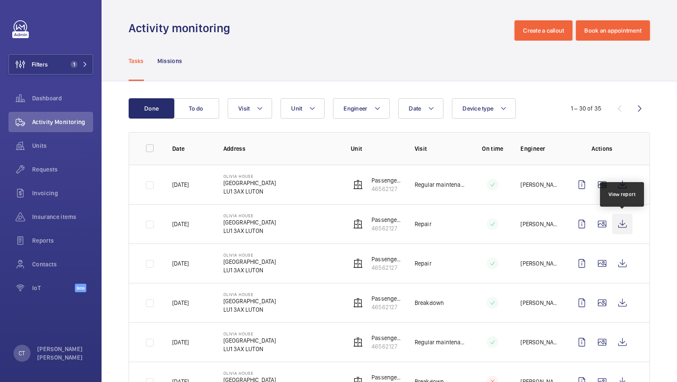
click at [624, 220] on wm-front-icon-button at bounding box center [622, 224] width 20 height 20
